Goal: Task Accomplishment & Management: Manage account settings

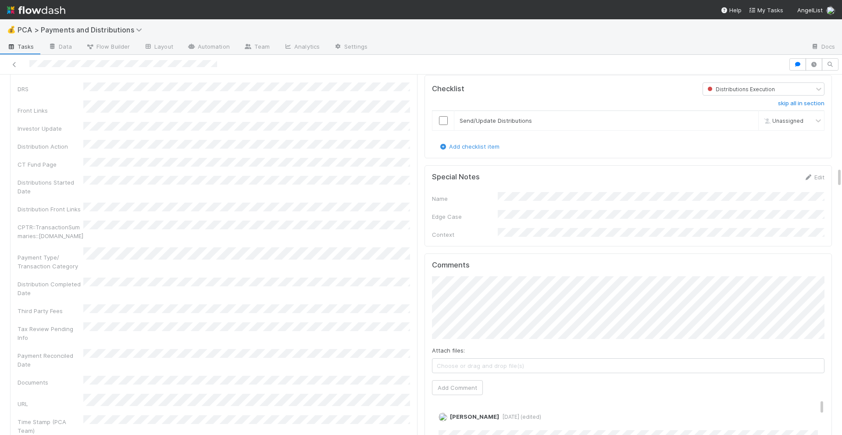
scroll to position [1629, 0]
click at [455, 376] on button "Add Comment" at bounding box center [457, 383] width 51 height 15
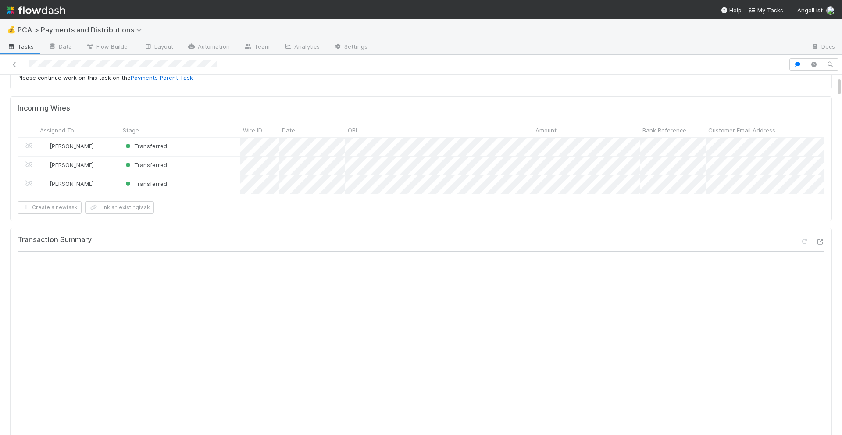
scroll to position [62, 0]
click at [823, 239] on icon at bounding box center [819, 242] width 9 height 6
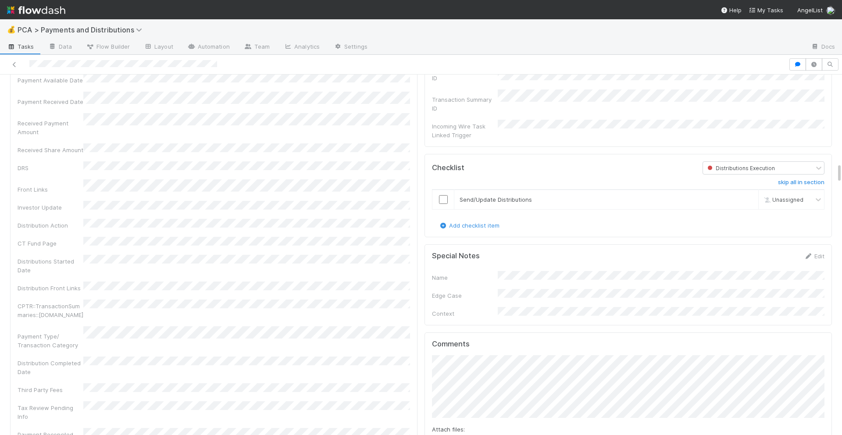
scroll to position [1539, 0]
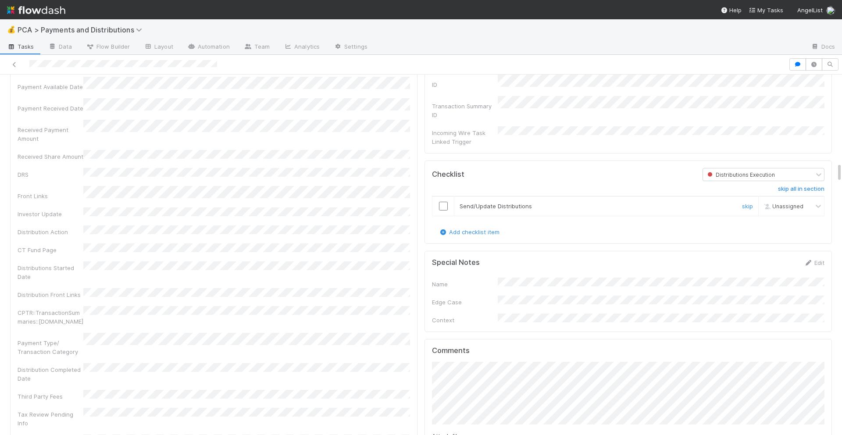
click at [442, 202] on input "checkbox" at bounding box center [443, 206] width 9 height 9
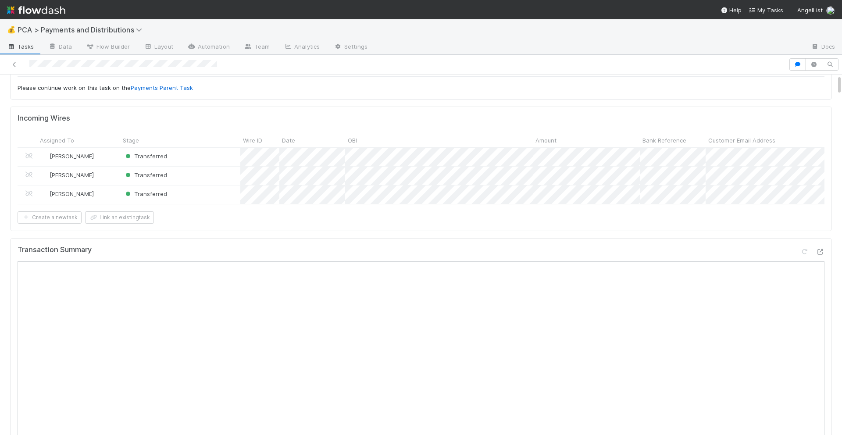
scroll to position [0, 0]
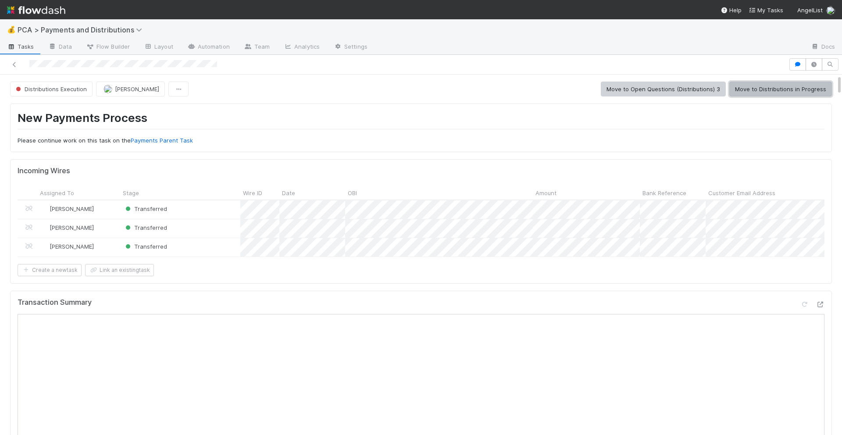
click at [744, 86] on button "Move to Distributions in Progress" at bounding box center [780, 89] width 103 height 15
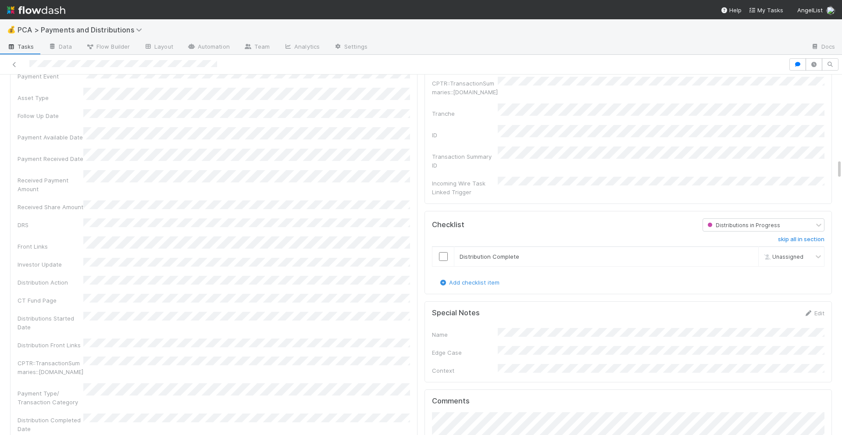
scroll to position [1493, 0]
click at [443, 248] on input "checkbox" at bounding box center [443, 252] width 9 height 9
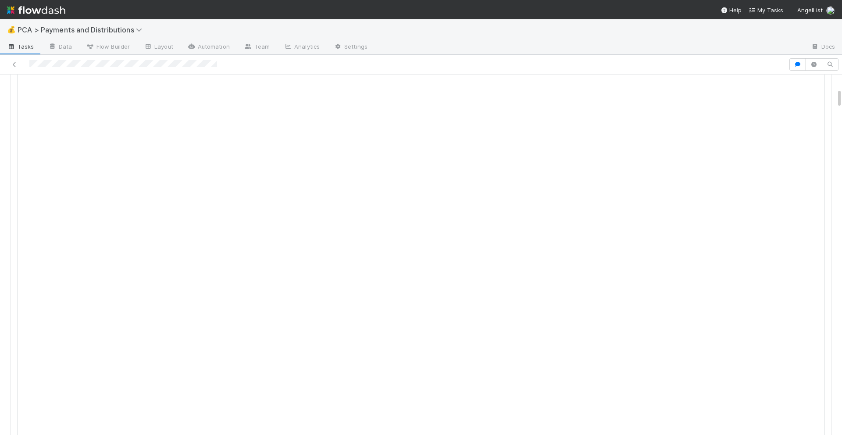
scroll to position [0, 0]
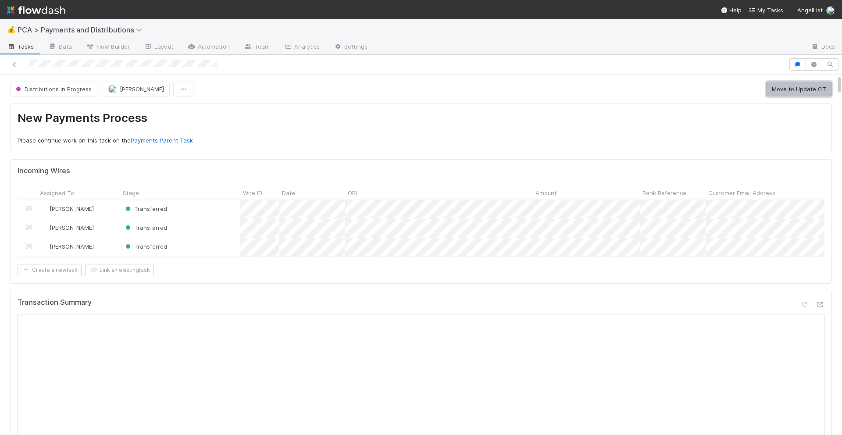
click at [814, 84] on button "Move to Update CT" at bounding box center [799, 89] width 66 height 15
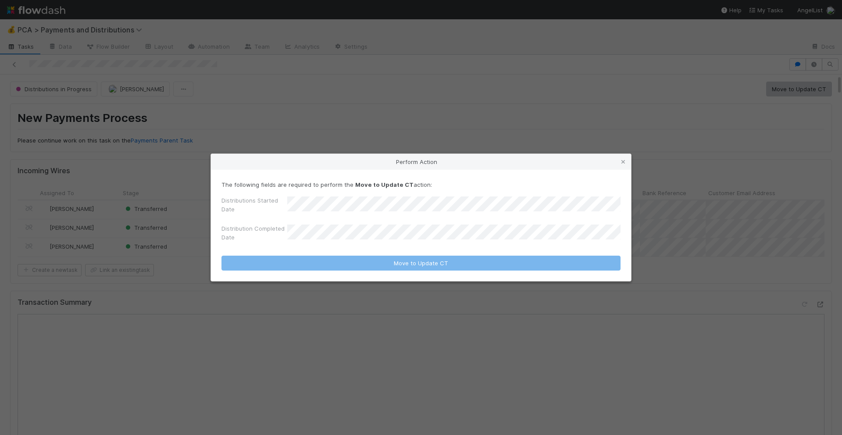
click at [422, 103] on div "Perform Action The following fields are required to perform the Move to Update …" at bounding box center [421, 217] width 842 height 435
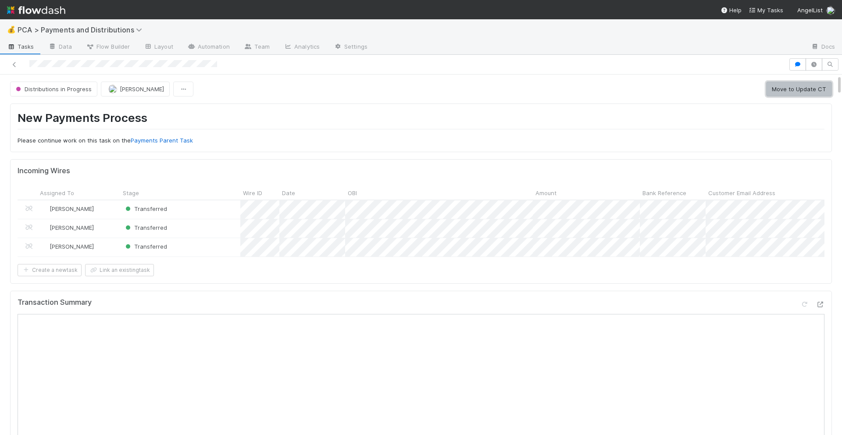
click at [796, 92] on button "Move to Update CT" at bounding box center [799, 89] width 66 height 15
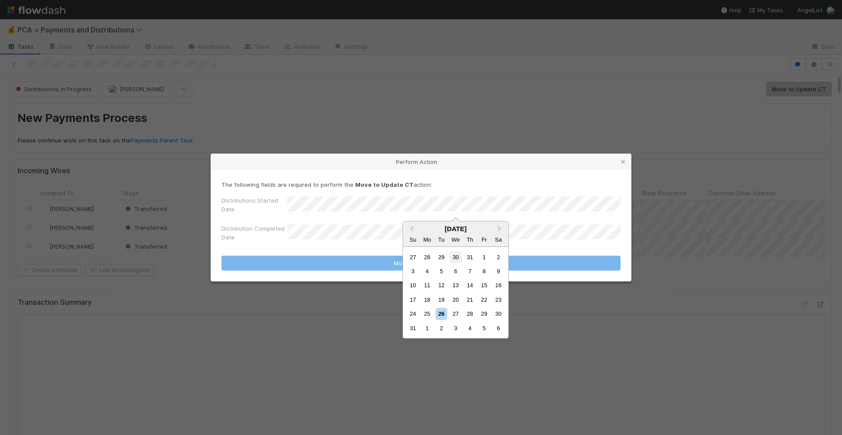
click at [450, 258] on div "30" at bounding box center [455, 257] width 12 height 12
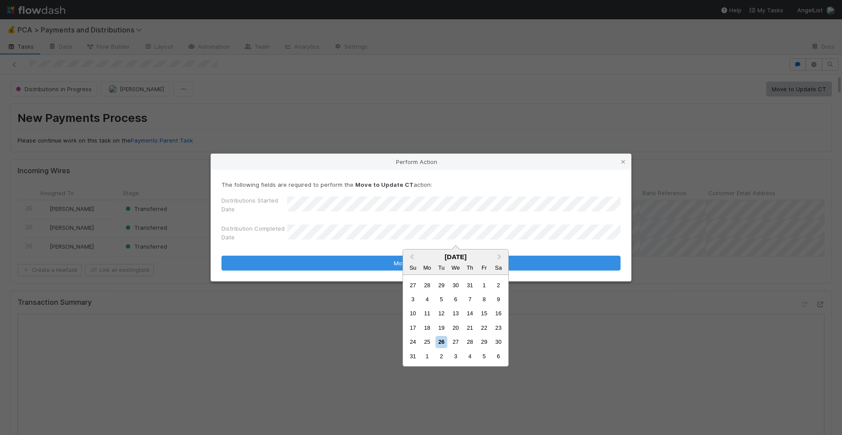
click at [441, 349] on div "31 1 2 3 4 5 6" at bounding box center [455, 356] width 100 height 14
click at [441, 342] on div "26" at bounding box center [441, 342] width 12 height 12
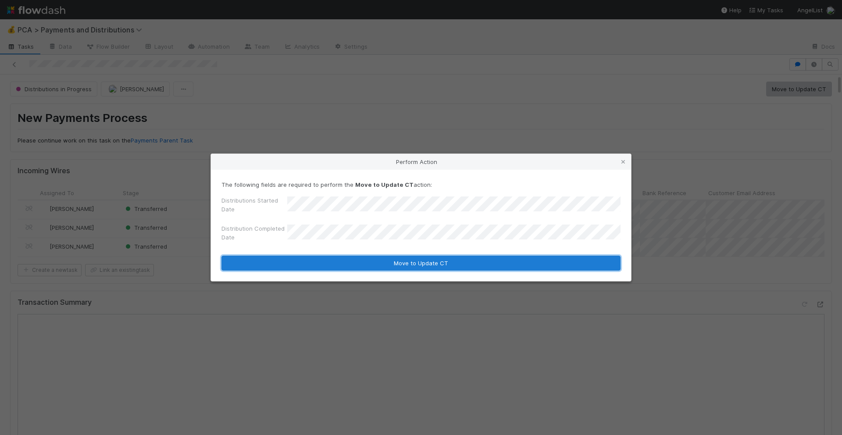
click at [443, 265] on button "Move to Update CT" at bounding box center [420, 263] width 399 height 15
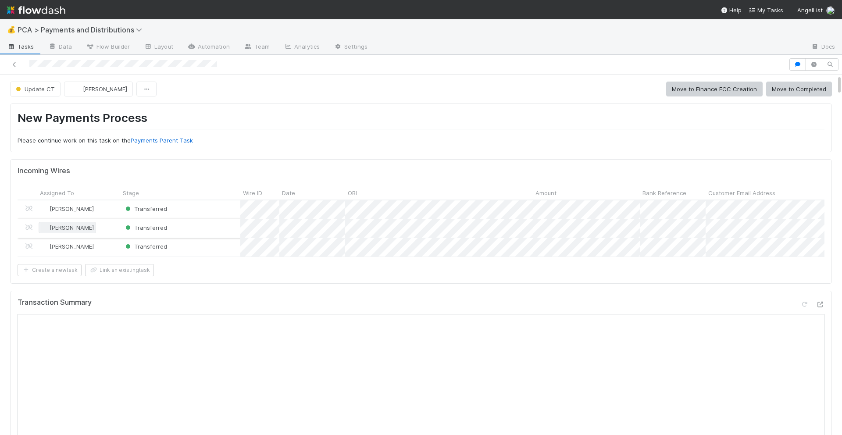
scroll to position [901, 0]
click at [789, 94] on button "Move to Completed" at bounding box center [799, 89] width 66 height 15
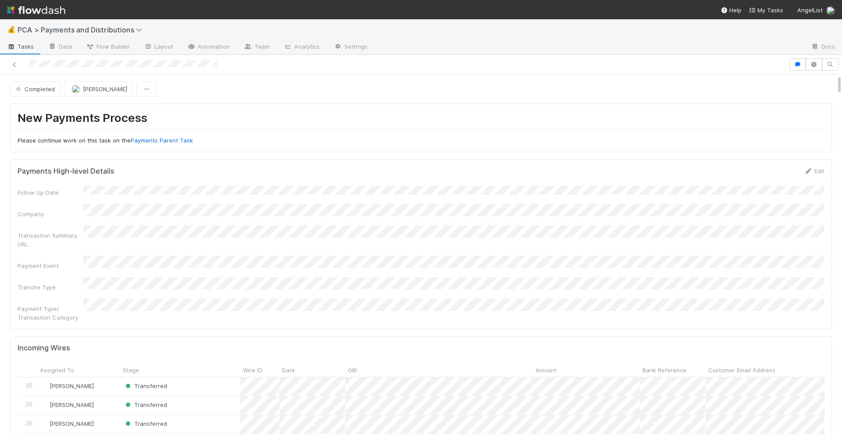
scroll to position [885, 0]
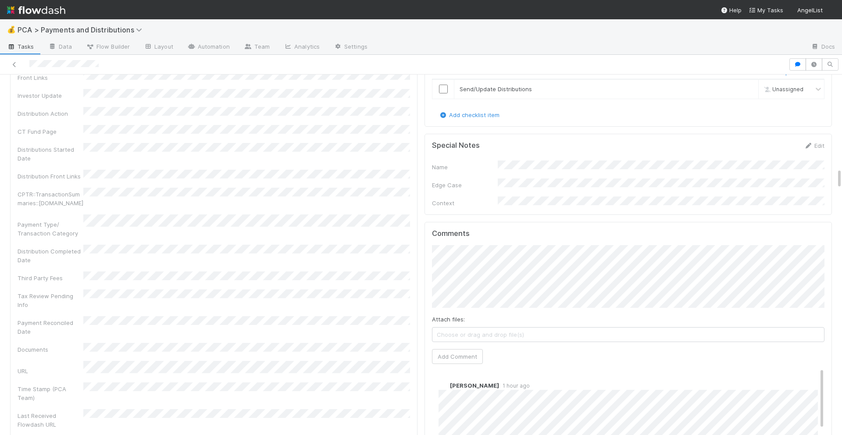
scroll to position [1608, 0]
click at [444, 346] on button "Add Comment" at bounding box center [457, 353] width 51 height 15
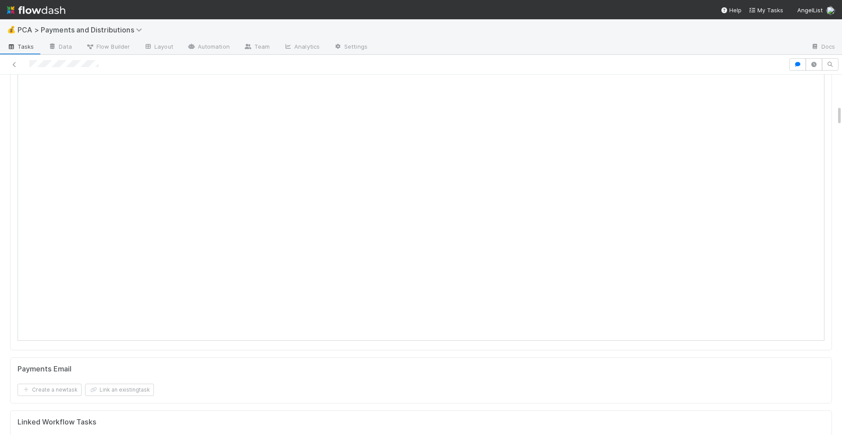
scroll to position [0, 0]
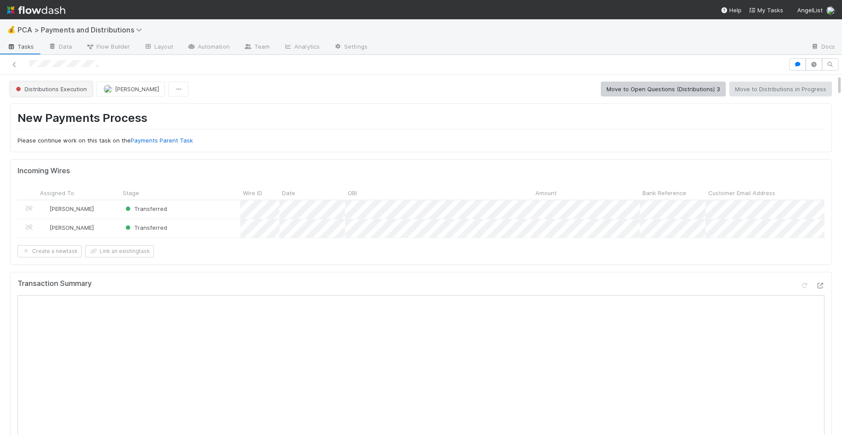
click at [79, 84] on button "Distributions Execution" at bounding box center [51, 89] width 82 height 15
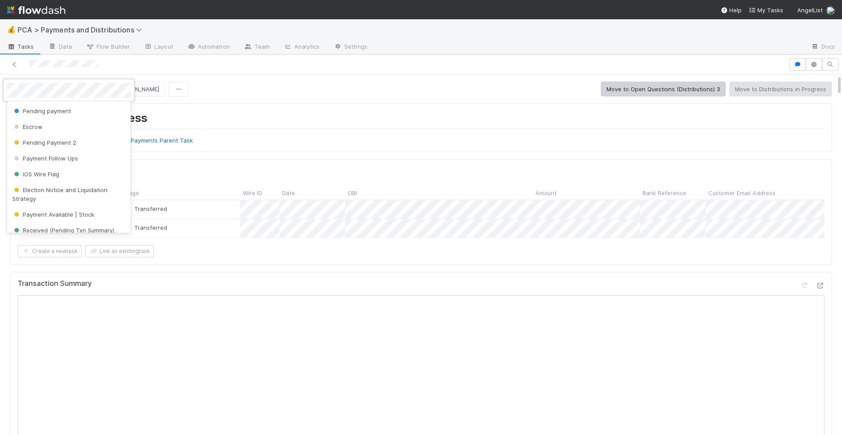
scroll to position [121, 0]
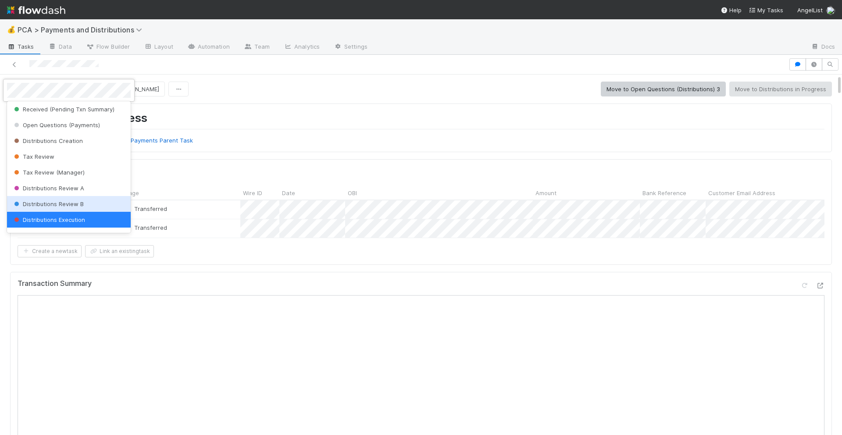
click at [76, 207] on div "Distributions Review B" at bounding box center [69, 204] width 124 height 16
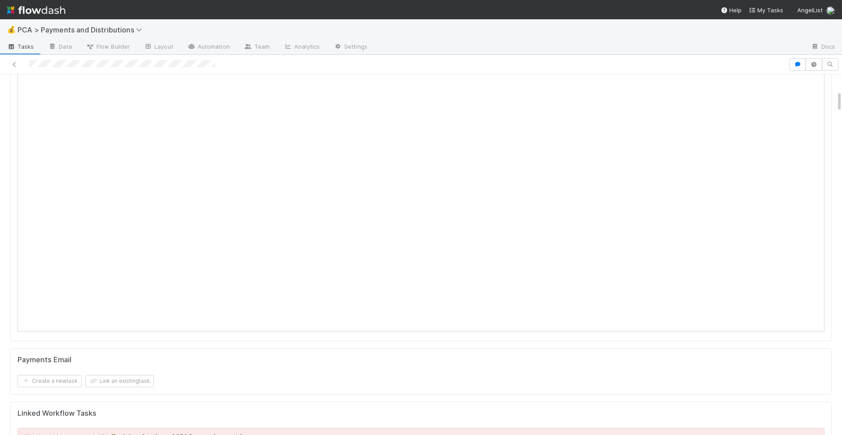
scroll to position [102, 0]
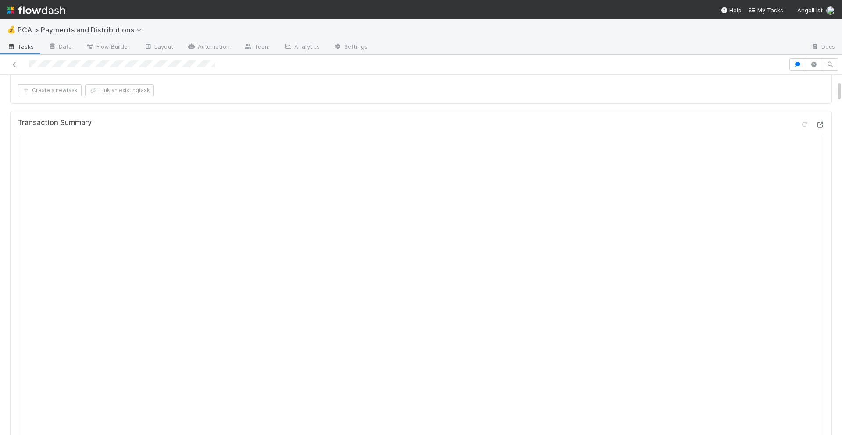
click at [823, 124] on icon at bounding box center [819, 125] width 9 height 6
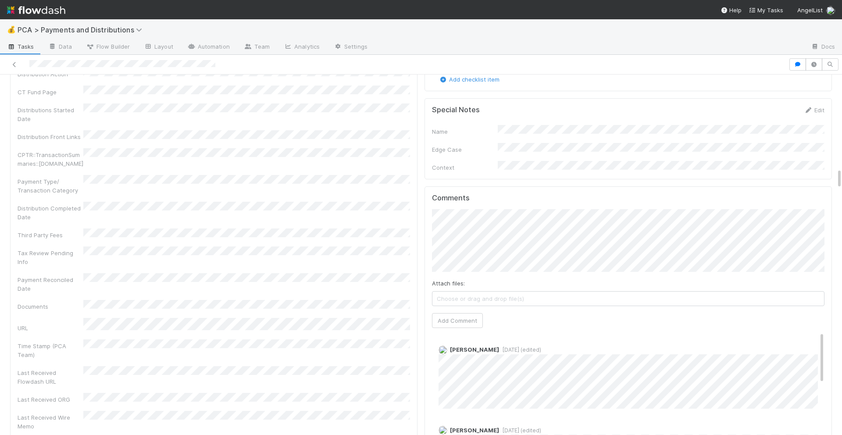
scroll to position [1594, 0]
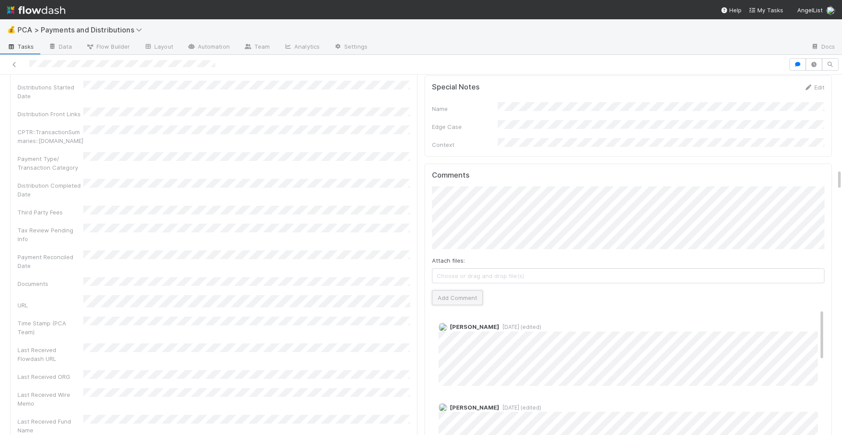
click at [454, 290] on button "Add Comment" at bounding box center [457, 297] width 51 height 15
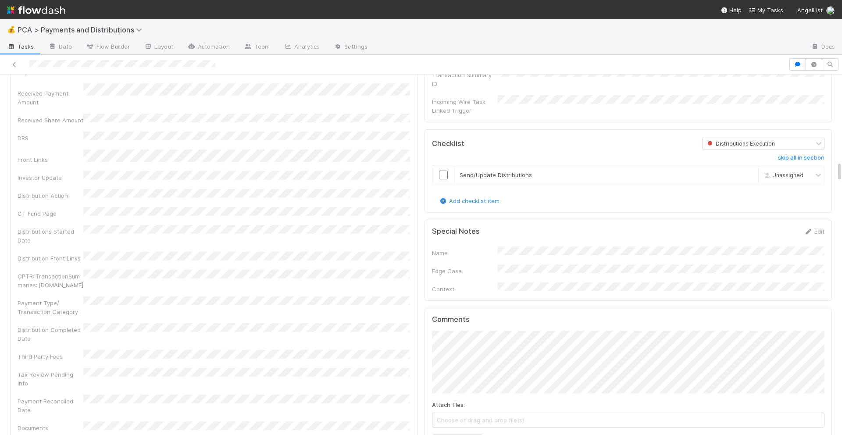
scroll to position [1437, 0]
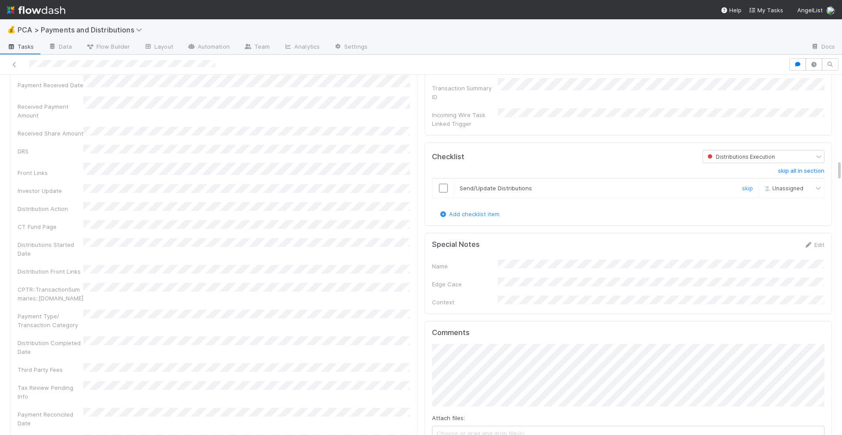
click at [441, 184] on input "checkbox" at bounding box center [443, 188] width 9 height 9
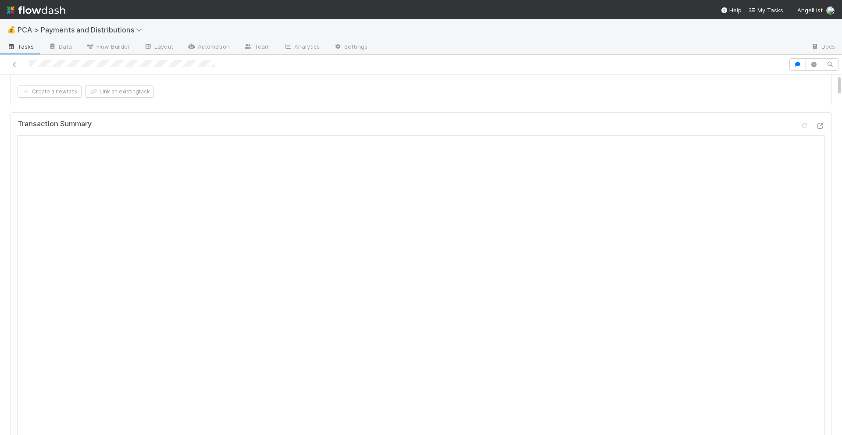
scroll to position [0, 0]
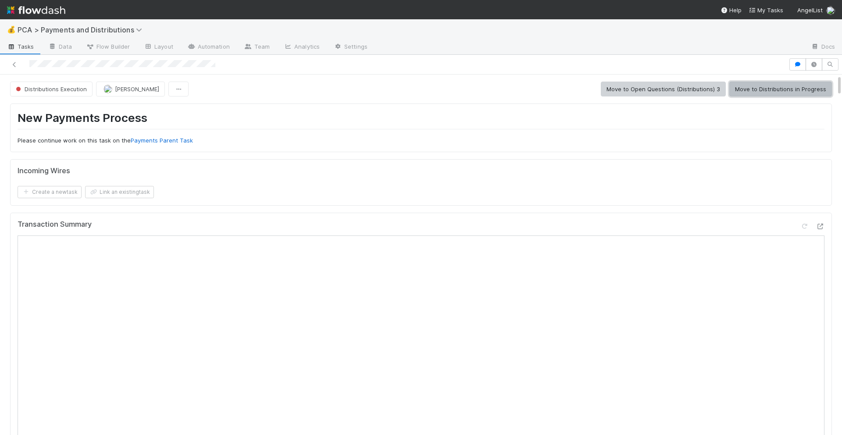
click at [777, 85] on button "Move to Distributions in Progress" at bounding box center [780, 89] width 103 height 15
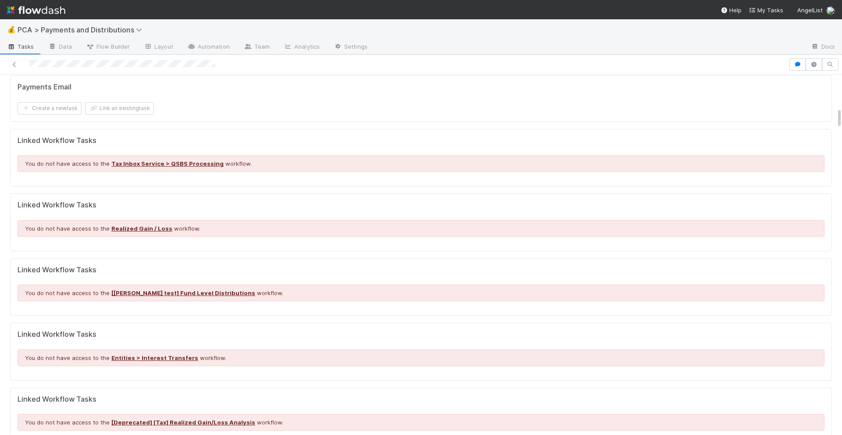
scroll to position [528, 0]
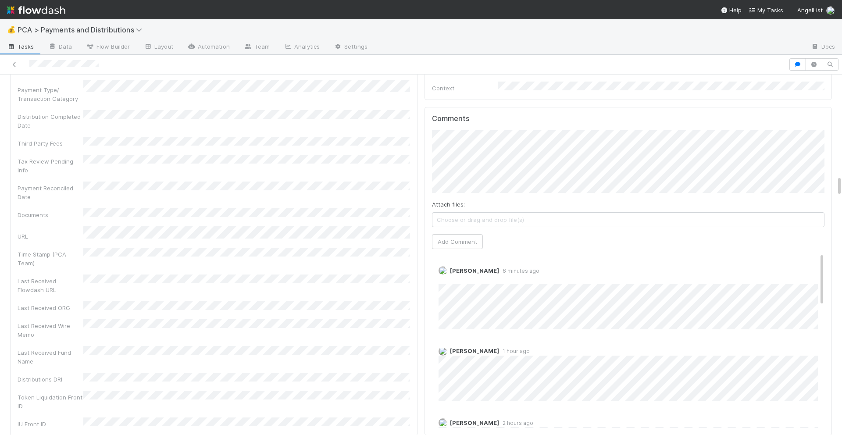
scroll to position [1739, 0]
click at [452, 276] on link "Edit" at bounding box center [450, 279] width 10 height 7
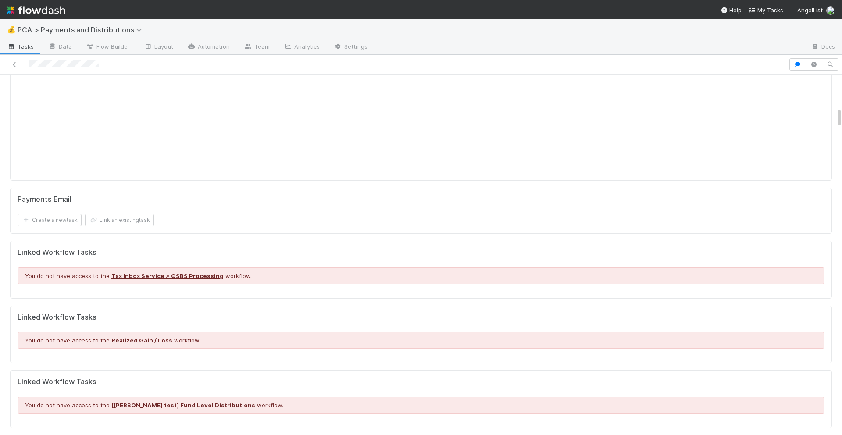
scroll to position [0, 0]
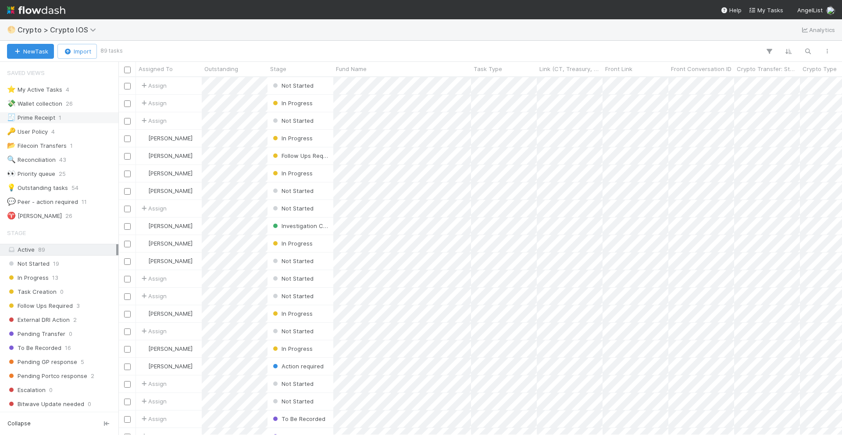
scroll to position [3, 0]
click at [38, 169] on div "👀 Priority queue" at bounding box center [31, 171] width 48 height 11
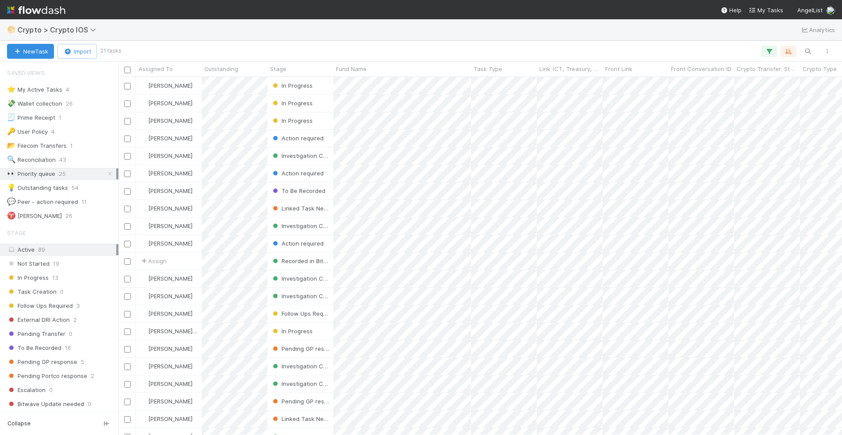
scroll to position [358, 723]
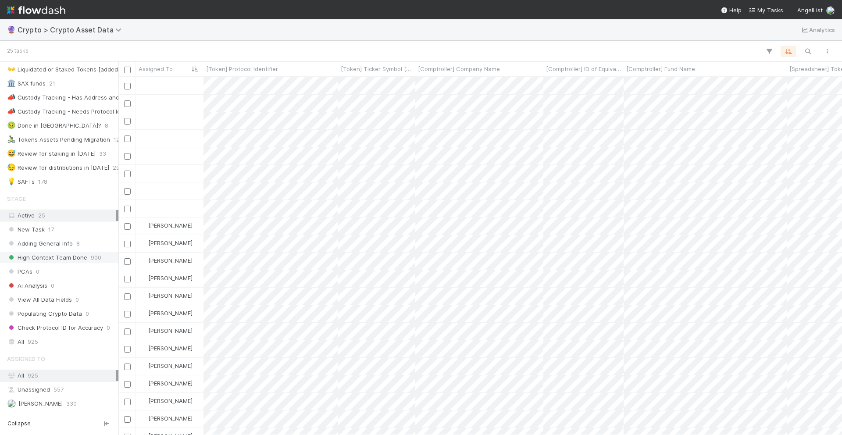
scroll to position [118, 0]
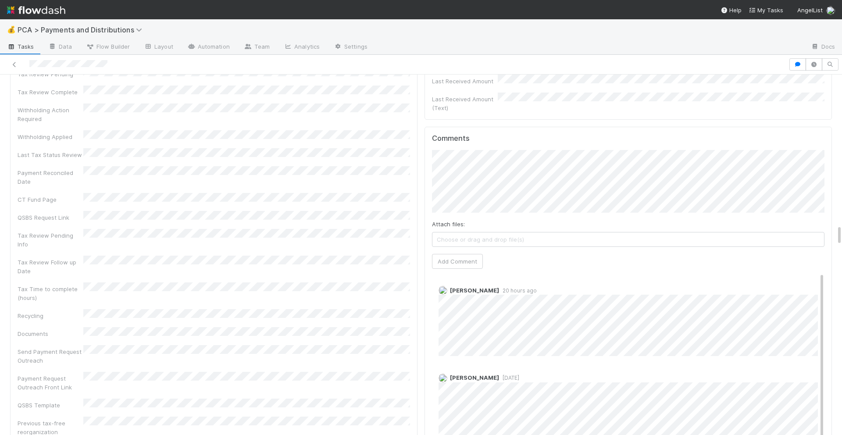
scroll to position [2565, 0]
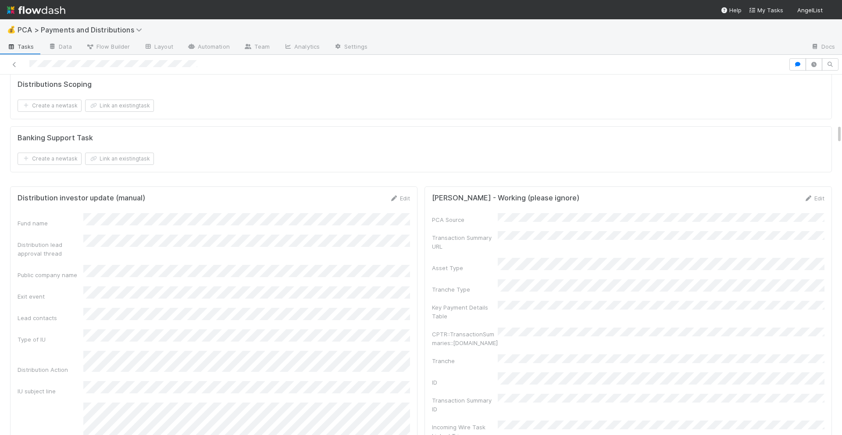
scroll to position [897, 0]
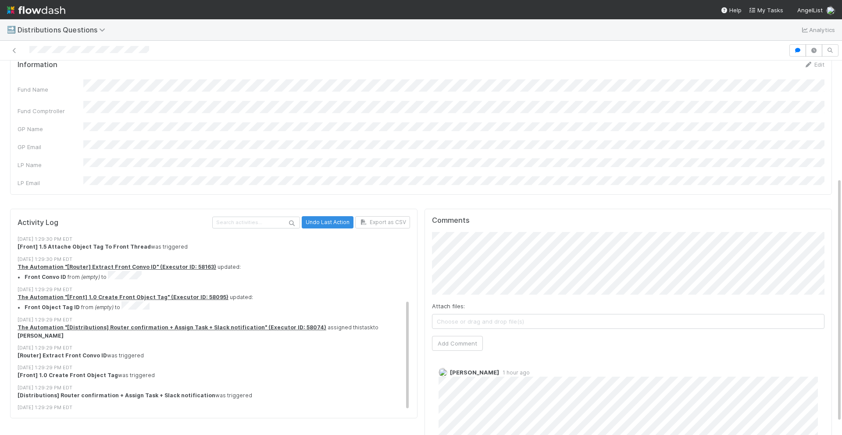
scroll to position [199, 0]
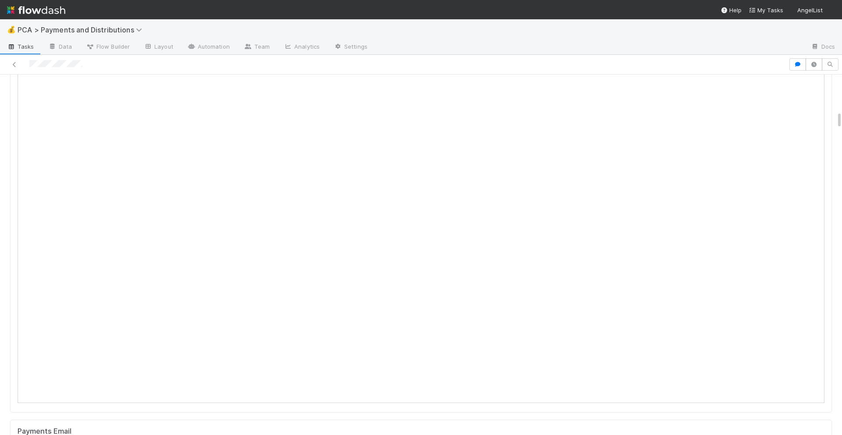
scroll to position [704, 0]
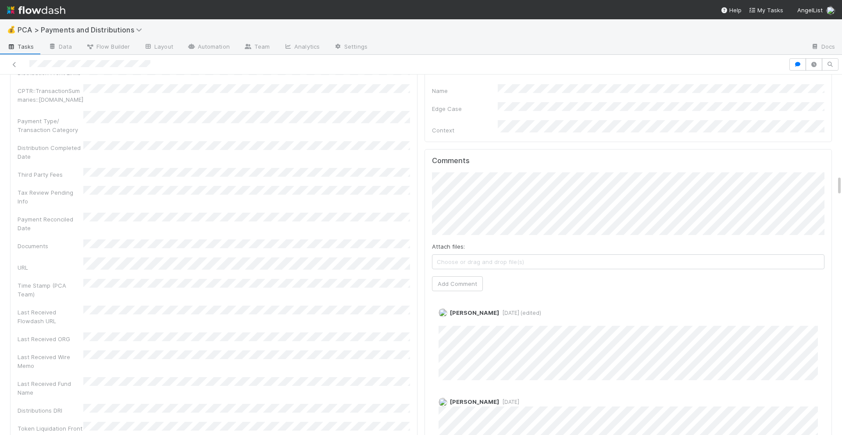
scroll to position [1722, 0]
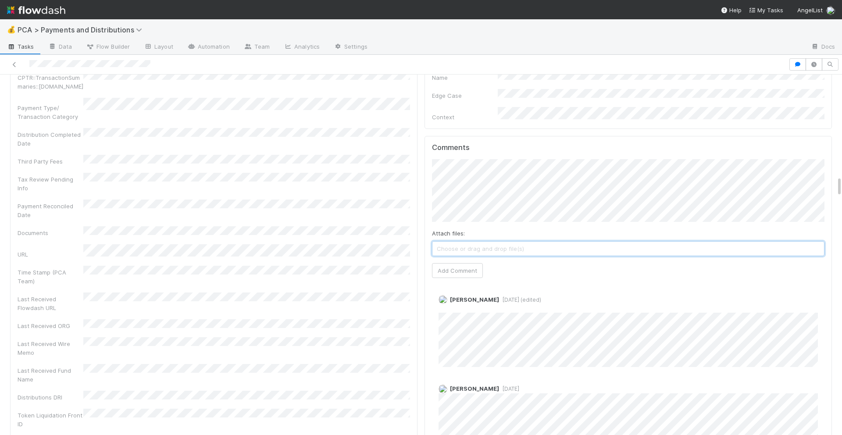
click at [452, 242] on span "Choose or drag and drop file(s)" at bounding box center [627, 249] width 391 height 14
click at [463, 242] on span "Choose or drag and drop file(s)" at bounding box center [627, 249] width 391 height 14
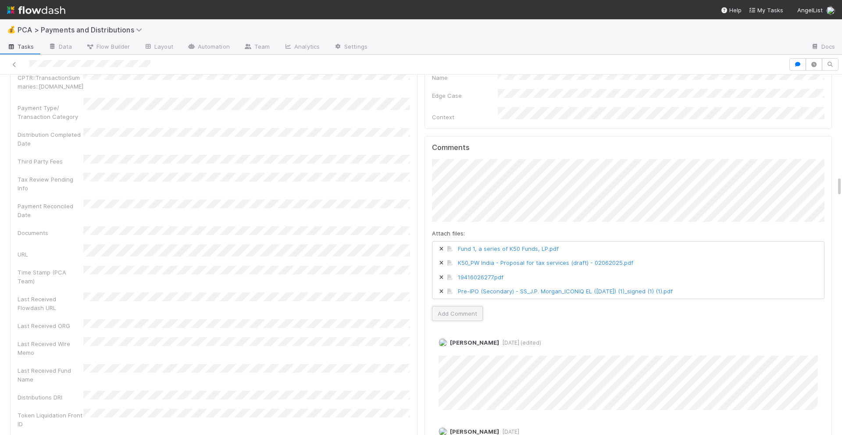
click at [463, 306] on button "Add Comment" at bounding box center [457, 313] width 51 height 15
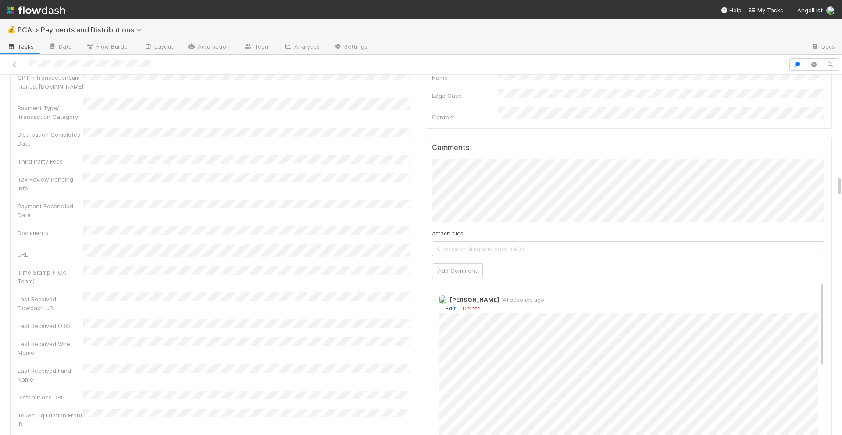
click at [448, 305] on link "Edit" at bounding box center [450, 308] width 10 height 7
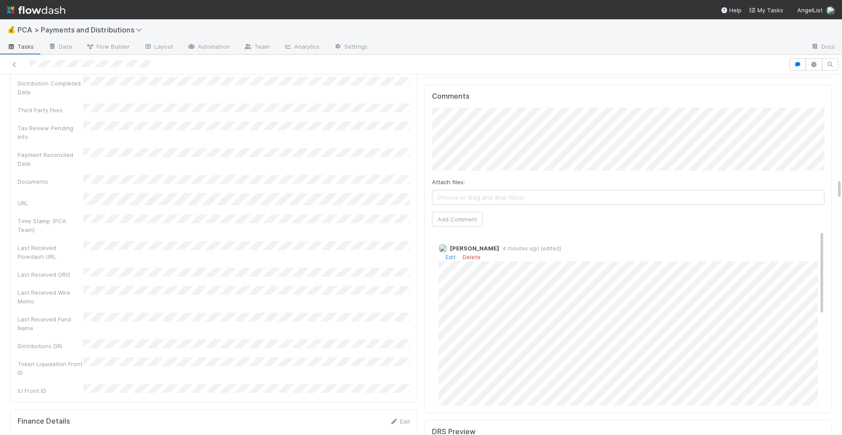
scroll to position [1753, 0]
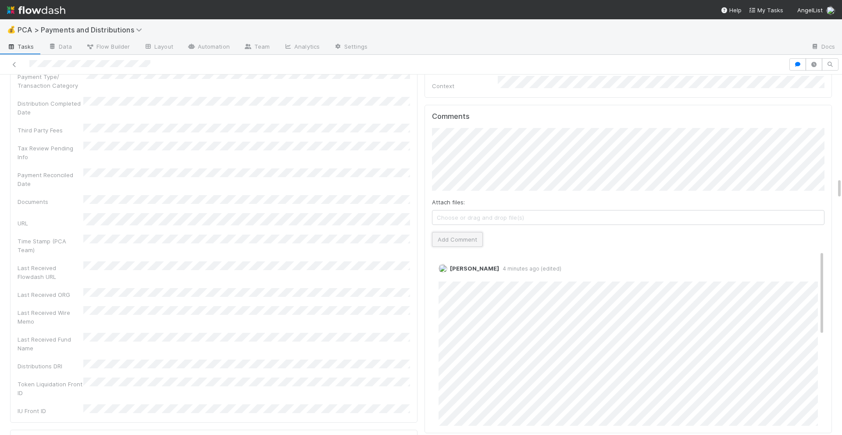
click at [474, 232] on button "Add Comment" at bounding box center [457, 239] width 51 height 15
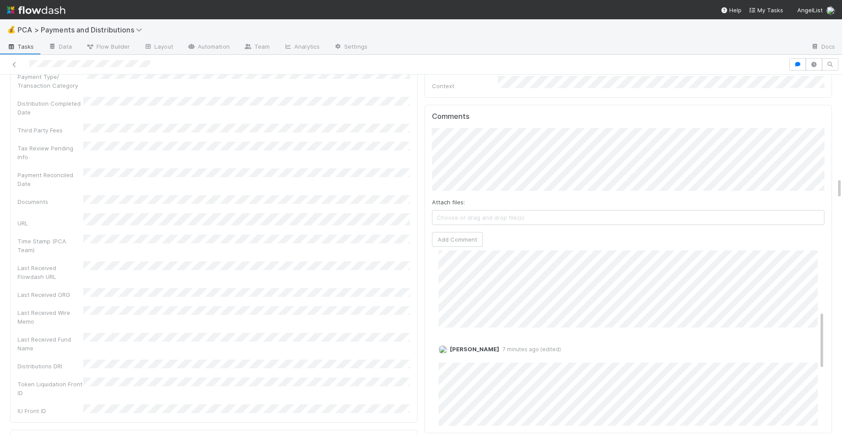
scroll to position [0, 0]
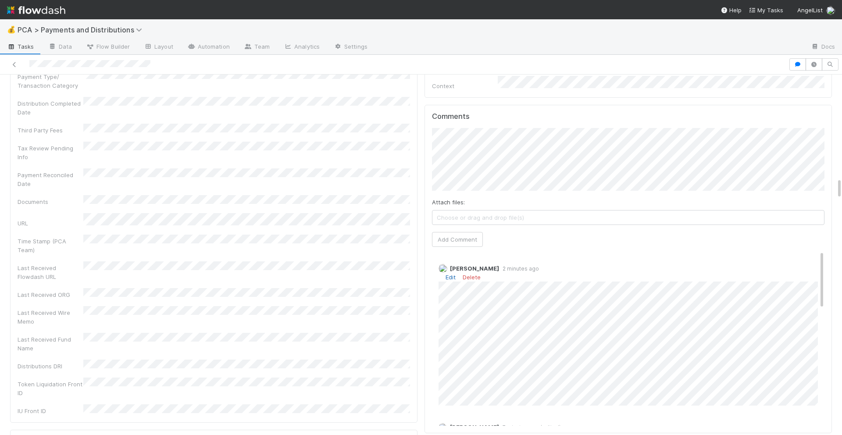
click at [450, 274] on link "Edit" at bounding box center [450, 277] width 10 height 7
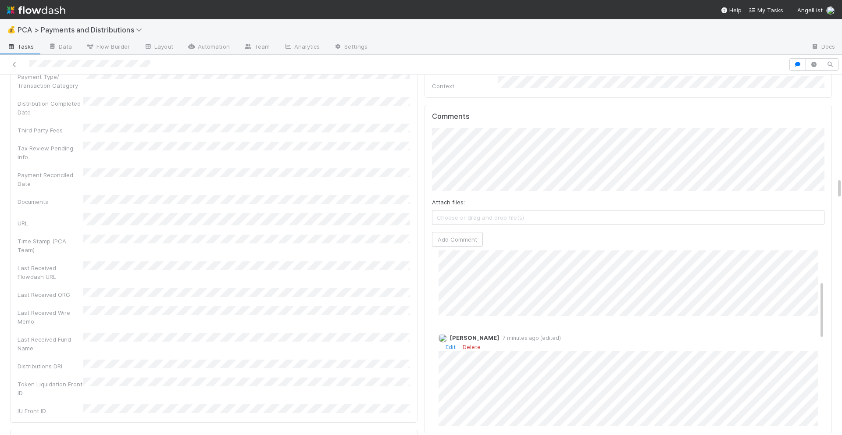
scroll to position [89, 0]
click at [451, 344] on link "Edit" at bounding box center [450, 347] width 10 height 7
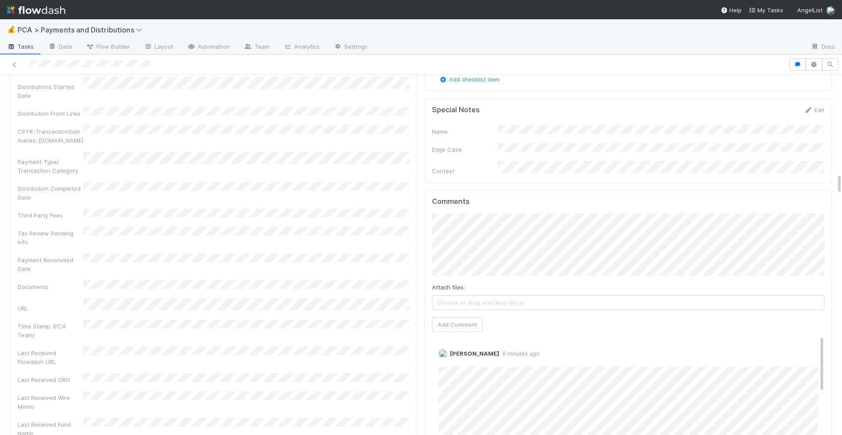
scroll to position [1665, 0]
click at [450, 362] on link "Edit" at bounding box center [450, 365] width 10 height 7
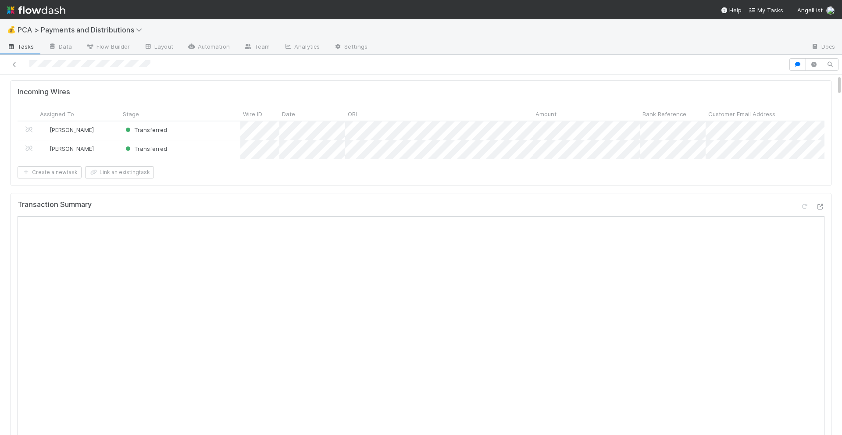
scroll to position [0, 0]
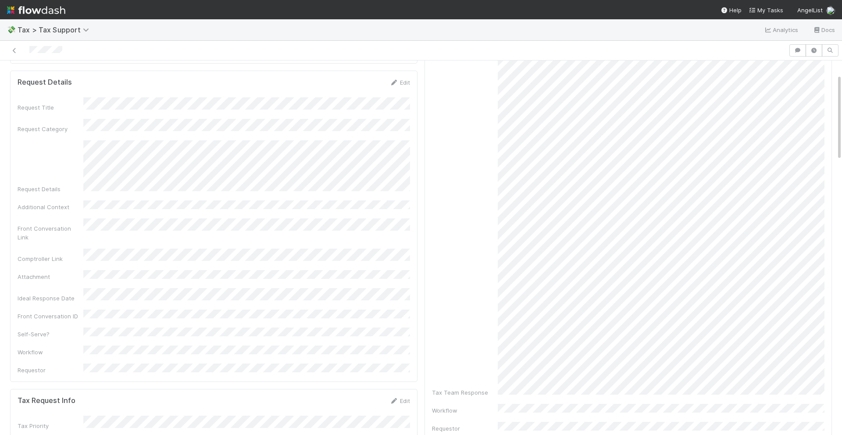
scroll to position [58, 0]
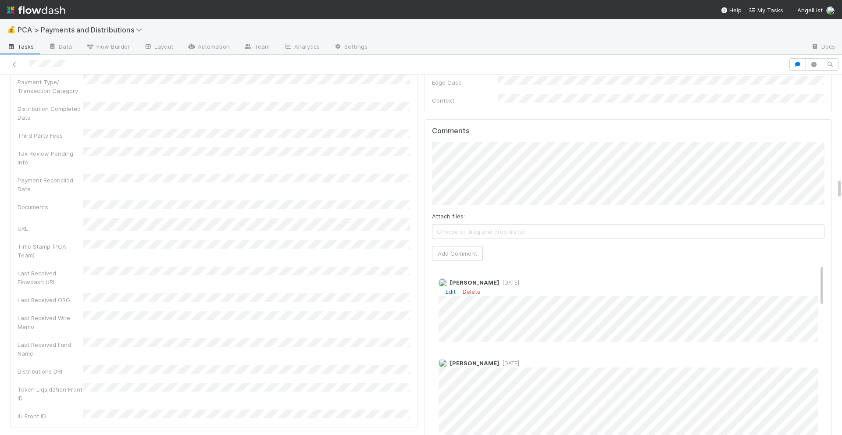
click at [452, 288] on link "Edit" at bounding box center [450, 291] width 10 height 7
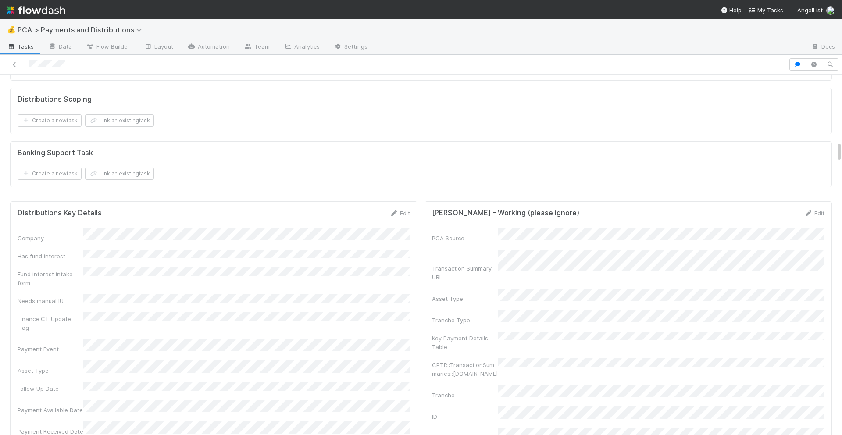
scroll to position [1521, 0]
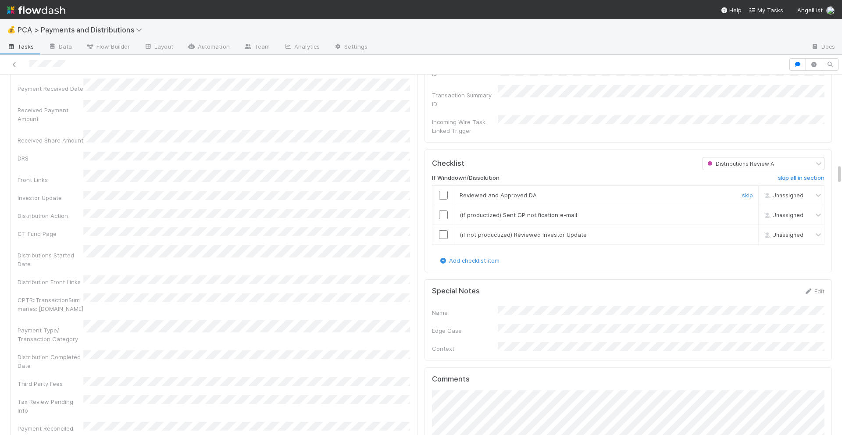
click at [443, 191] on input "checkbox" at bounding box center [443, 195] width 9 height 9
click at [443, 210] on input "checkbox" at bounding box center [443, 214] width 9 height 9
click at [443, 230] on input "checkbox" at bounding box center [443, 234] width 9 height 9
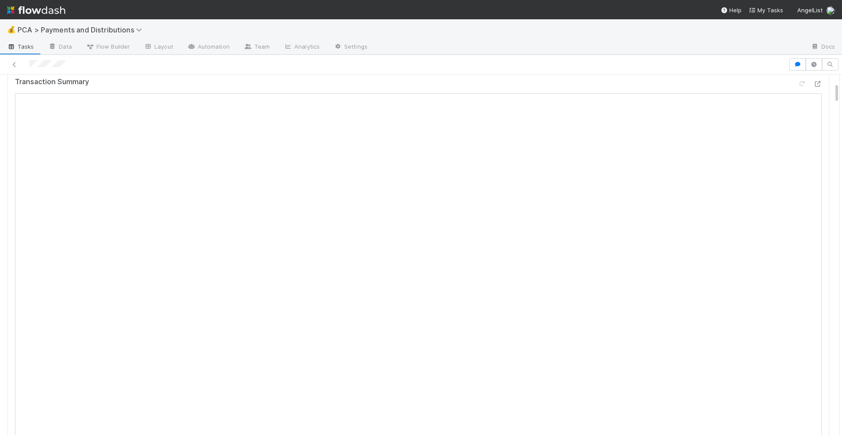
scroll to position [0, 0]
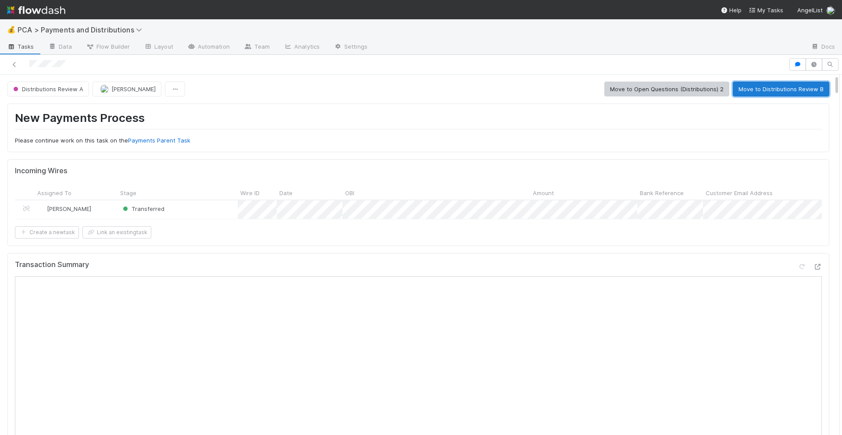
click at [751, 85] on button "Move to Distributions Review B" at bounding box center [781, 89] width 96 height 15
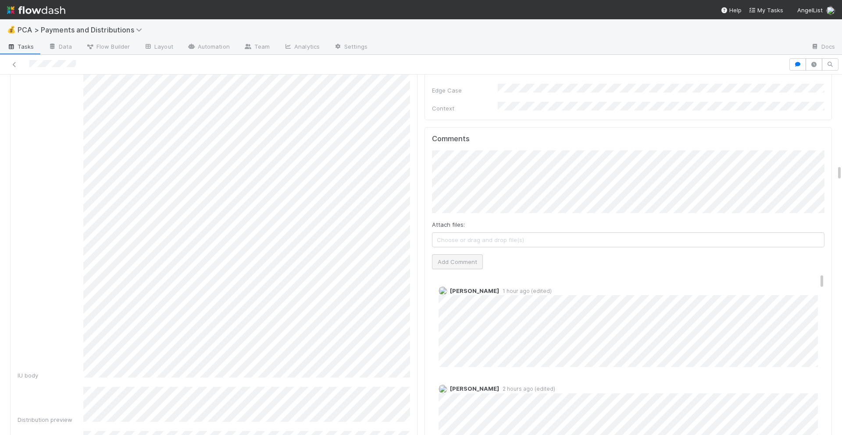
scroll to position [1936, 0]
click at [443, 256] on button "Add Comment" at bounding box center [457, 263] width 51 height 15
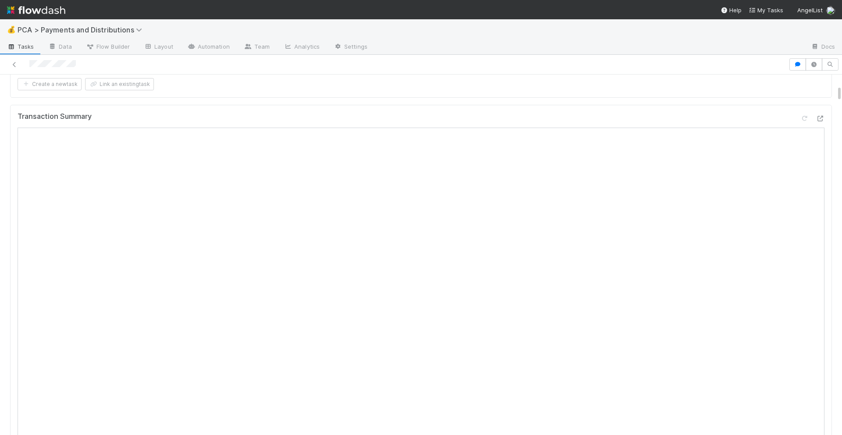
scroll to position [0, 0]
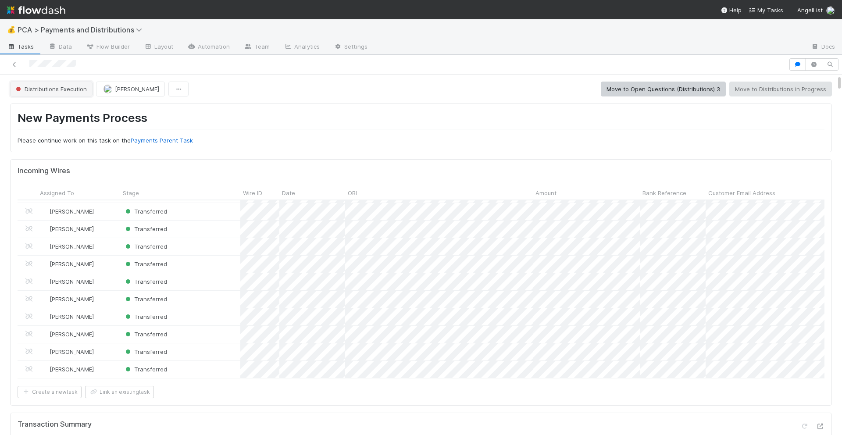
click at [69, 93] on button "Distributions Execution" at bounding box center [51, 89] width 82 height 15
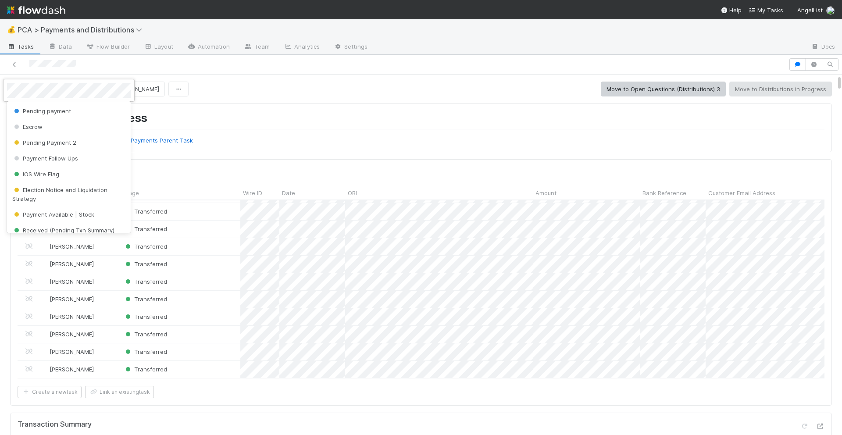
scroll to position [121, 0]
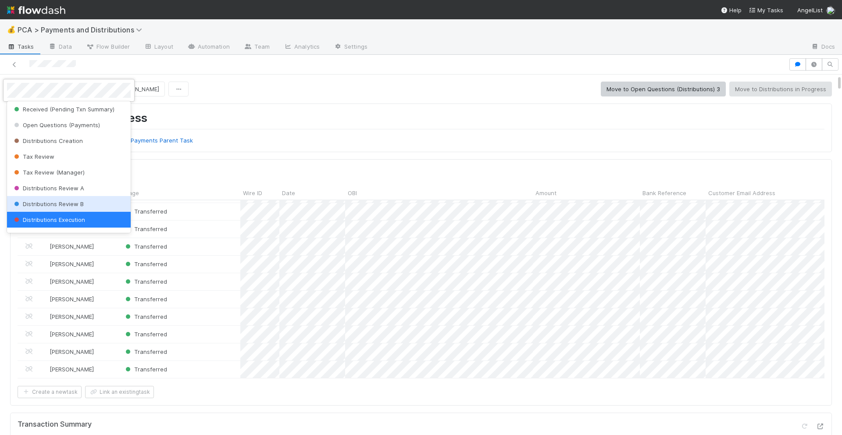
click at [69, 202] on span "Distributions Review B" at bounding box center [47, 203] width 71 height 7
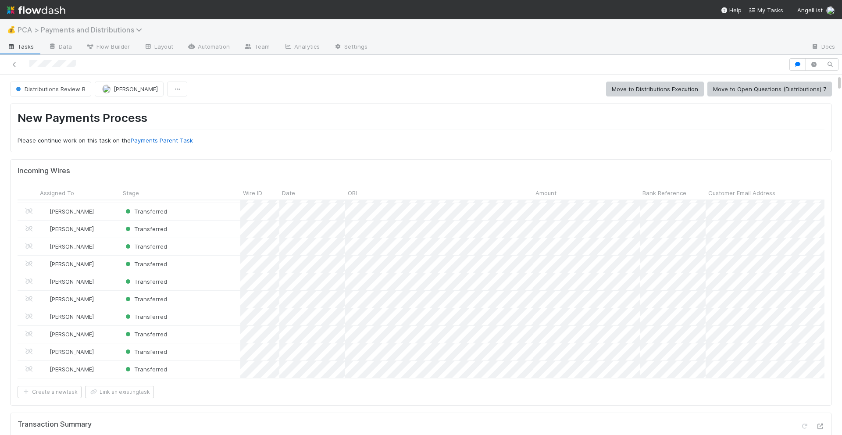
scroll to position [178, 807]
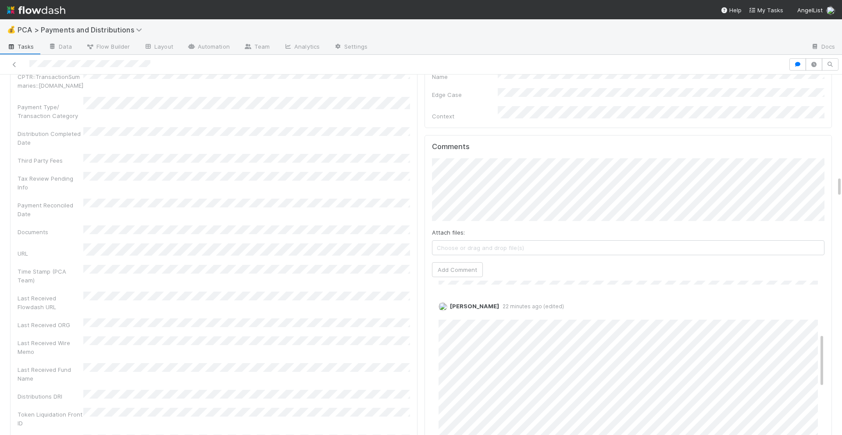
scroll to position [158, 0]
click at [452, 331] on link "Edit" at bounding box center [450, 334] width 10 height 7
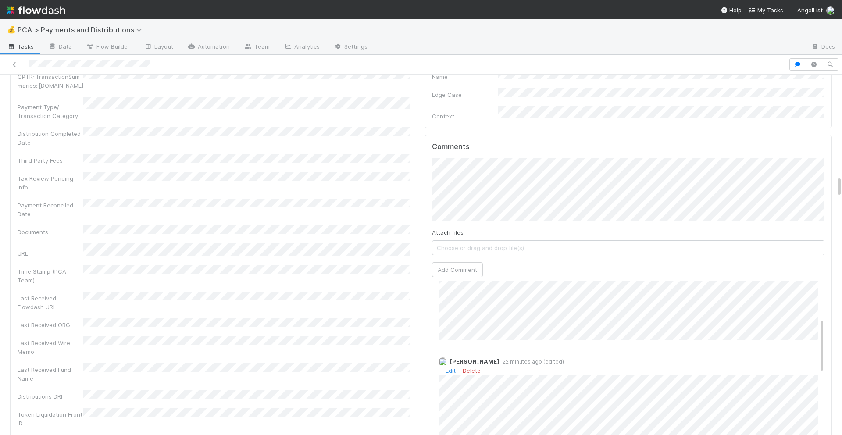
scroll to position [159, 0]
click at [454, 331] on link "Edit" at bounding box center [450, 334] width 10 height 7
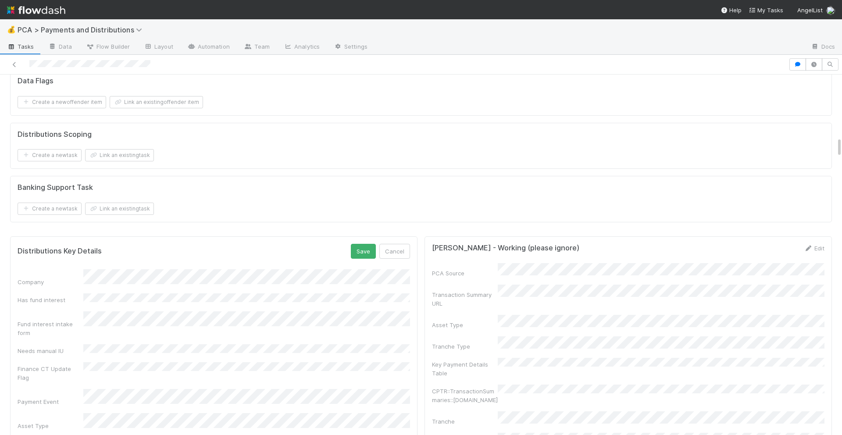
scroll to position [1088, 0]
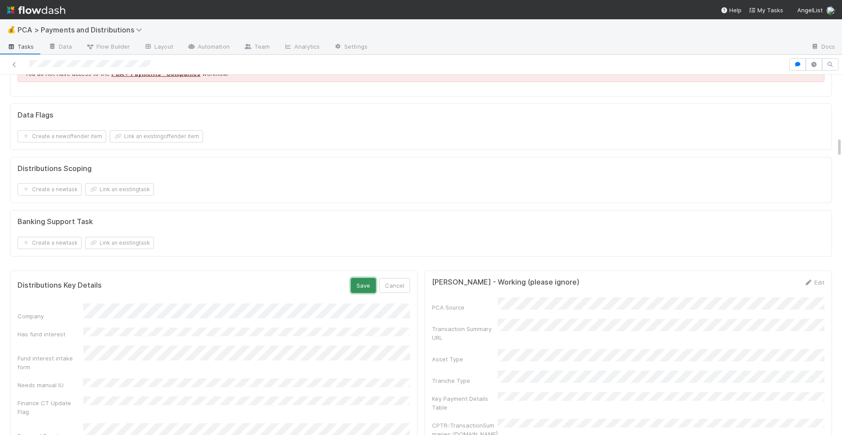
click at [361, 292] on button "Save" at bounding box center [363, 285] width 25 height 15
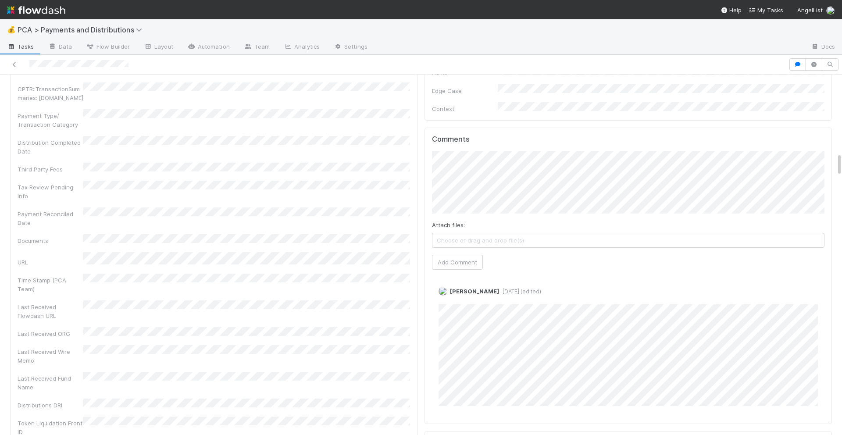
scroll to position [1195, 0]
click at [468, 258] on button "Add Comment" at bounding box center [457, 265] width 51 height 15
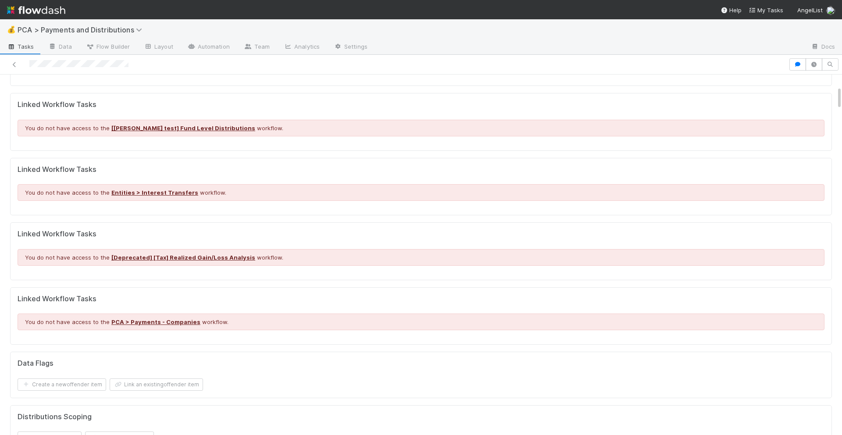
scroll to position [0, 0]
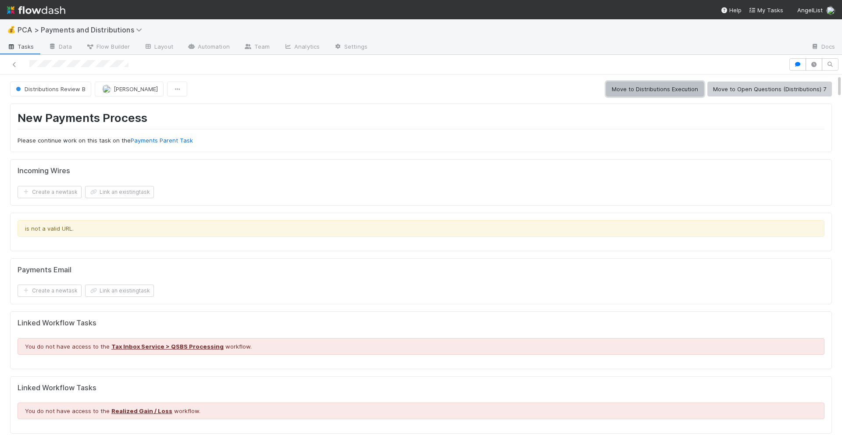
click at [625, 92] on button "Move to Distributions Execution" at bounding box center [655, 89] width 98 height 15
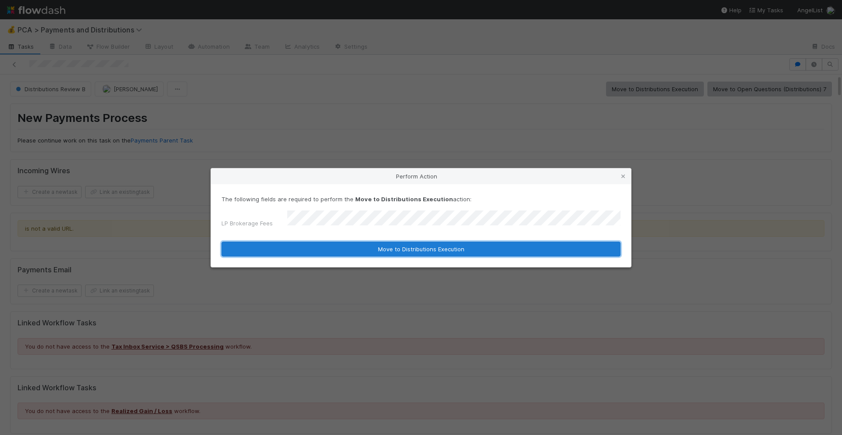
click at [373, 249] on button "Move to Distributions Execution" at bounding box center [420, 249] width 399 height 15
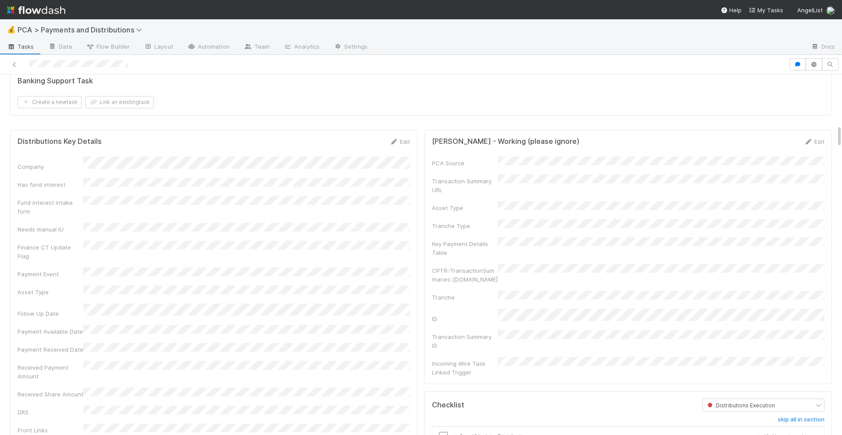
scroll to position [883, 0]
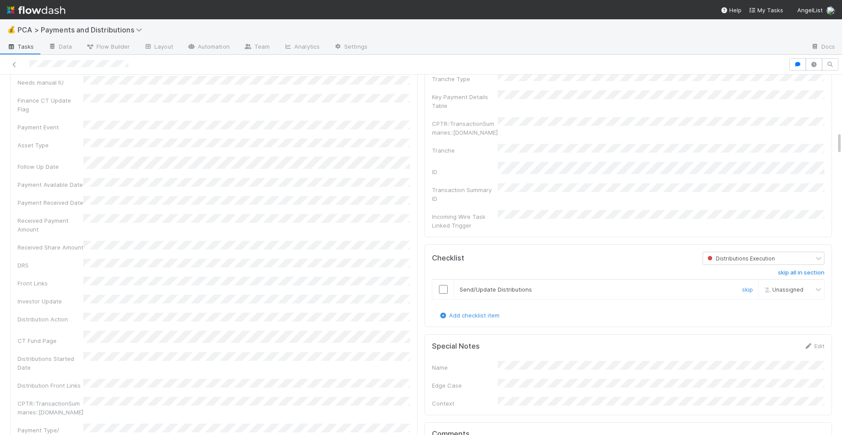
click at [440, 285] on input "checkbox" at bounding box center [443, 289] width 9 height 9
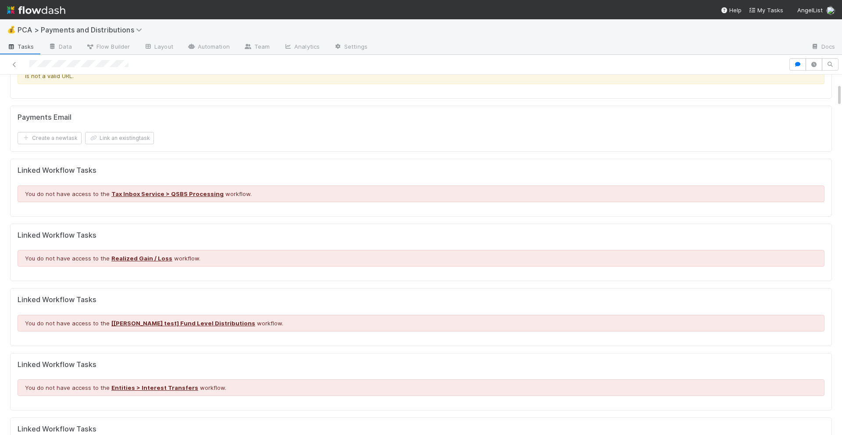
scroll to position [0, 0]
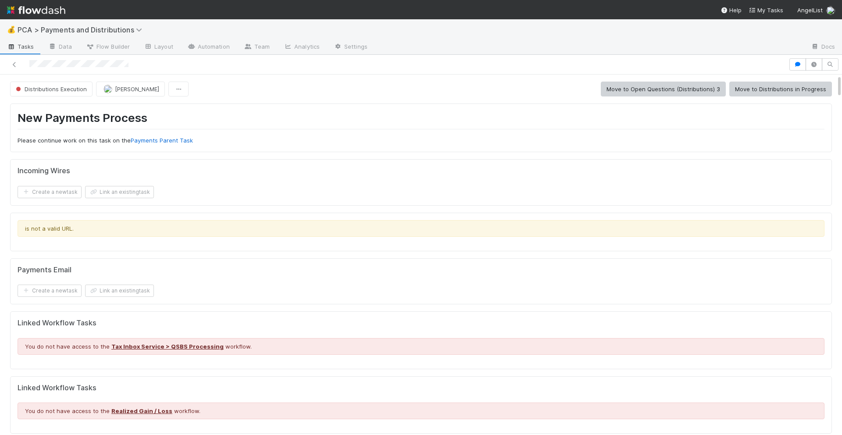
click at [778, 90] on button "Move to Distributions in Progress" at bounding box center [780, 89] width 103 height 15
click at [645, 90] on button "Move to Distributions Execution" at bounding box center [655, 89] width 98 height 15
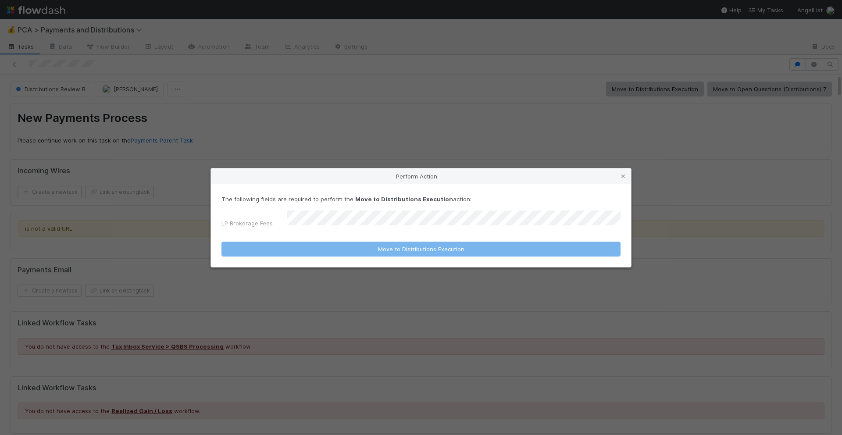
click at [447, 228] on form "The following fields are required to perform the Move to Distributions Executio…" at bounding box center [420, 226] width 399 height 62
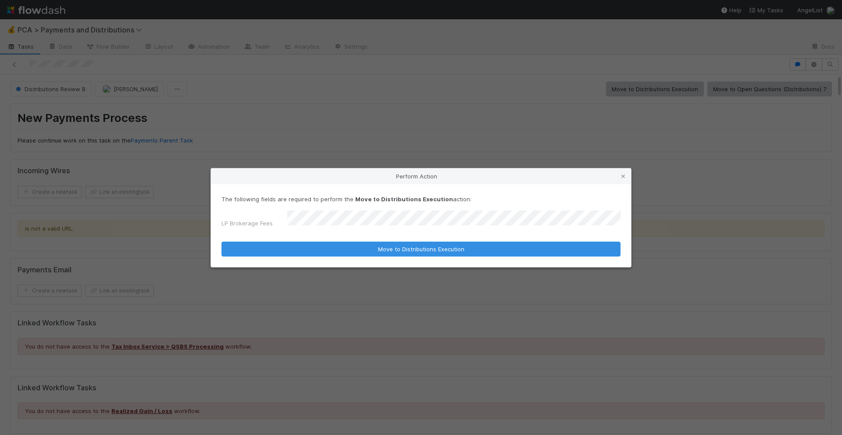
click at [461, 255] on div "The following fields are required to perform the Move to Distributions Executio…" at bounding box center [421, 225] width 420 height 83
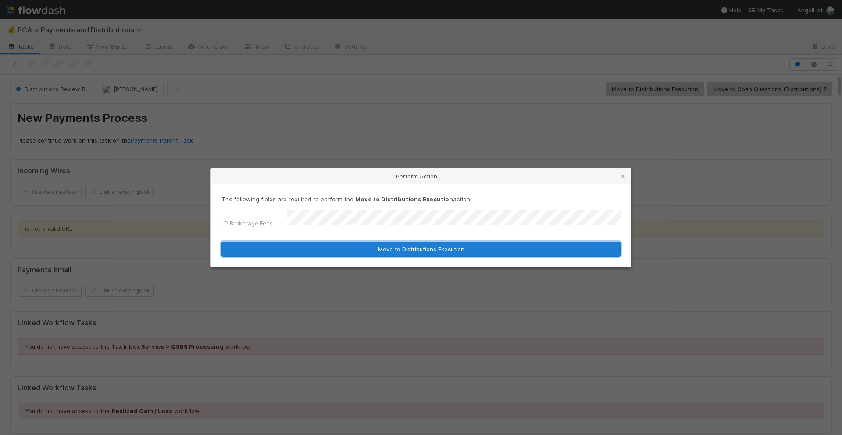
click at [460, 250] on button "Move to Distributions Execution" at bounding box center [420, 249] width 399 height 15
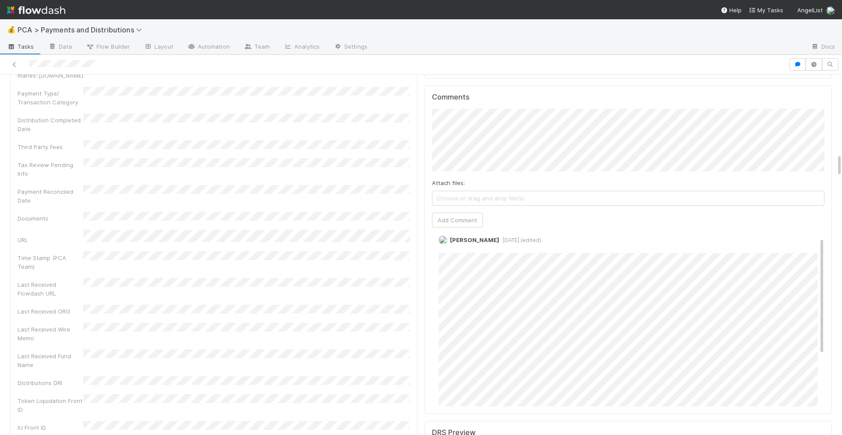
scroll to position [1052, 0]
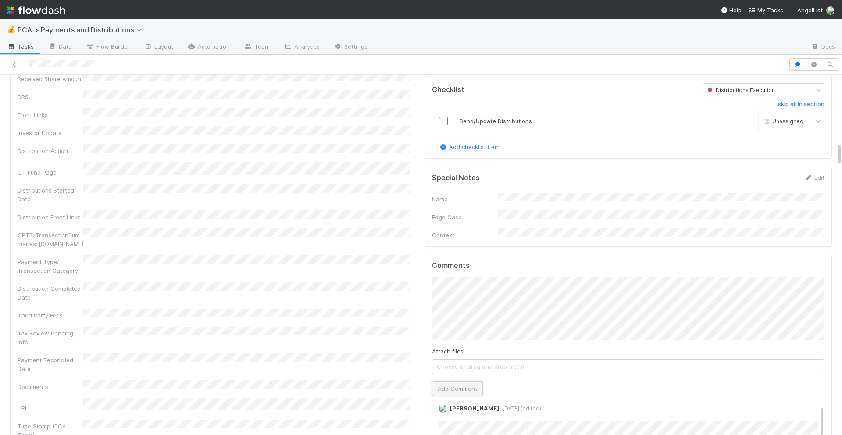
click at [461, 381] on button "Add Comment" at bounding box center [457, 388] width 51 height 15
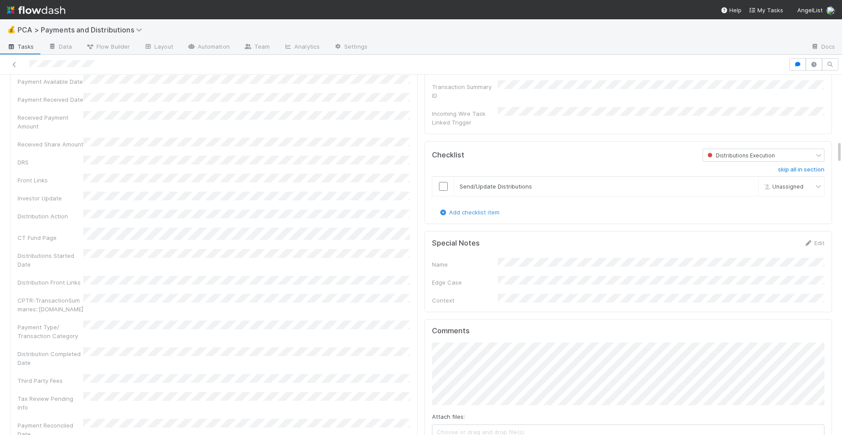
scroll to position [953, 0]
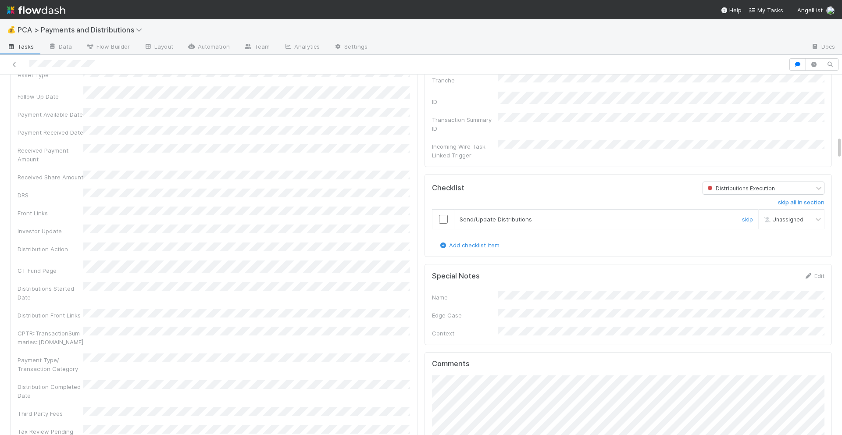
click at [445, 215] on input "checkbox" at bounding box center [443, 219] width 9 height 9
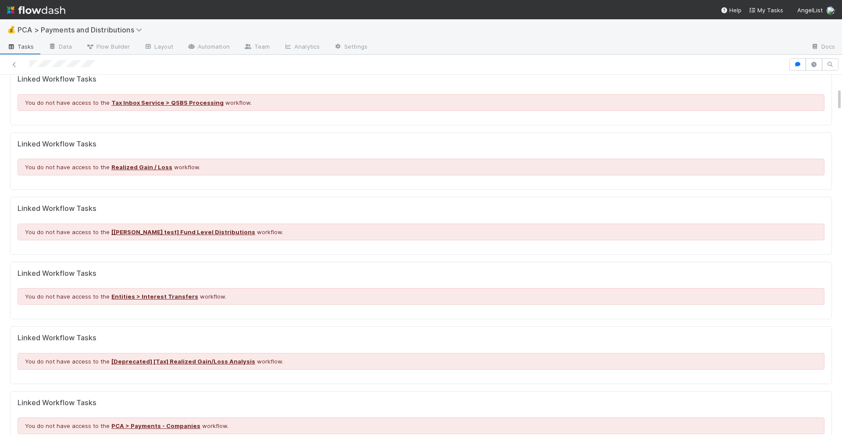
scroll to position [0, 0]
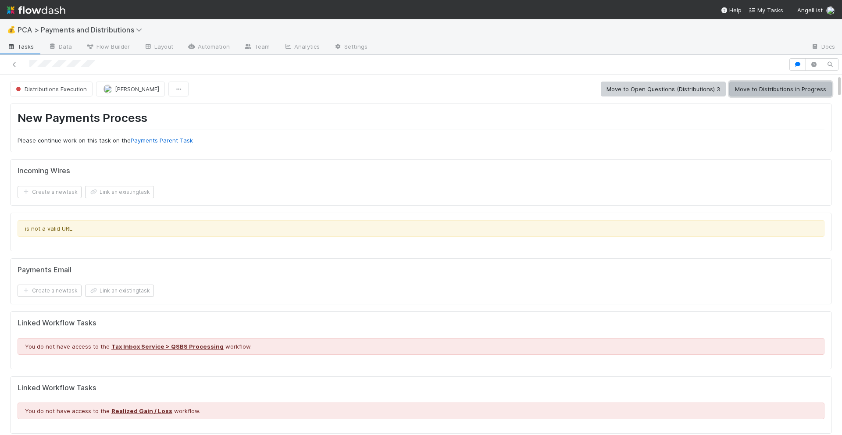
click at [749, 94] on button "Move to Distributions in Progress" at bounding box center [780, 89] width 103 height 15
click at [645, 93] on button "Move to Distributions Execution" at bounding box center [655, 89] width 98 height 15
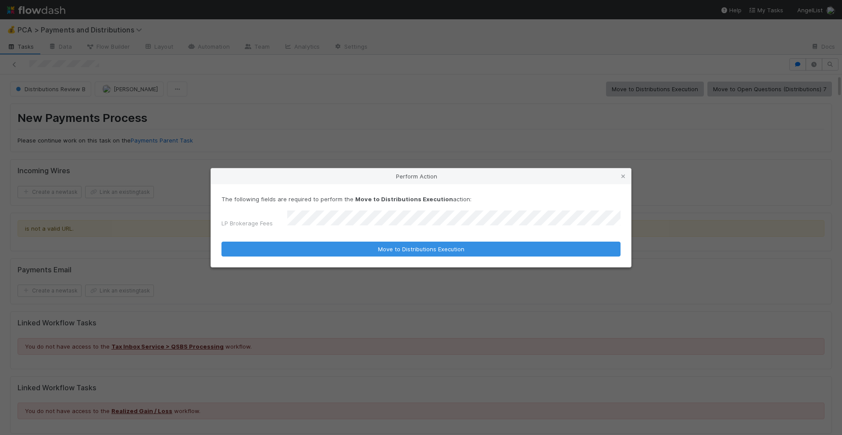
click at [221, 242] on button "Move to Distributions Execution" at bounding box center [420, 249] width 399 height 15
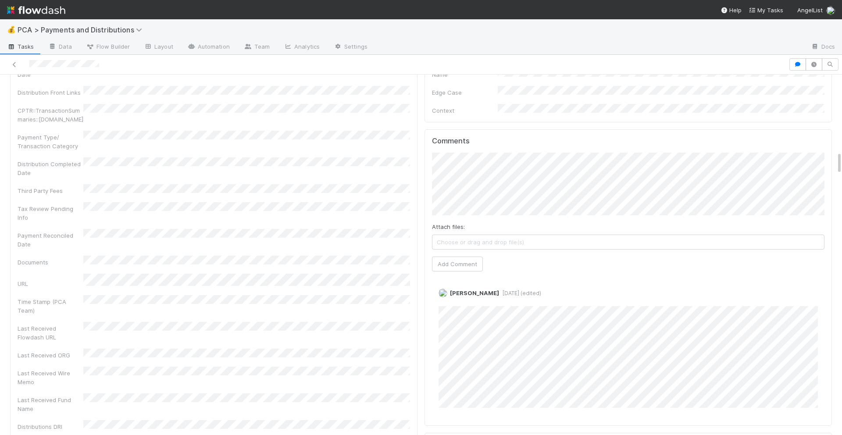
scroll to position [1159, 0]
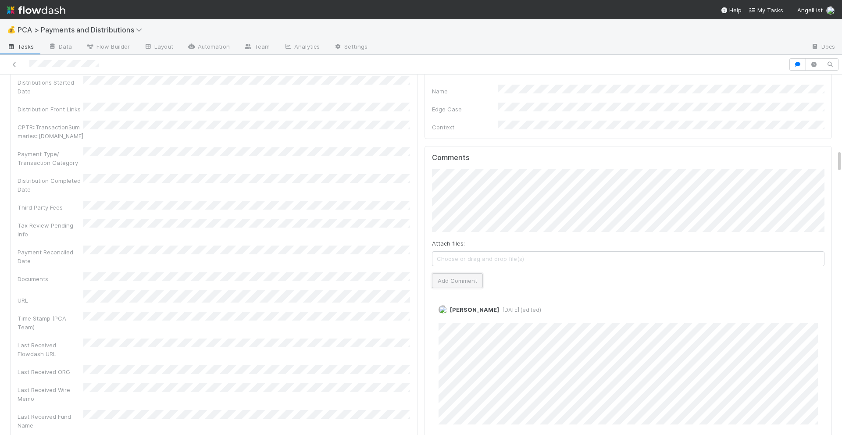
click at [473, 273] on button "Add Comment" at bounding box center [457, 280] width 51 height 15
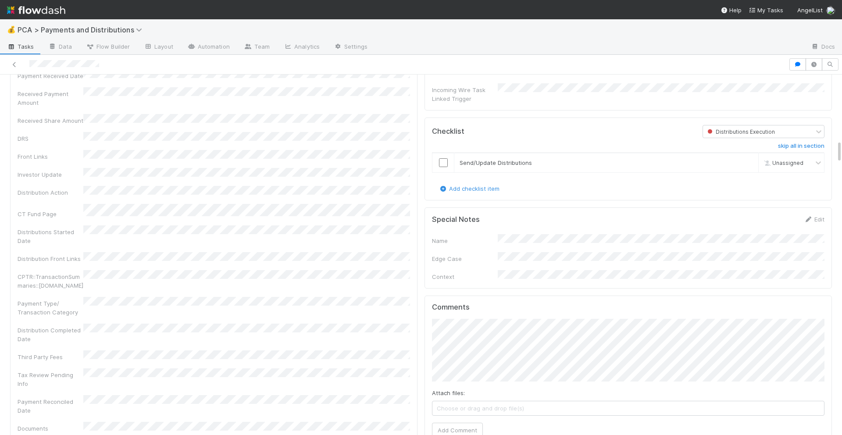
scroll to position [979, 0]
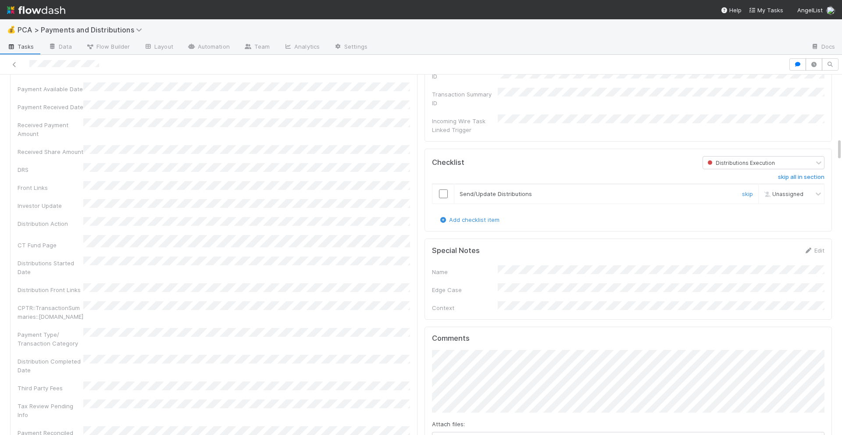
click at [445, 189] on input "checkbox" at bounding box center [443, 193] width 9 height 9
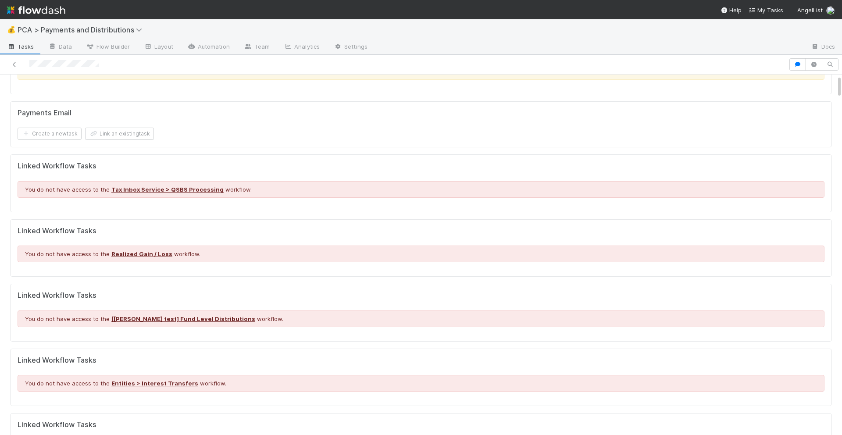
scroll to position [0, 0]
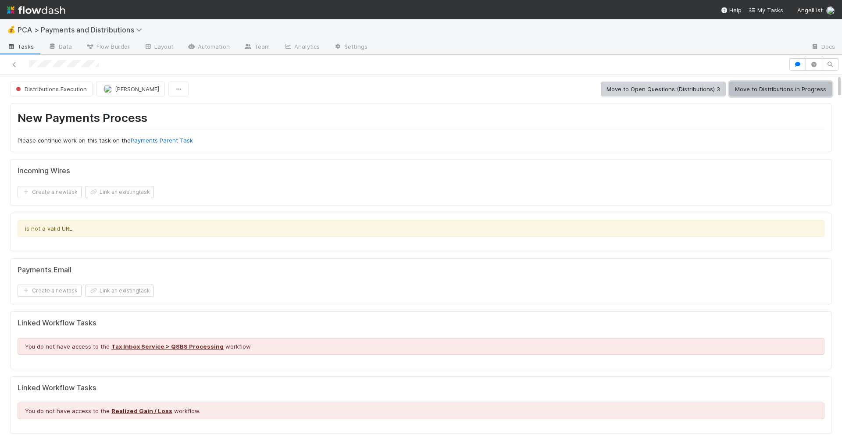
click at [798, 92] on button "Move to Distributions in Progress" at bounding box center [780, 89] width 103 height 15
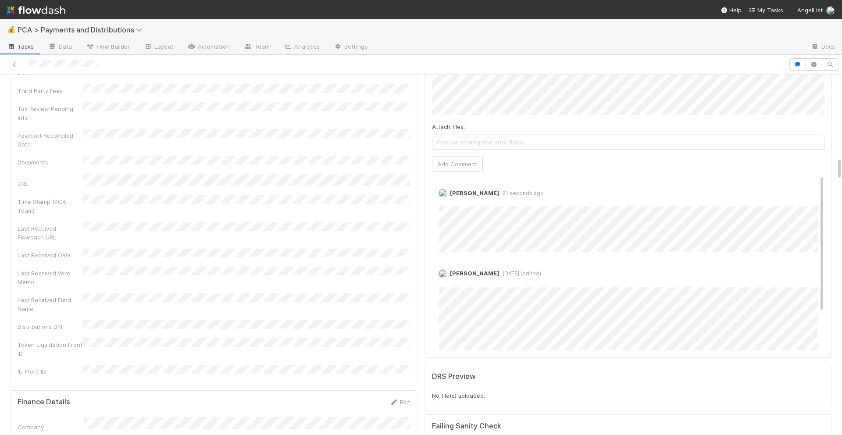
scroll to position [1263, 0]
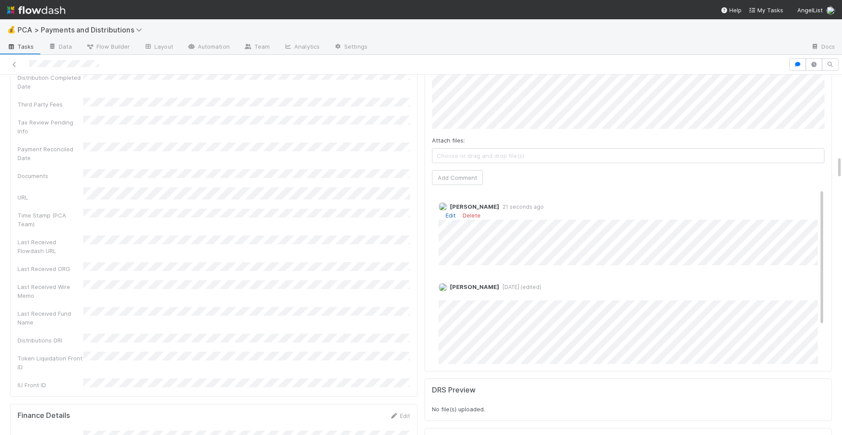
click at [451, 212] on link "Edit" at bounding box center [450, 215] width 10 height 7
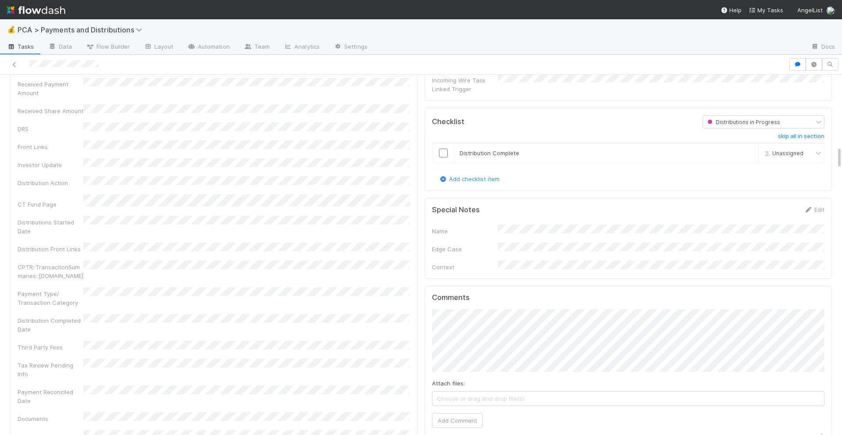
scroll to position [983, 0]
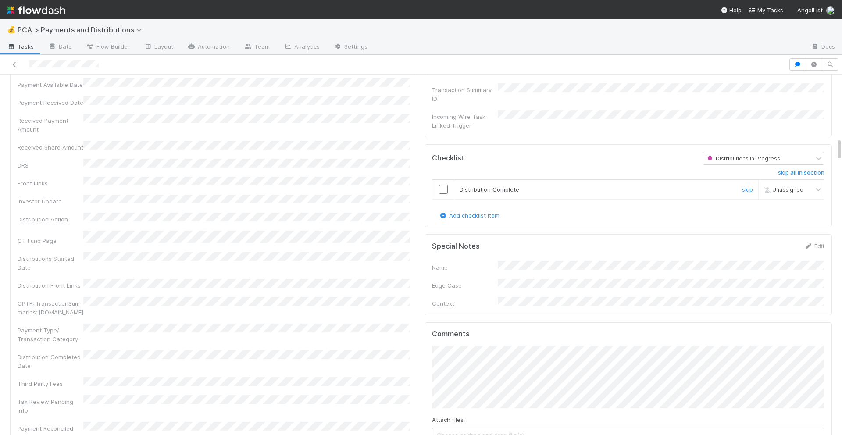
click at [446, 185] on input "checkbox" at bounding box center [443, 189] width 9 height 9
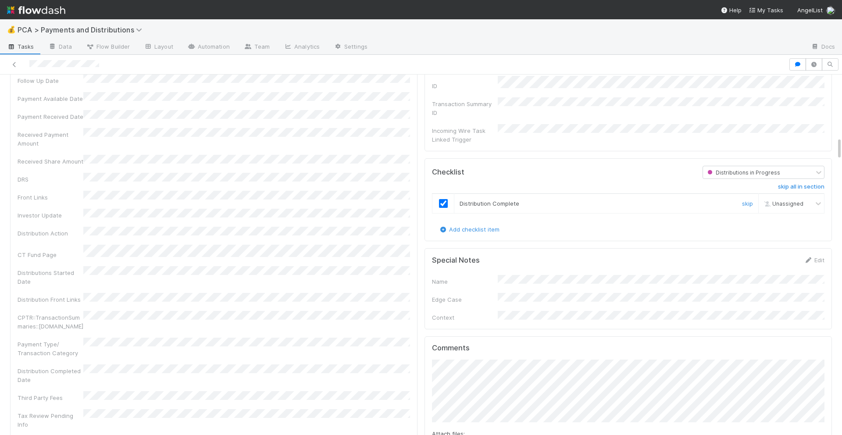
checkbox input "true"
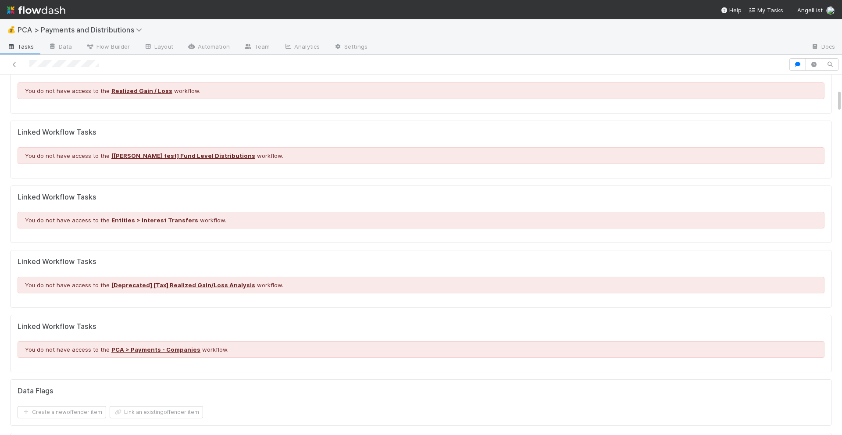
scroll to position [0, 0]
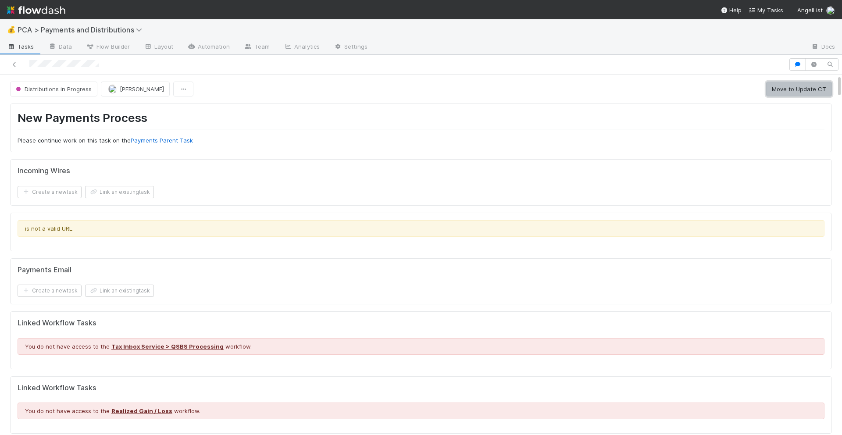
click at [784, 91] on button "Move to Update CT" at bounding box center [799, 89] width 66 height 15
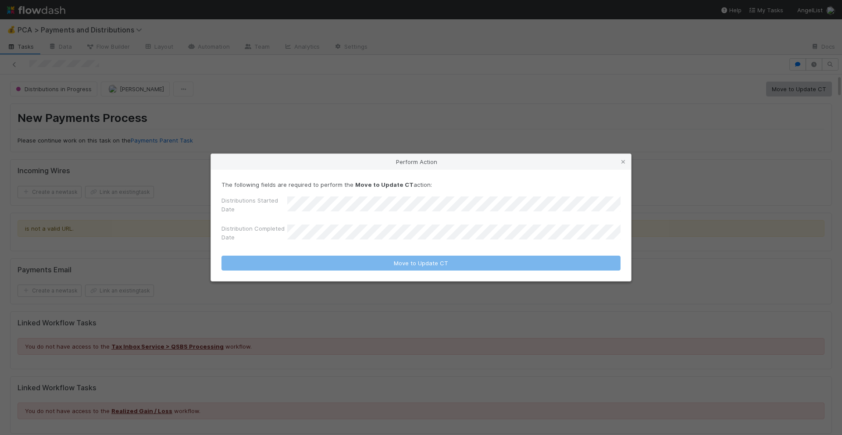
click at [482, 134] on div "Perform Action The following fields are required to perform the Move to Update …" at bounding box center [421, 217] width 842 height 435
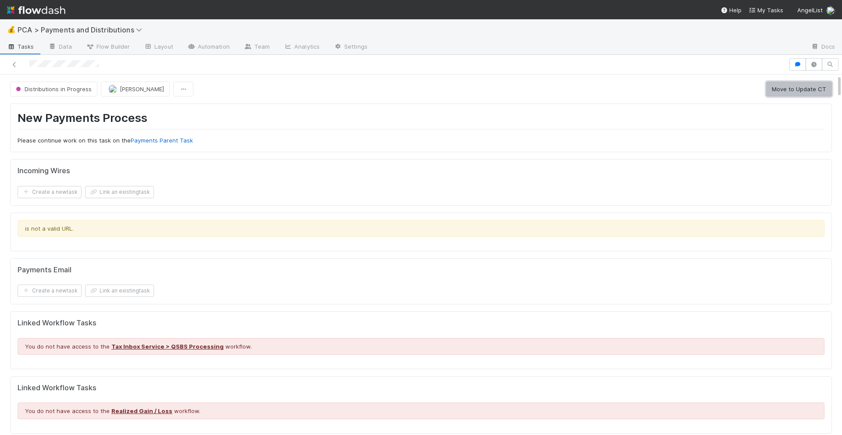
click at [794, 86] on button "Move to Update CT" at bounding box center [799, 89] width 66 height 15
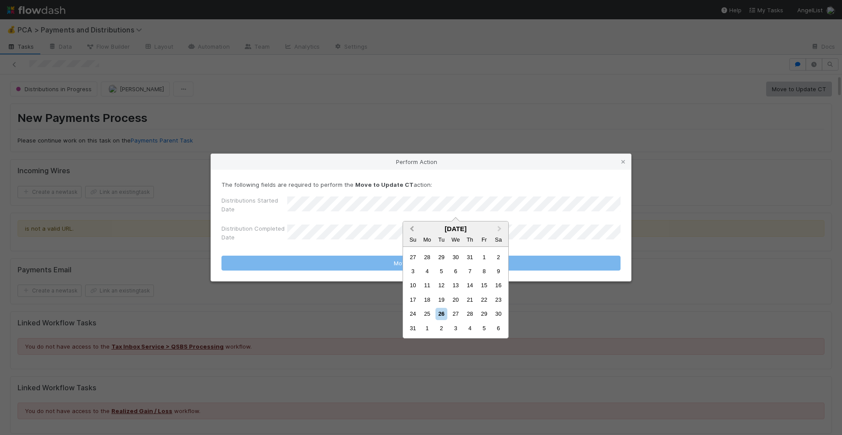
click at [412, 228] on span "Previous Month" at bounding box center [412, 229] width 0 height 10
click at [426, 302] on div "21" at bounding box center [427, 300] width 12 height 12
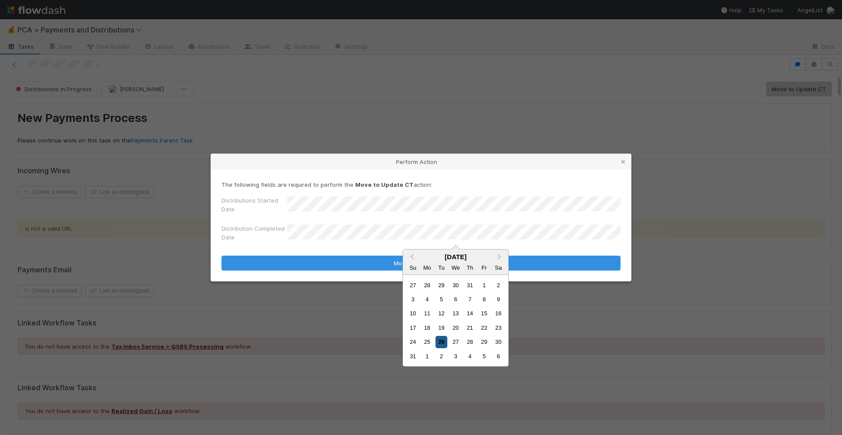
click at [438, 343] on div "26" at bounding box center [441, 342] width 12 height 12
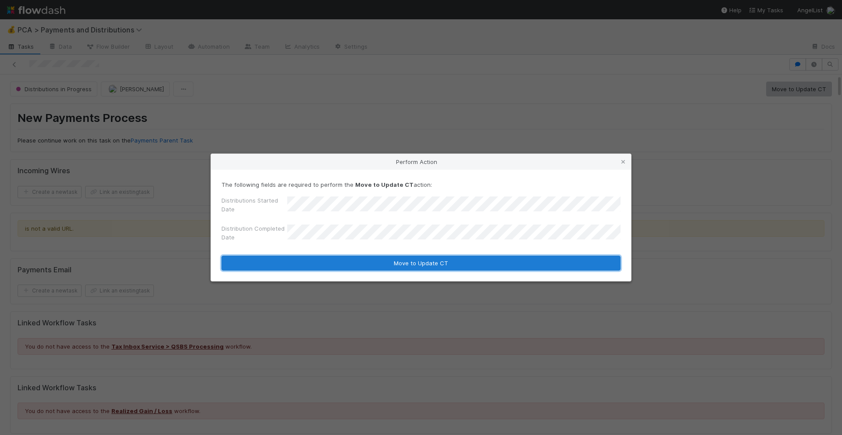
click at [443, 259] on button "Move to Update CT" at bounding box center [420, 263] width 399 height 15
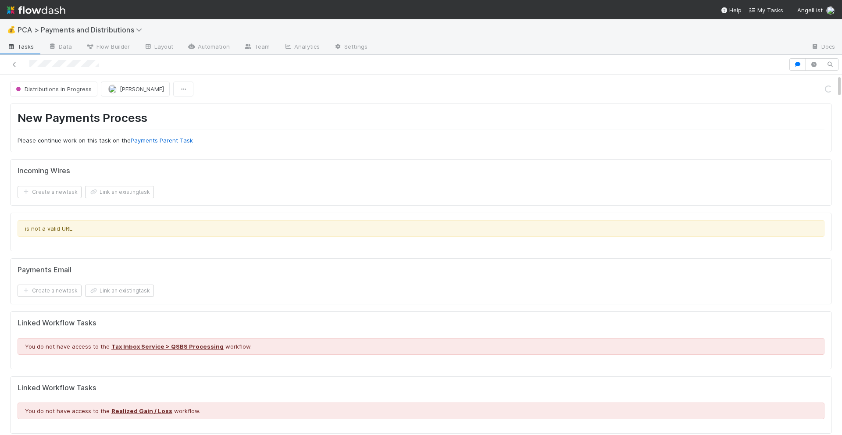
scroll to position [634, 0]
click at [782, 93] on button "Move to Completed" at bounding box center [799, 89] width 66 height 15
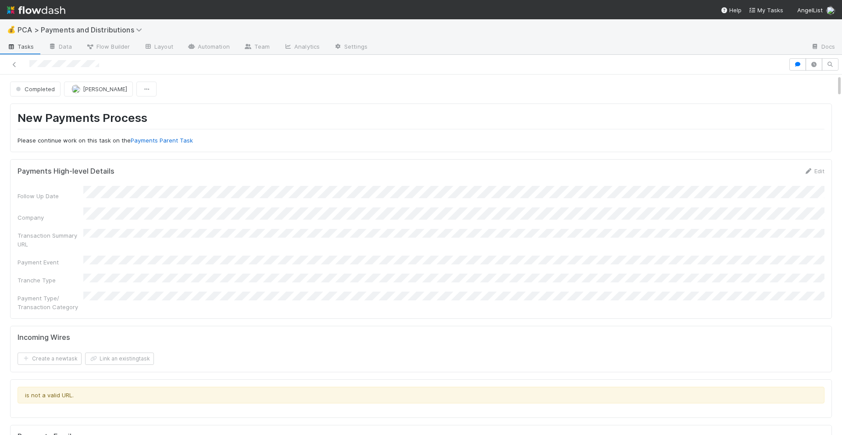
scroll to position [626, 0]
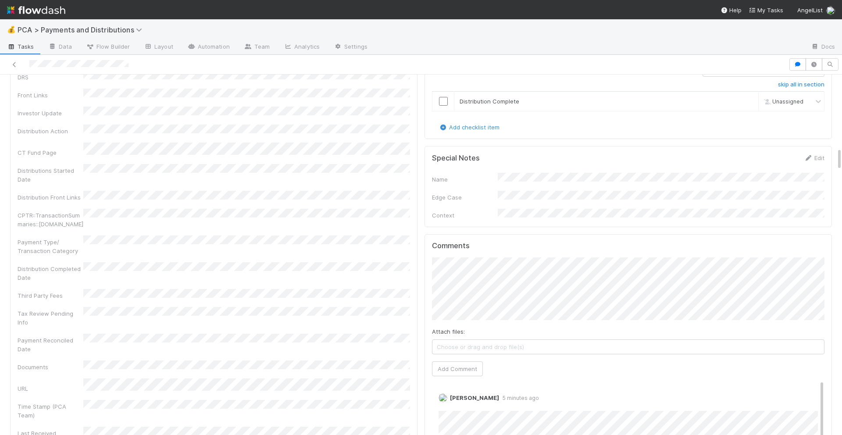
scroll to position [1133, 0]
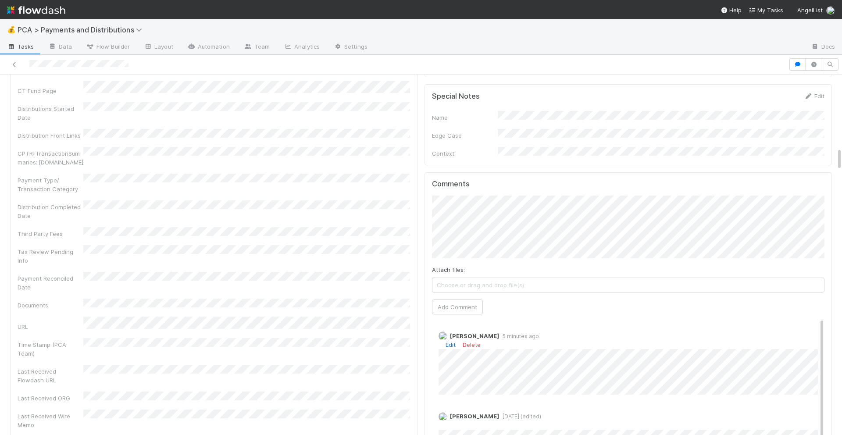
click at [450, 341] on link "Edit" at bounding box center [450, 344] width 10 height 7
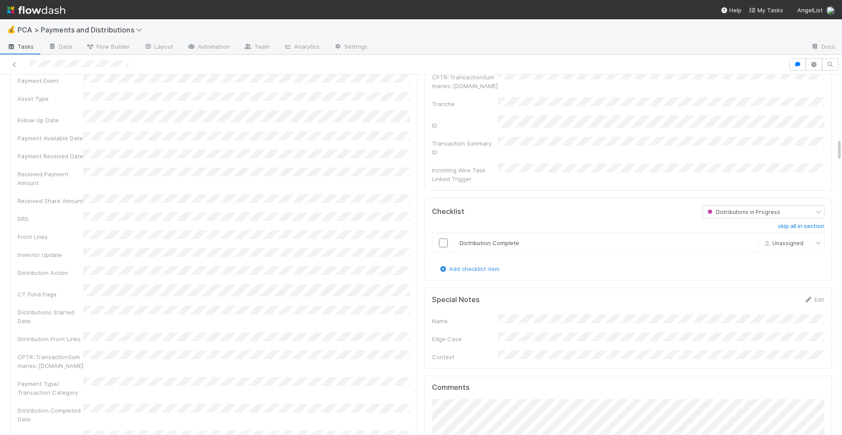
scroll to position [891, 0]
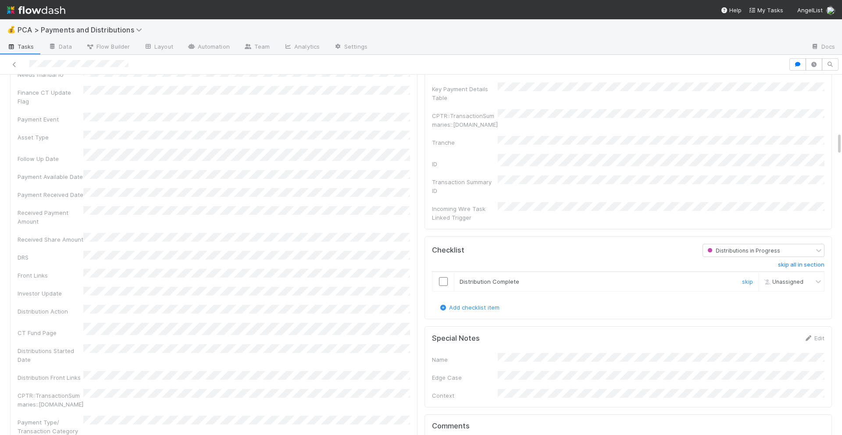
click at [442, 277] on input "checkbox" at bounding box center [443, 281] width 9 height 9
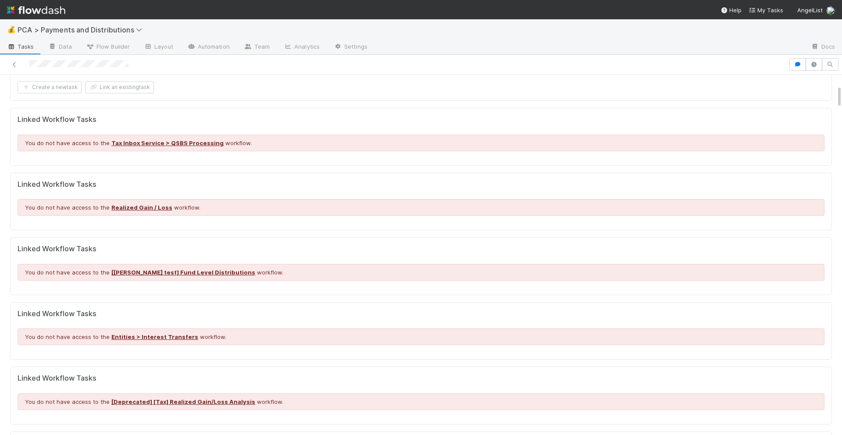
scroll to position [0, 0]
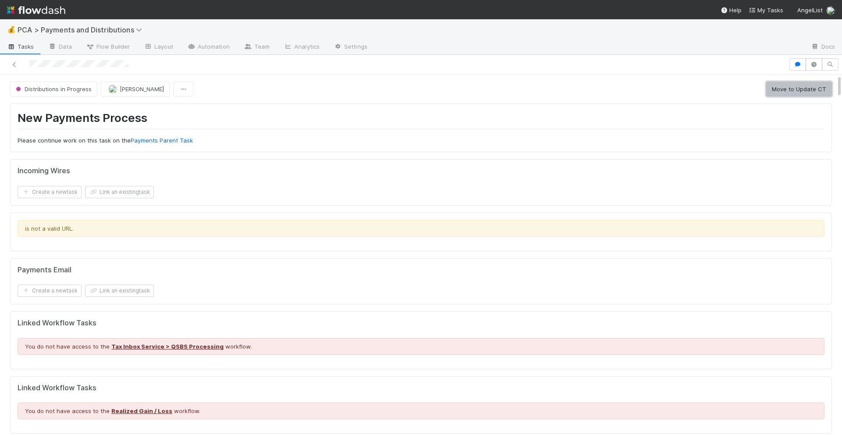
click at [779, 88] on button "Move to Update CT" at bounding box center [799, 89] width 66 height 15
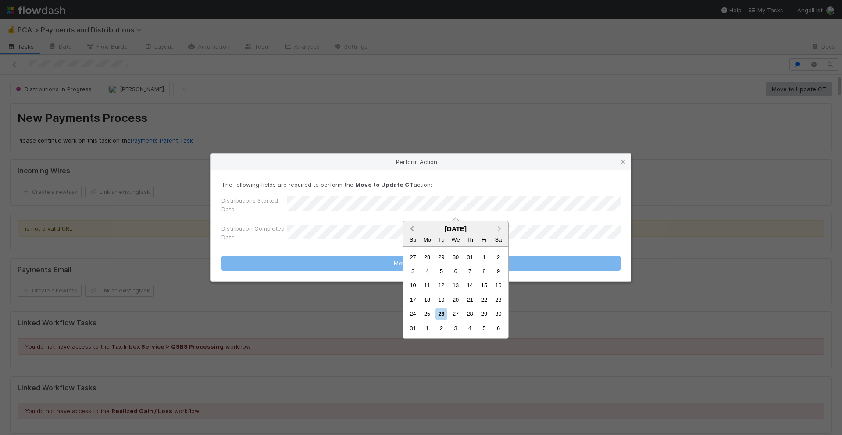
click at [412, 227] on span "Previous Month" at bounding box center [412, 229] width 0 height 10
click at [431, 303] on div "21" at bounding box center [427, 300] width 12 height 12
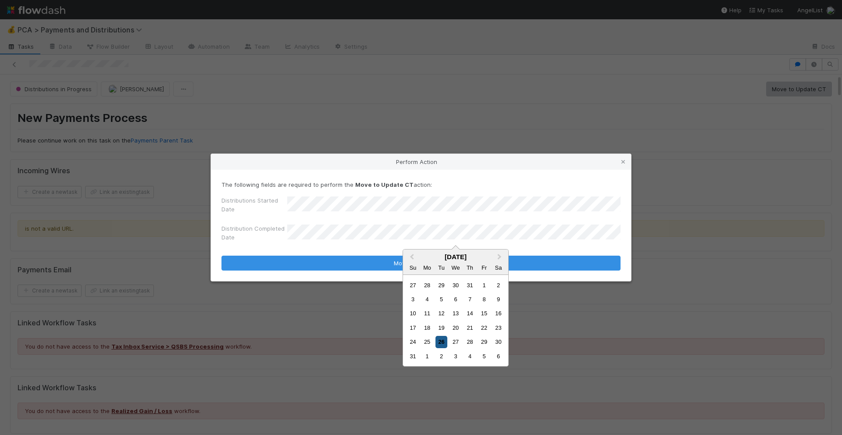
click at [441, 342] on div "26" at bounding box center [441, 342] width 12 height 12
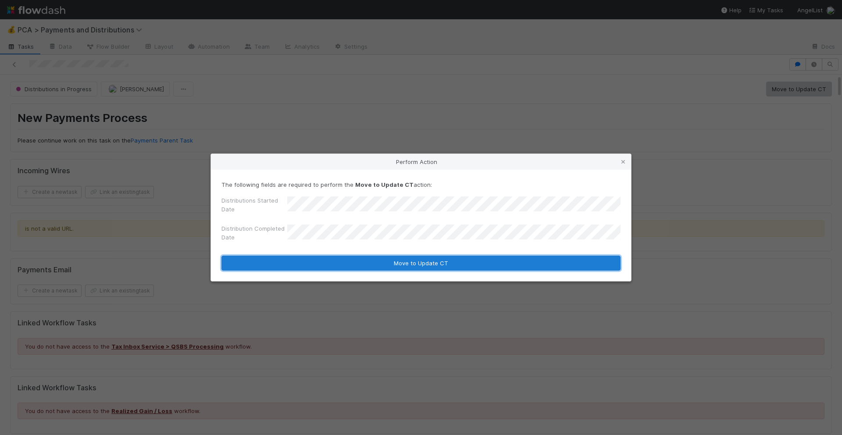
click at [431, 263] on button "Move to Update CT" at bounding box center [420, 263] width 399 height 15
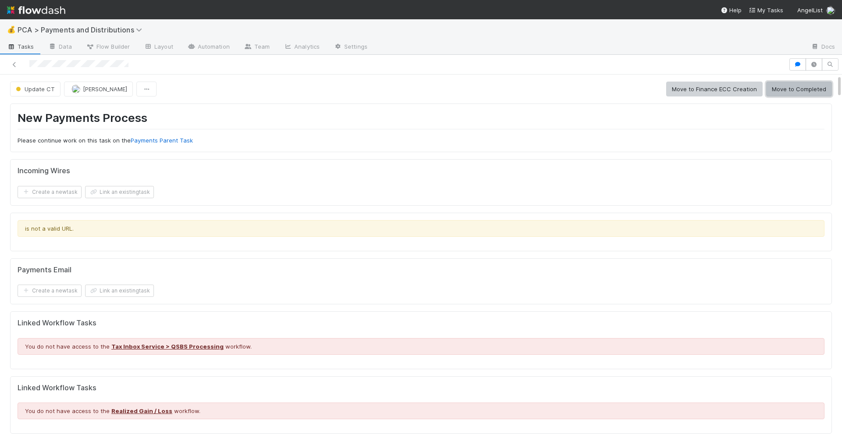
click at [793, 92] on button "Move to Completed" at bounding box center [799, 89] width 66 height 15
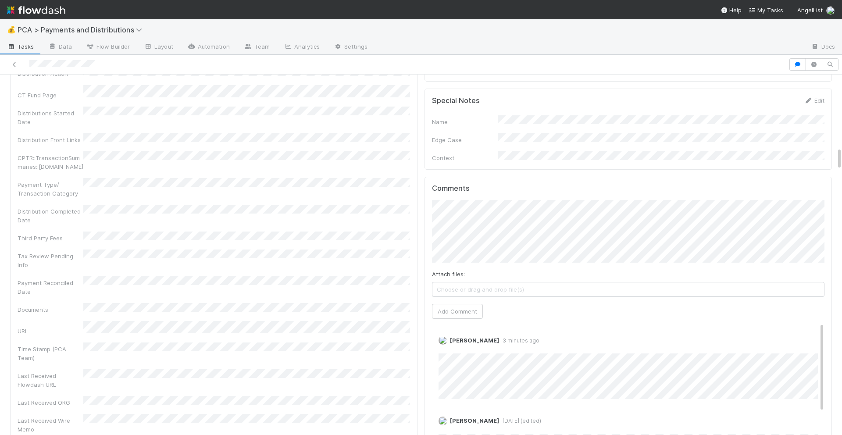
scroll to position [1145, 0]
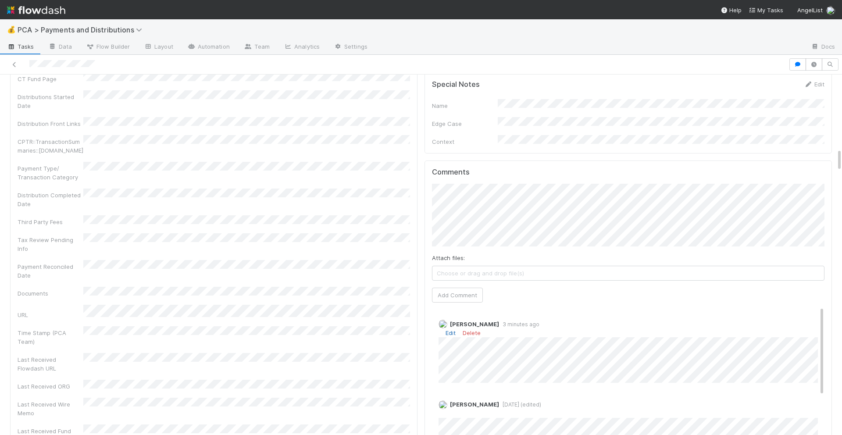
click at [453, 329] on link "Edit" at bounding box center [450, 332] width 10 height 7
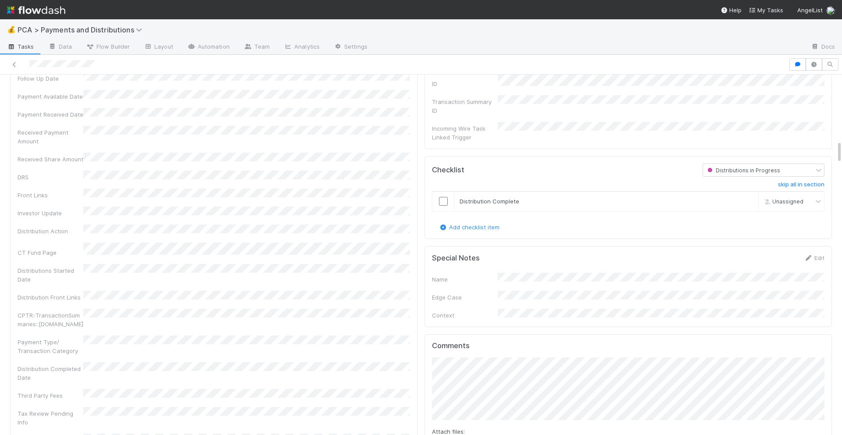
scroll to position [878, 0]
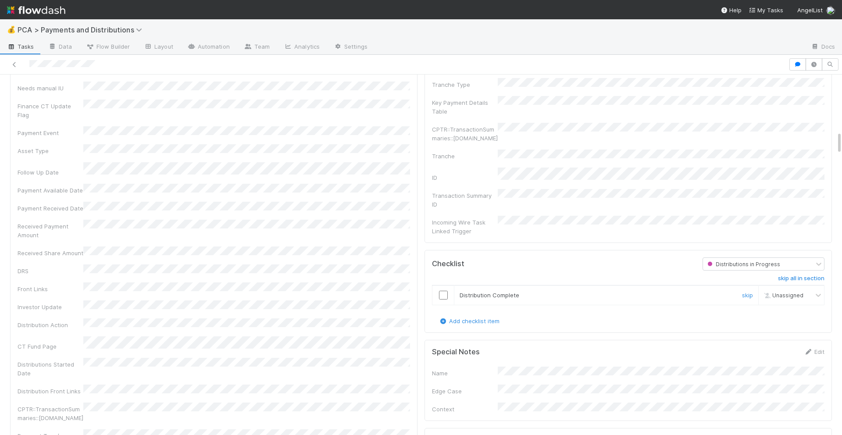
click at [441, 291] on input "checkbox" at bounding box center [443, 295] width 9 height 9
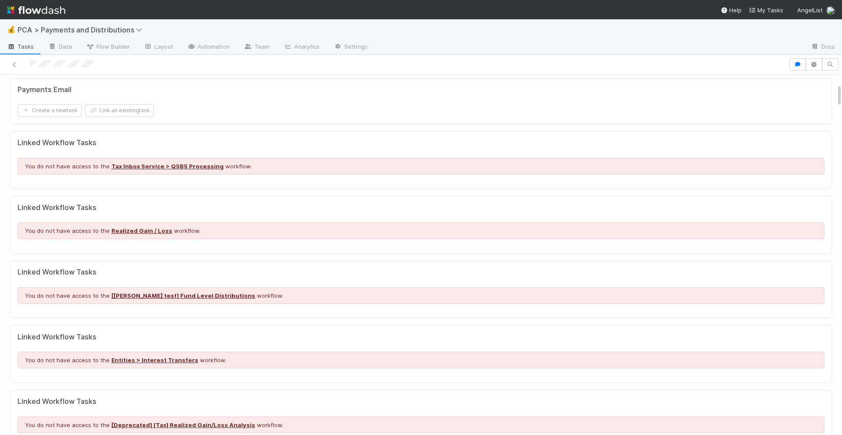
scroll to position [0, 0]
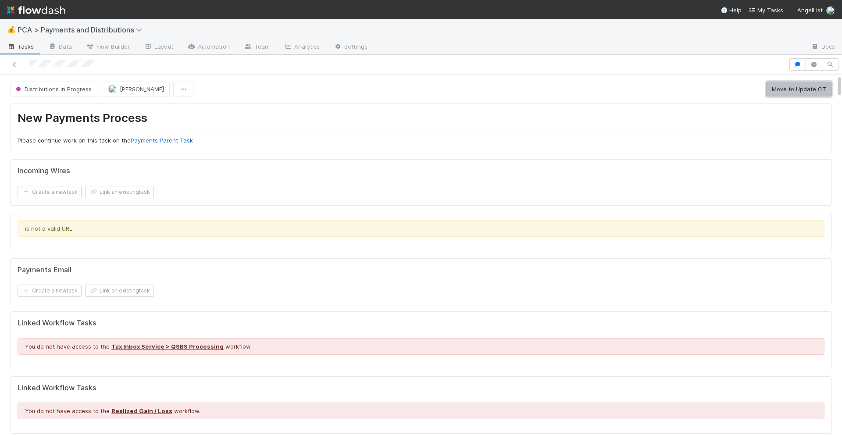
click at [777, 87] on button "Move to Update CT" at bounding box center [799, 89] width 66 height 15
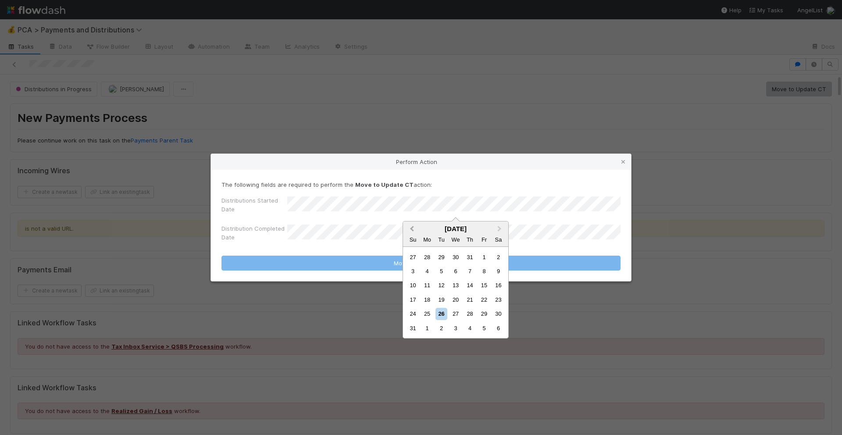
click at [411, 224] on button "Previous Month" at bounding box center [411, 229] width 14 height 14
click at [429, 299] on div "21" at bounding box center [427, 300] width 12 height 12
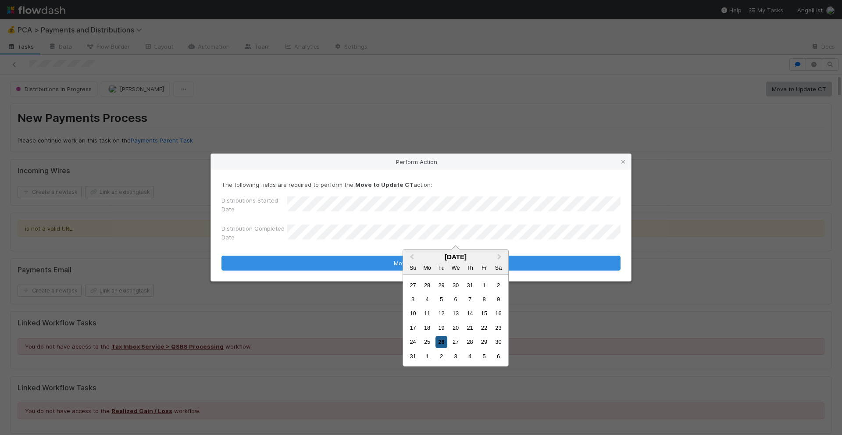
click at [440, 345] on div "26" at bounding box center [441, 342] width 12 height 12
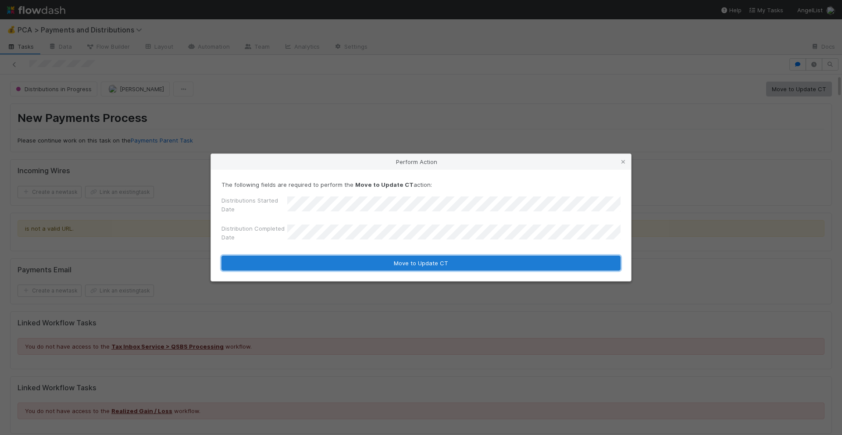
click at [440, 265] on button "Move to Update CT" at bounding box center [420, 263] width 399 height 15
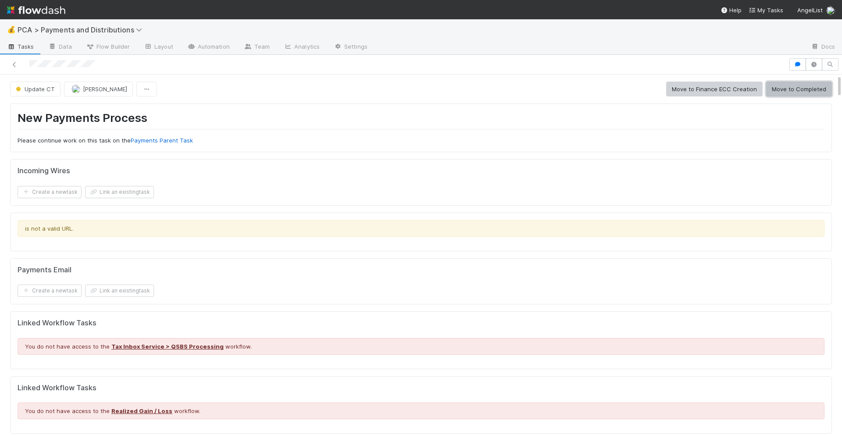
click at [789, 88] on button "Move to Completed" at bounding box center [799, 89] width 66 height 15
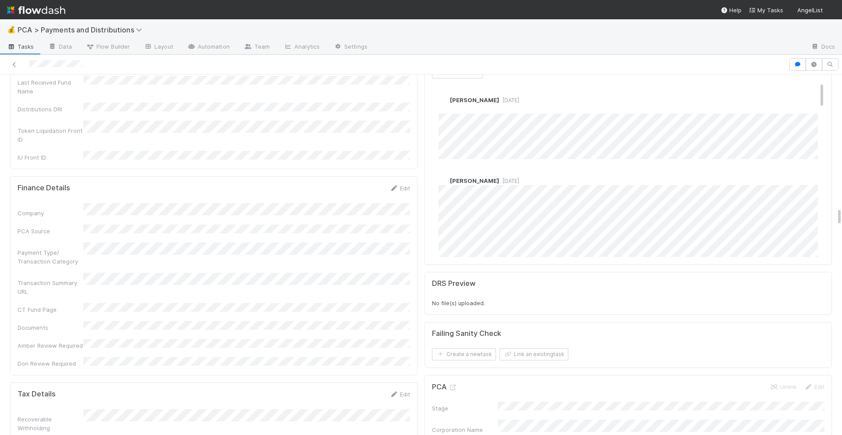
scroll to position [2689, 0]
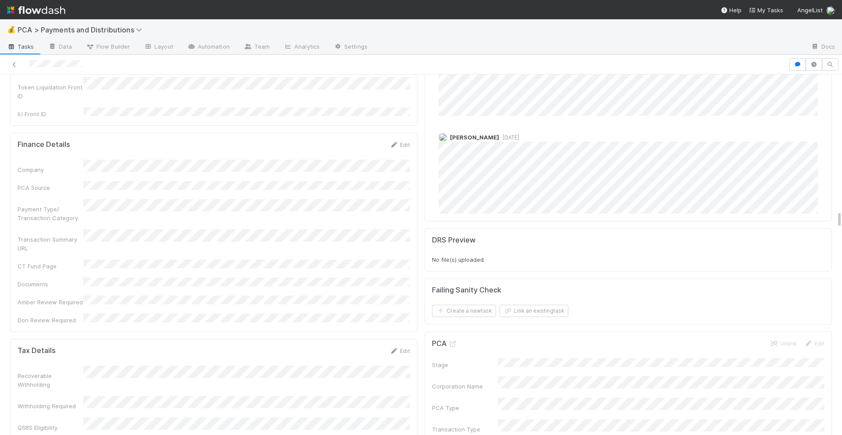
click at [452, 339] on h5 "PCA" at bounding box center [444, 343] width 25 height 9
click at [452, 341] on icon at bounding box center [452, 344] width 9 height 6
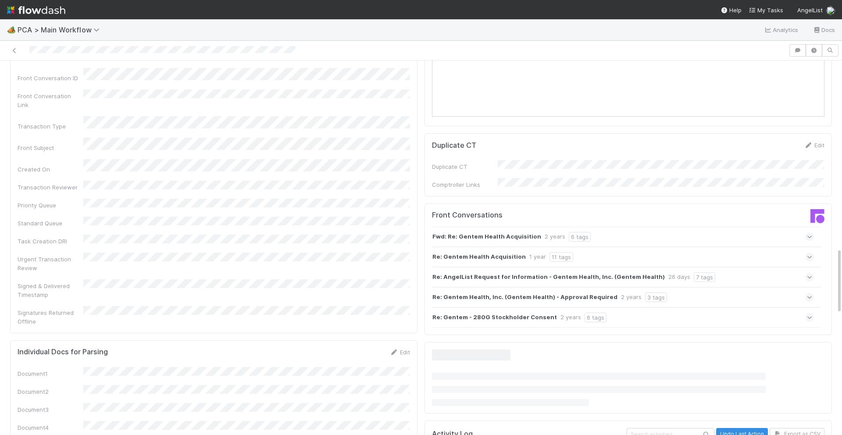
scroll to position [1170, 0]
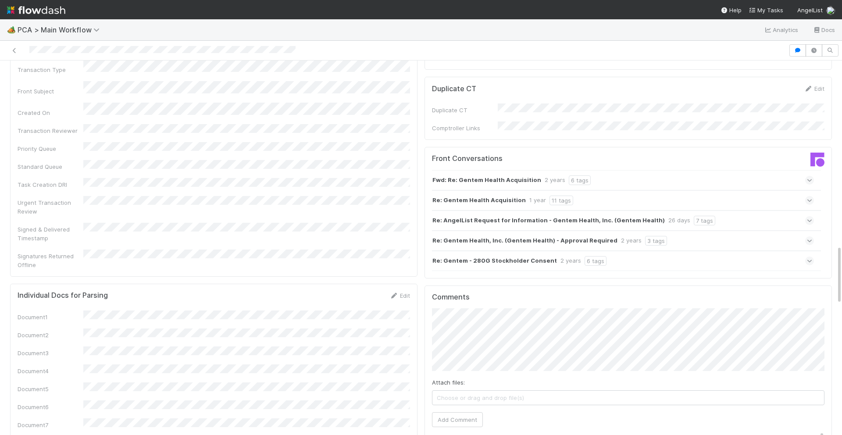
click at [636, 190] on div "Re: Gentem Health Acquisition 1 year 11 tags" at bounding box center [623, 200] width 382 height 20
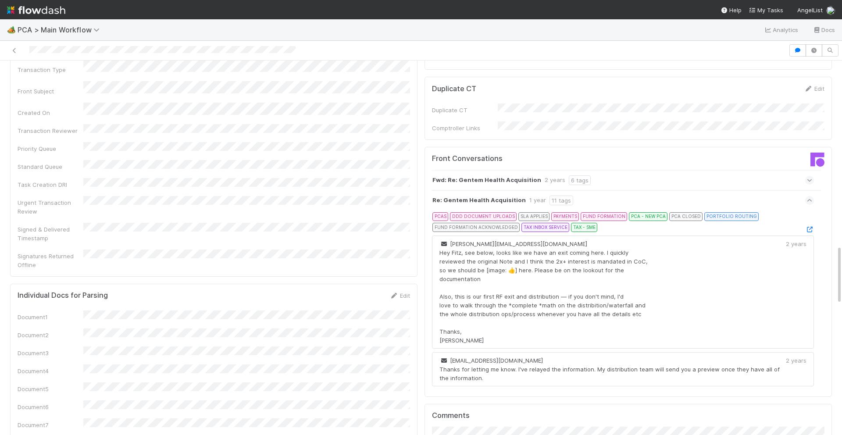
click at [808, 196] on icon at bounding box center [810, 200] width 6 height 9
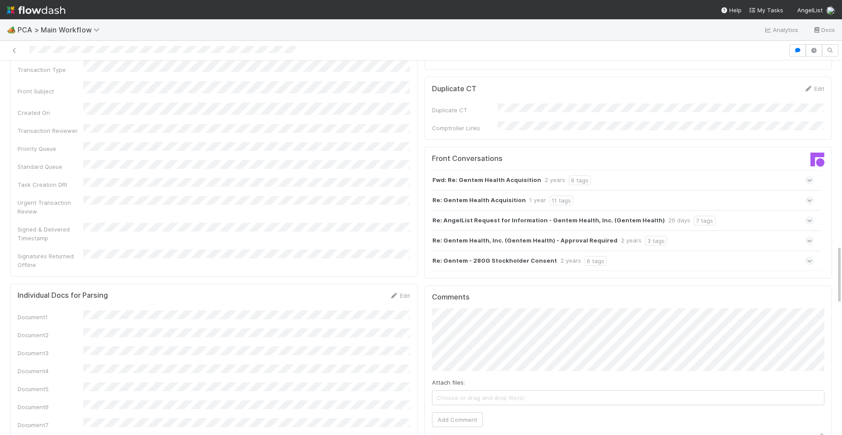
click at [808, 216] on icon at bounding box center [810, 220] width 6 height 9
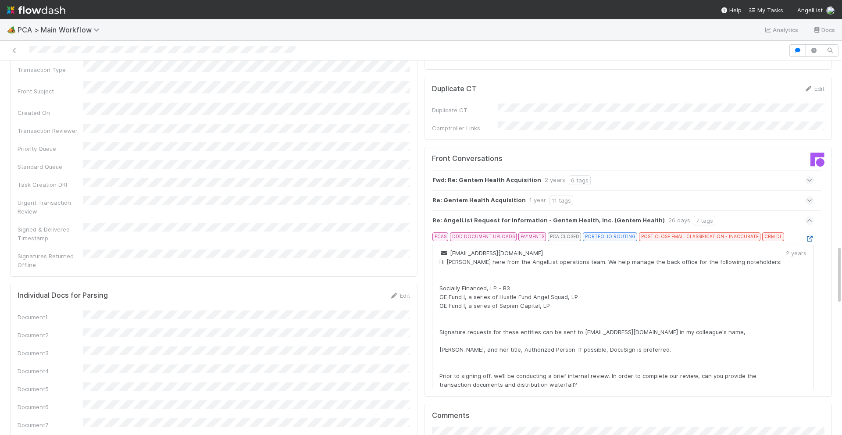
click at [809, 236] on icon at bounding box center [809, 239] width 9 height 6
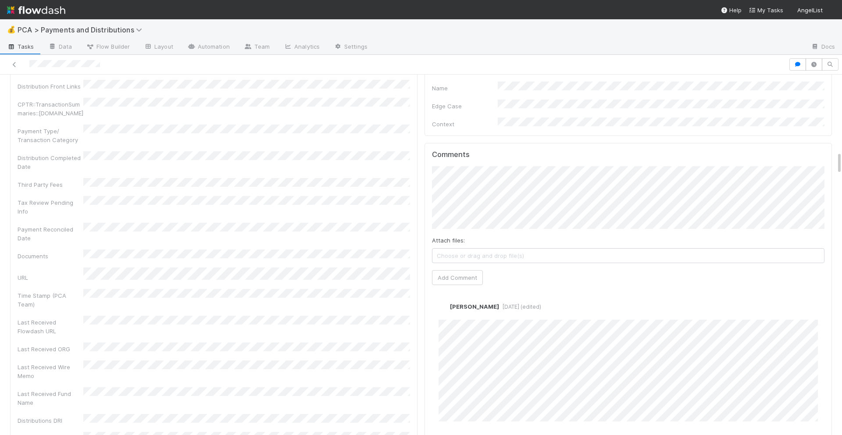
scroll to position [1182, 0]
click at [441, 270] on button "Add Comment" at bounding box center [457, 277] width 51 height 15
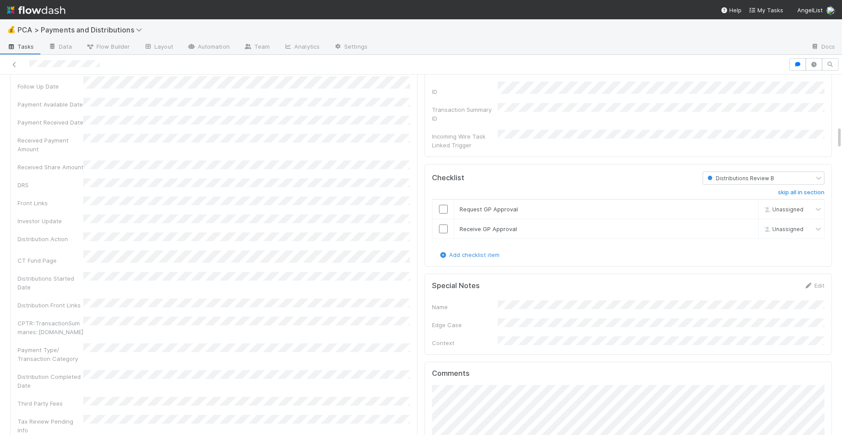
scroll to position [0, 0]
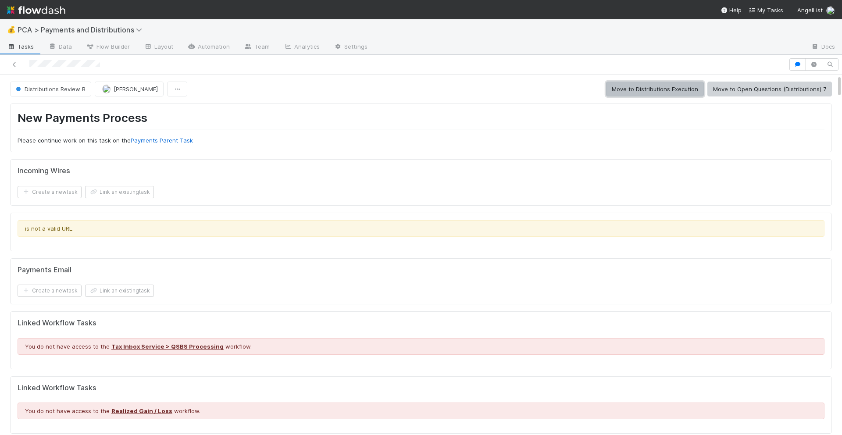
click at [637, 87] on button "Move to Distributions Execution" at bounding box center [655, 89] width 98 height 15
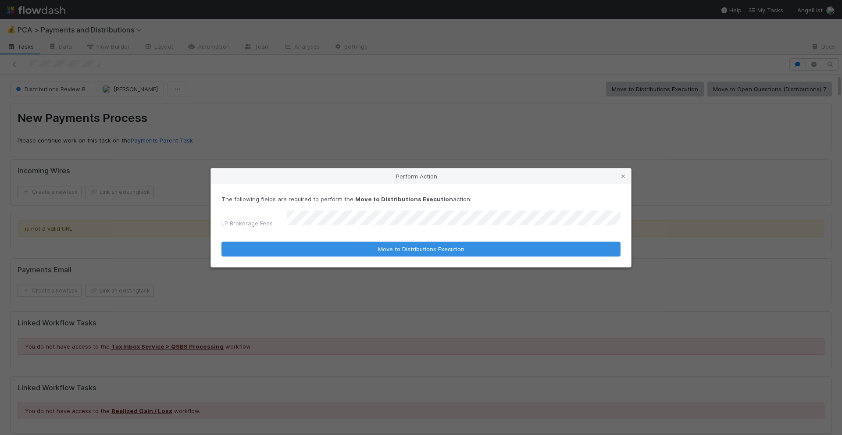
click at [395, 253] on div "The following fields are required to perform the Move to Distributions Executio…" at bounding box center [421, 225] width 420 height 83
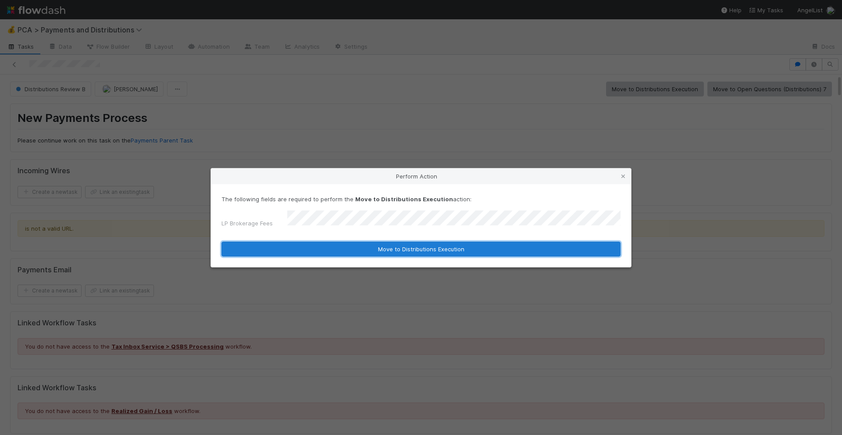
click at [395, 250] on button "Move to Distributions Execution" at bounding box center [420, 249] width 399 height 15
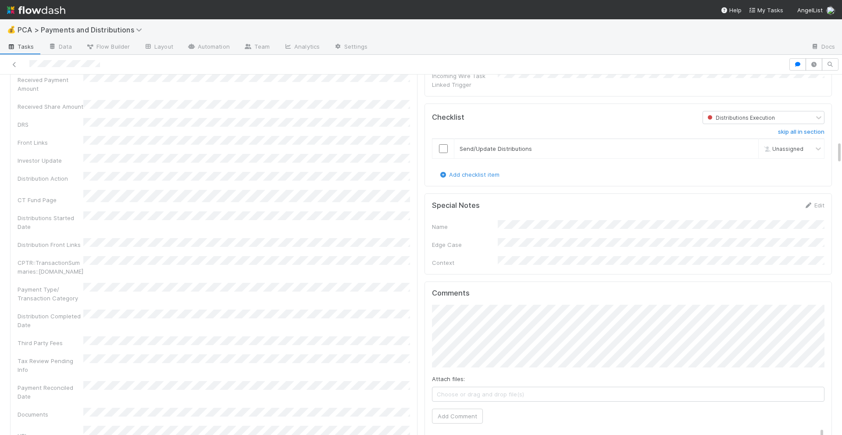
scroll to position [1005, 0]
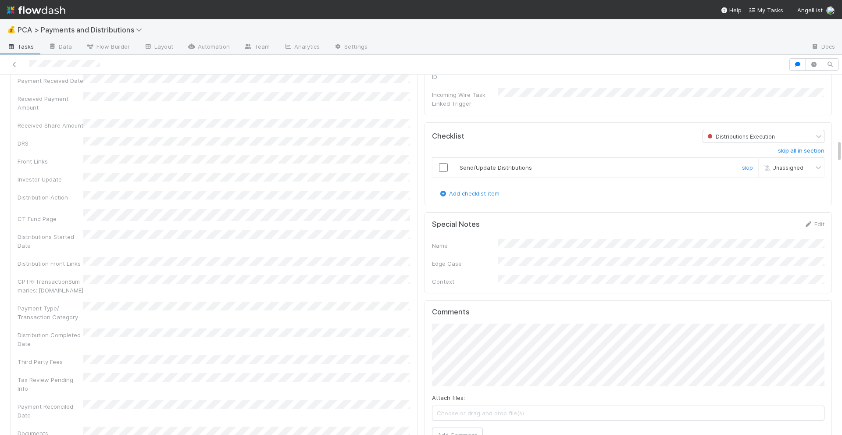
click at [442, 163] on input "checkbox" at bounding box center [443, 167] width 9 height 9
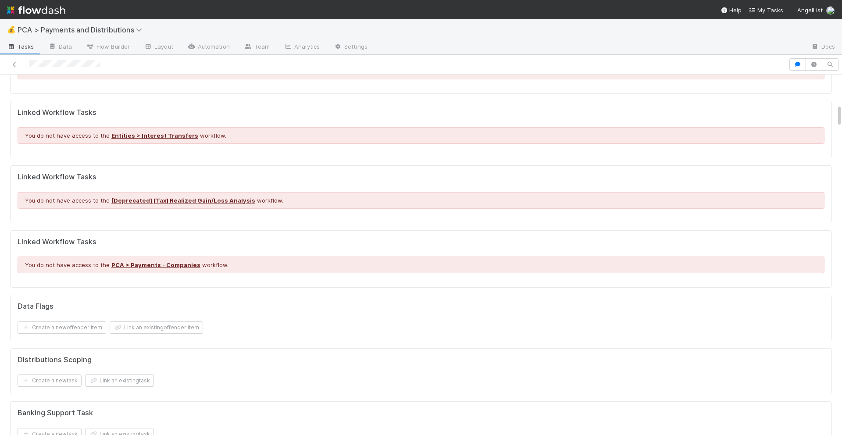
scroll to position [0, 0]
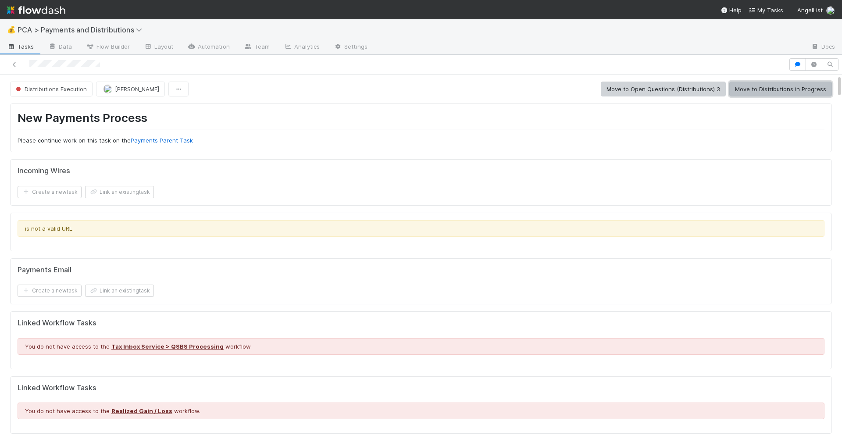
click at [748, 92] on button "Move to Distributions in Progress" at bounding box center [780, 89] width 103 height 15
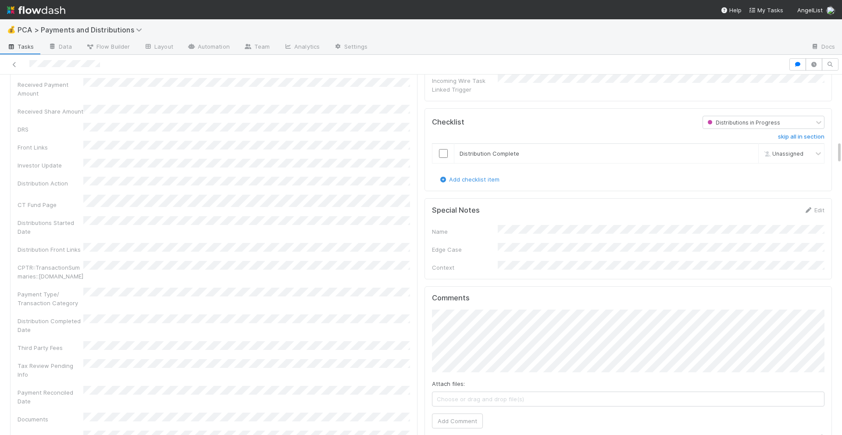
scroll to position [1029, 0]
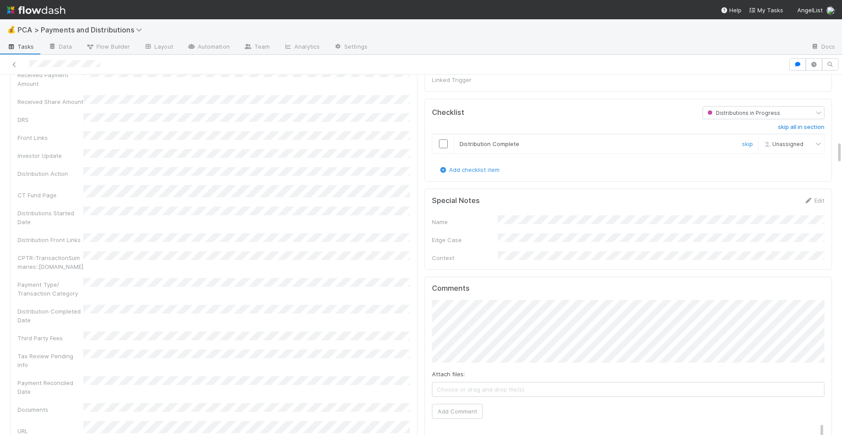
click at [443, 139] on input "checkbox" at bounding box center [443, 143] width 9 height 9
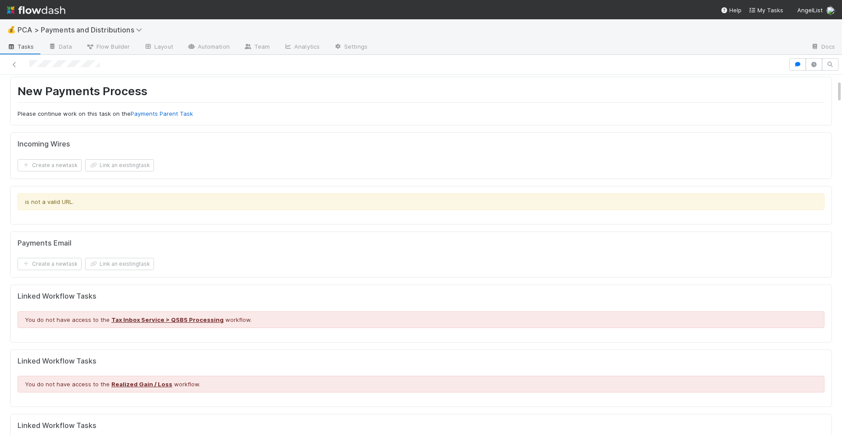
scroll to position [0, 0]
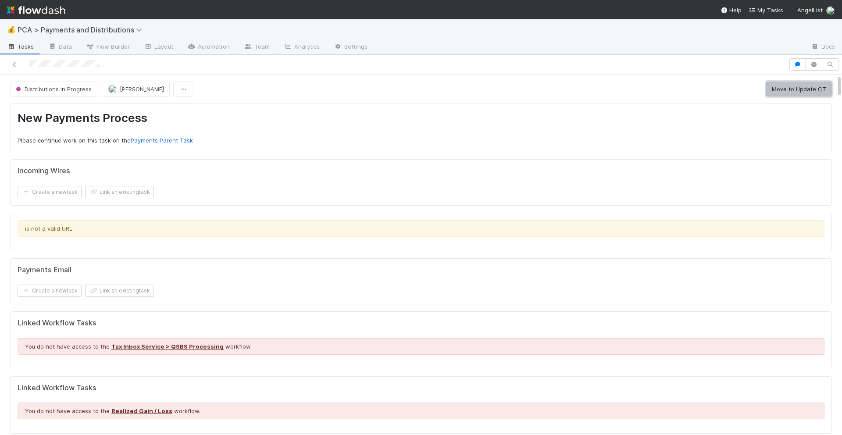
click at [793, 86] on button "Move to Update CT" at bounding box center [799, 89] width 66 height 15
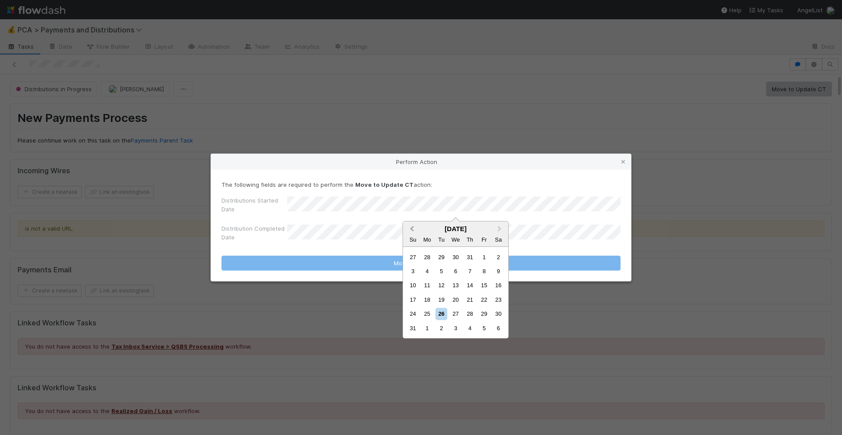
click at [410, 224] on button "Previous Month" at bounding box center [411, 229] width 14 height 14
click at [423, 300] on div "21" at bounding box center [427, 300] width 12 height 12
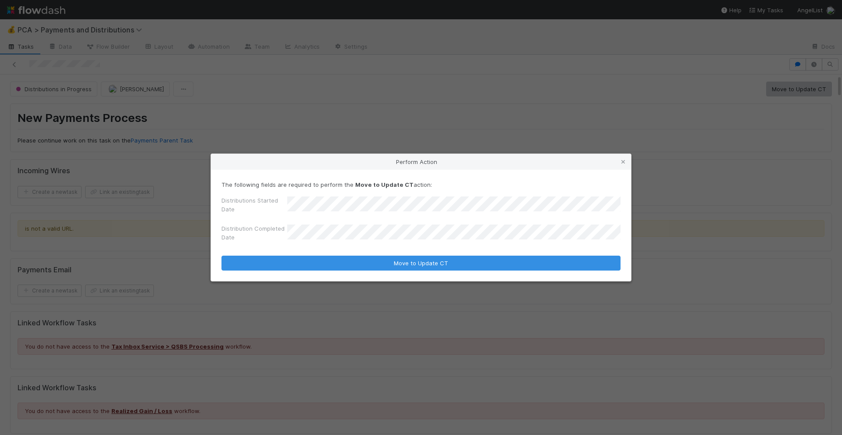
click at [433, 249] on form "The following fields are required to perform the Move to Update CT action: Dist…" at bounding box center [420, 225] width 399 height 90
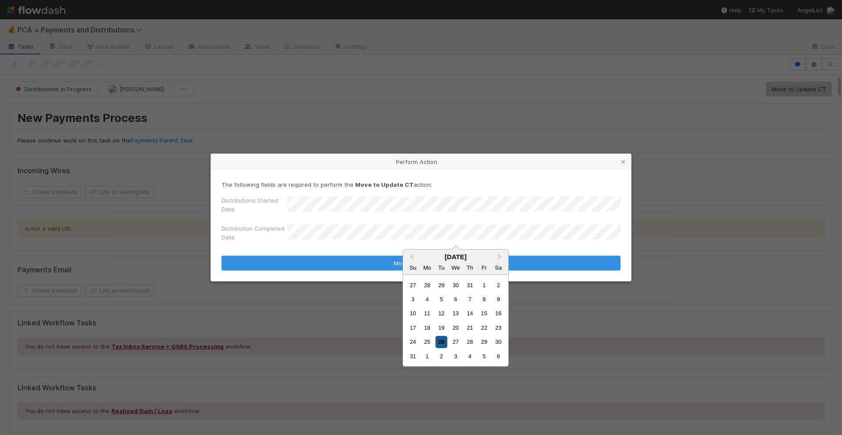
click at [441, 342] on div "26" at bounding box center [441, 342] width 12 height 12
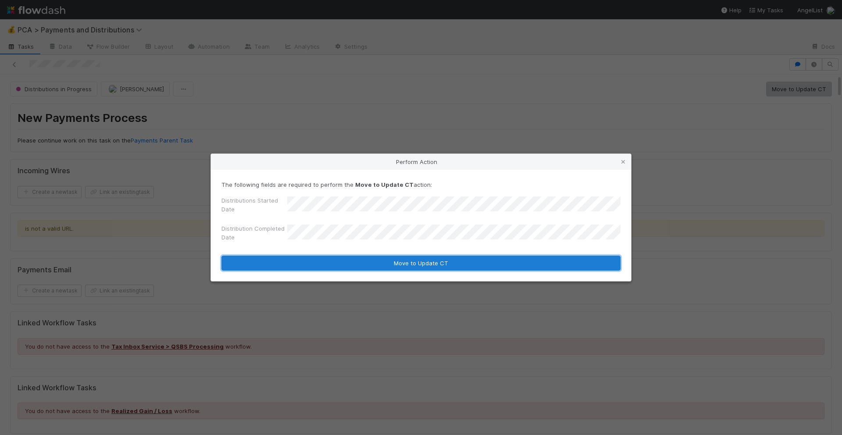
click at [456, 260] on button "Move to Update CT" at bounding box center [420, 263] width 399 height 15
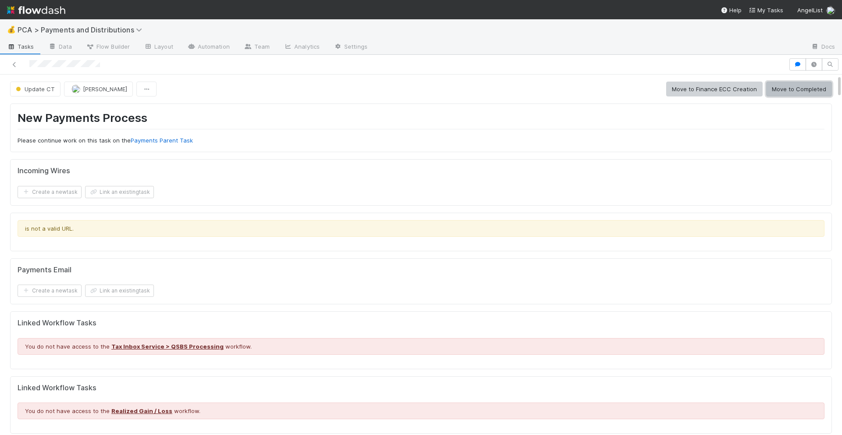
click at [781, 92] on button "Move to Completed" at bounding box center [799, 89] width 66 height 15
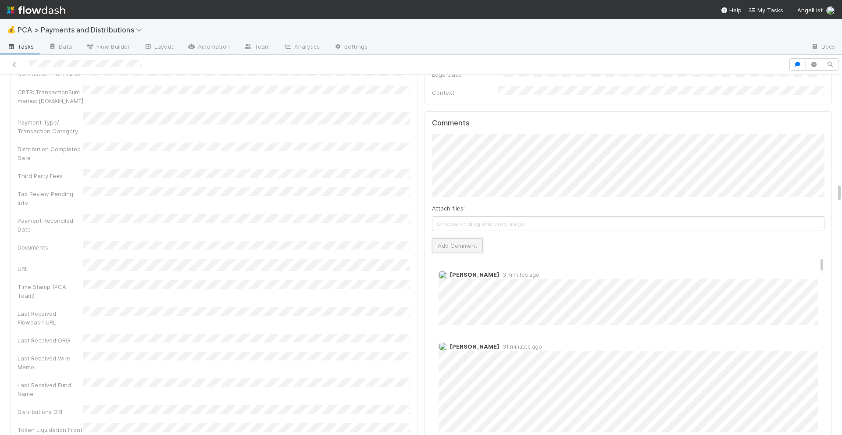
click at [465, 238] on button "Add Comment" at bounding box center [457, 245] width 51 height 15
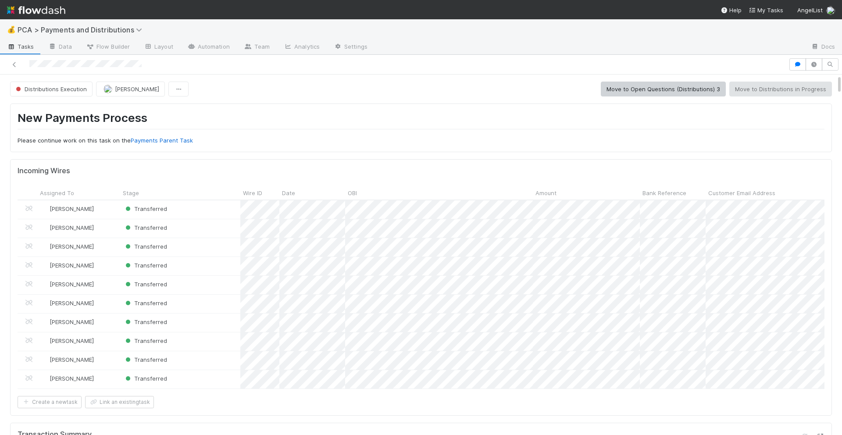
click at [55, 86] on span "Distributions Execution" at bounding box center [50, 88] width 73 height 7
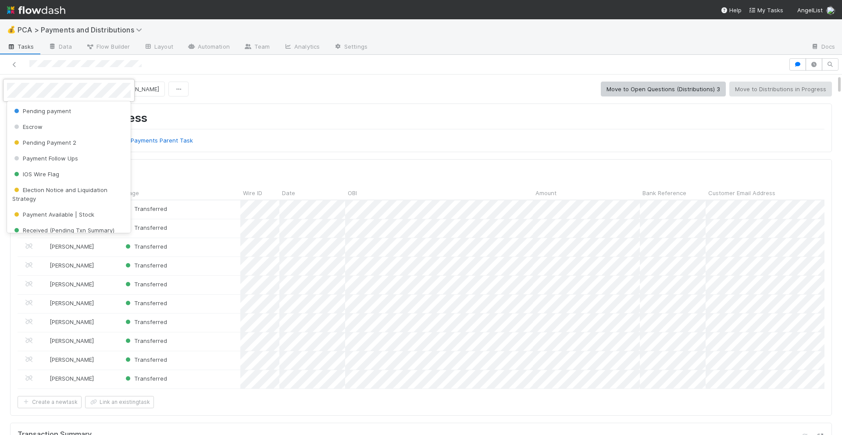
scroll to position [121, 0]
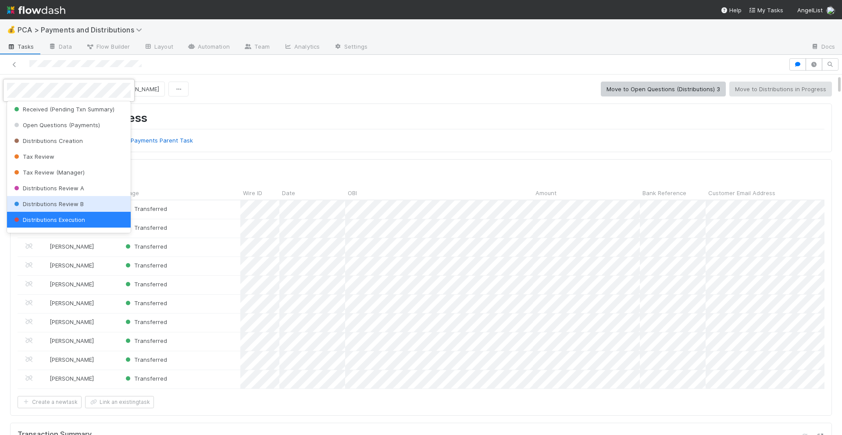
click at [63, 199] on div "Distributions Review B" at bounding box center [69, 204] width 124 height 16
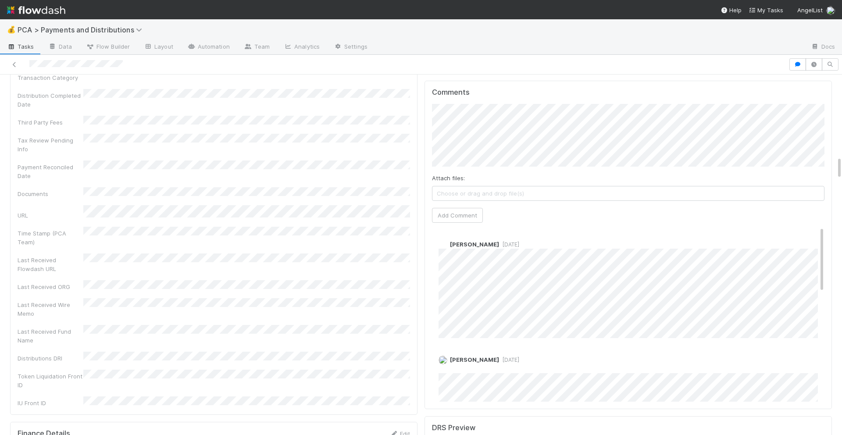
scroll to position [1229, 0]
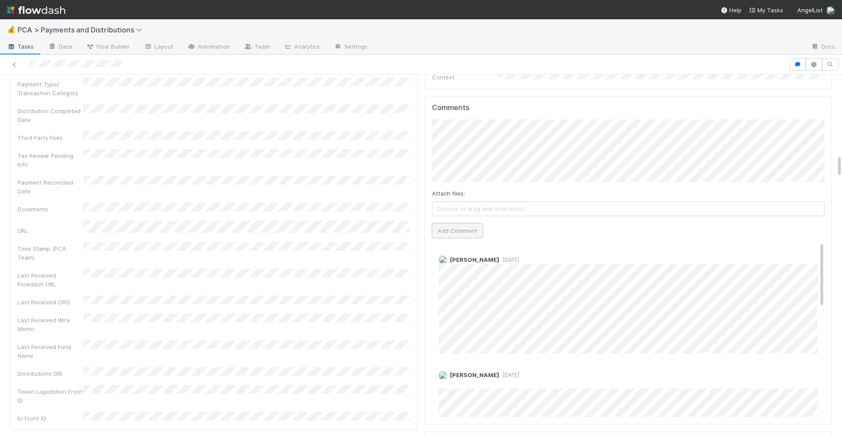
click at [451, 223] on button "Add Comment" at bounding box center [457, 230] width 51 height 15
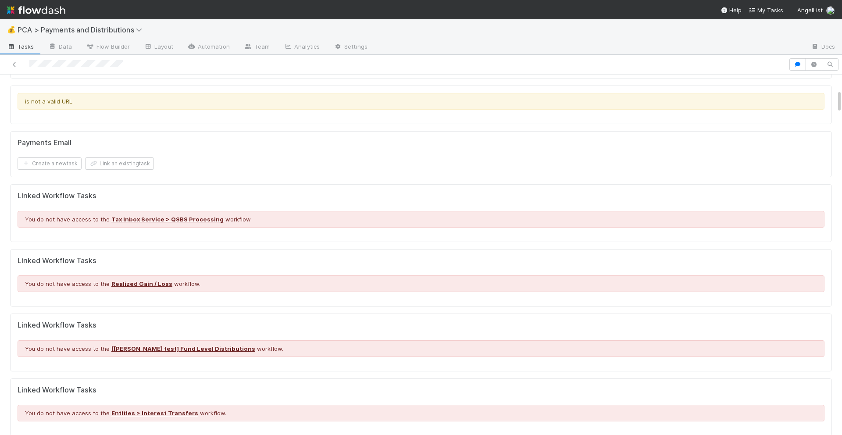
scroll to position [0, 0]
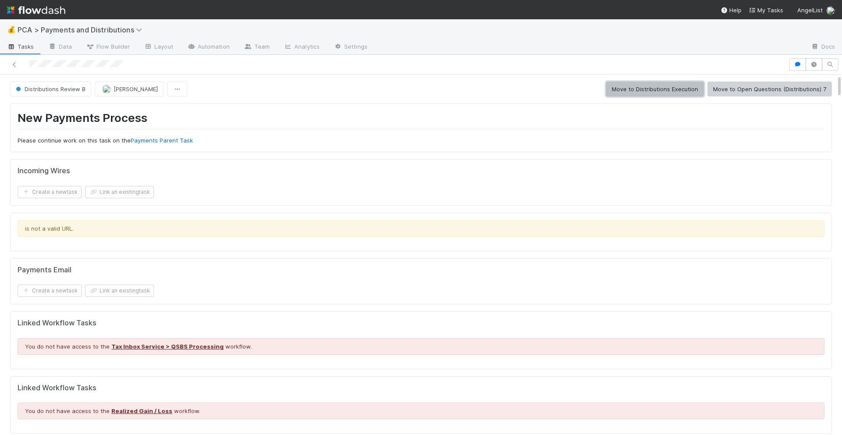
click at [620, 88] on button "Move to Distributions Execution" at bounding box center [655, 89] width 98 height 15
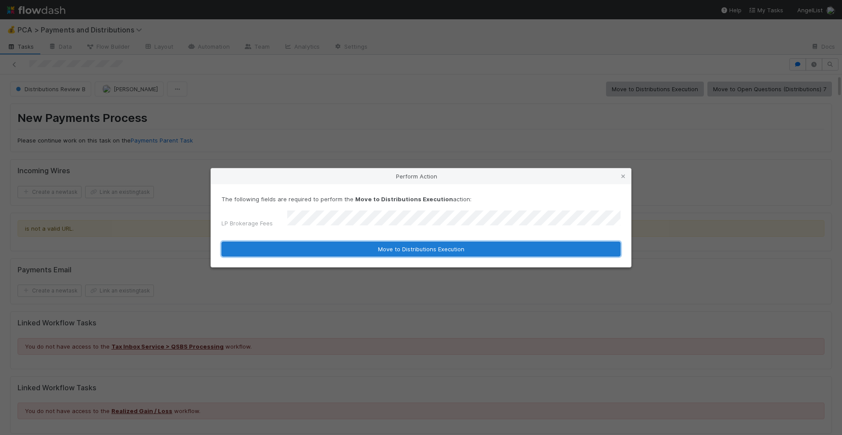
click at [382, 247] on button "Move to Distributions Execution" at bounding box center [420, 249] width 399 height 15
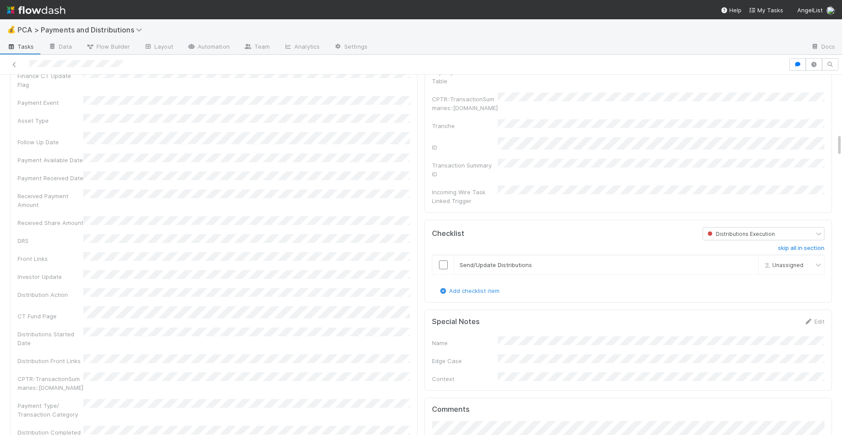
scroll to position [920, 0]
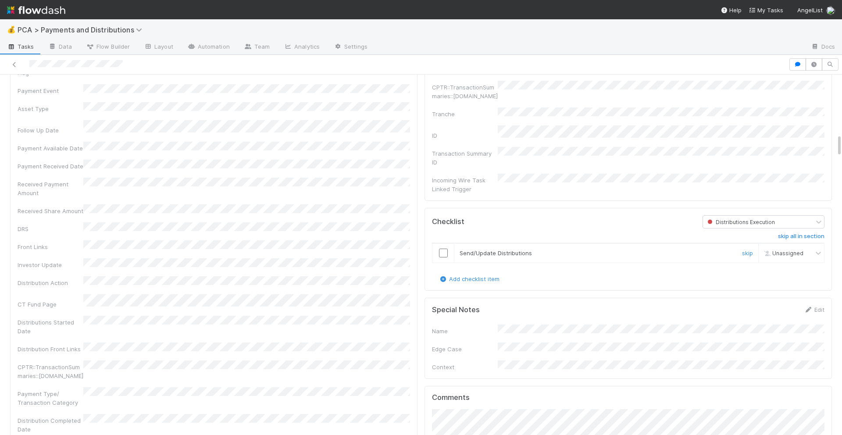
click at [442, 249] on input "checkbox" at bounding box center [443, 253] width 9 height 9
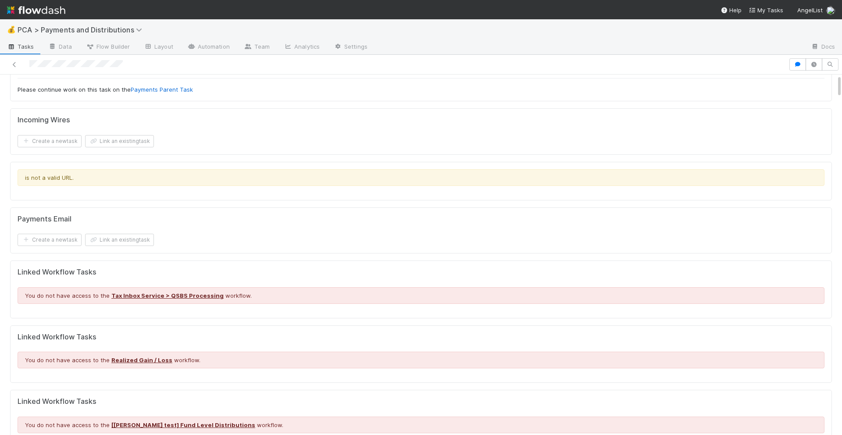
scroll to position [0, 0]
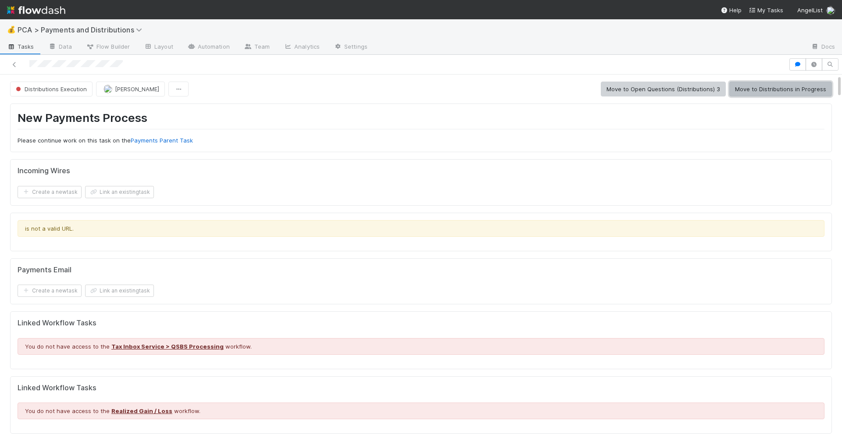
click at [757, 86] on button "Move to Distributions in Progress" at bounding box center [780, 89] width 103 height 15
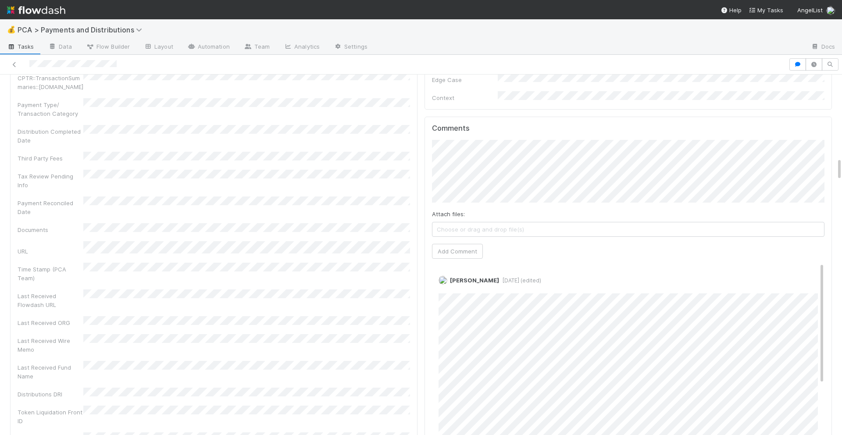
scroll to position [1146, 0]
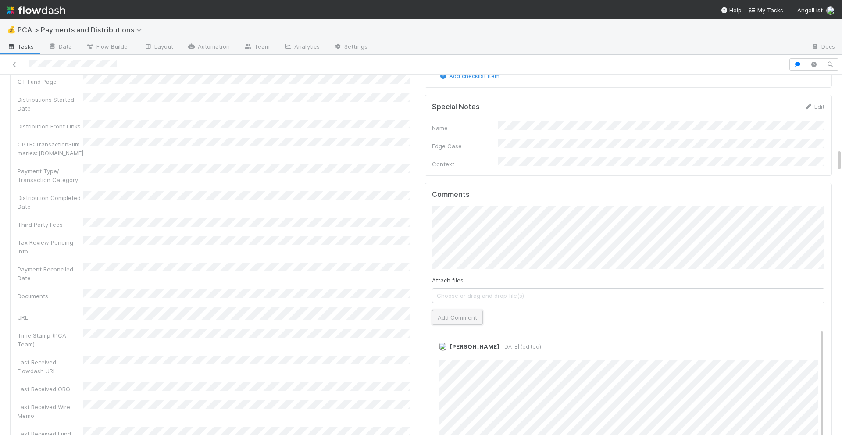
click at [448, 310] on button "Add Comment" at bounding box center [457, 317] width 51 height 15
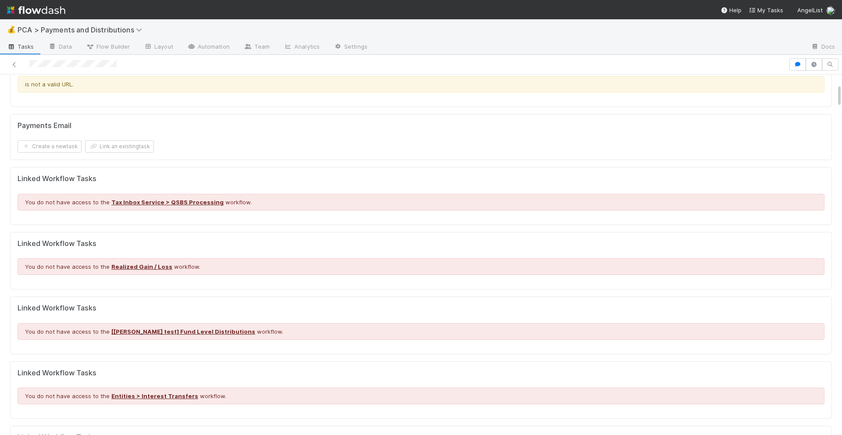
scroll to position [0, 0]
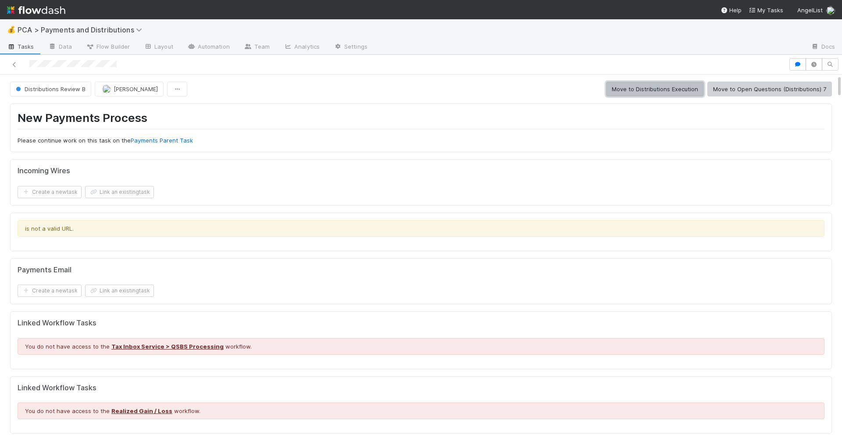
click at [642, 85] on button "Move to Distributions Execution" at bounding box center [655, 89] width 98 height 15
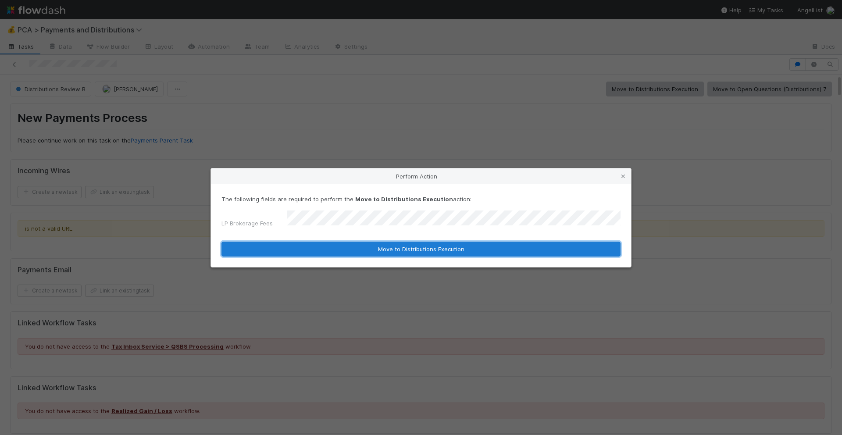
click at [392, 246] on button "Move to Distributions Execution" at bounding box center [420, 249] width 399 height 15
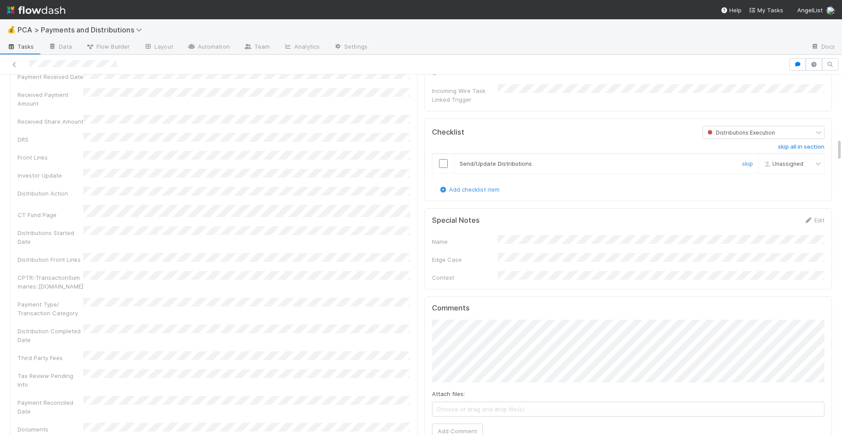
scroll to position [923, 0]
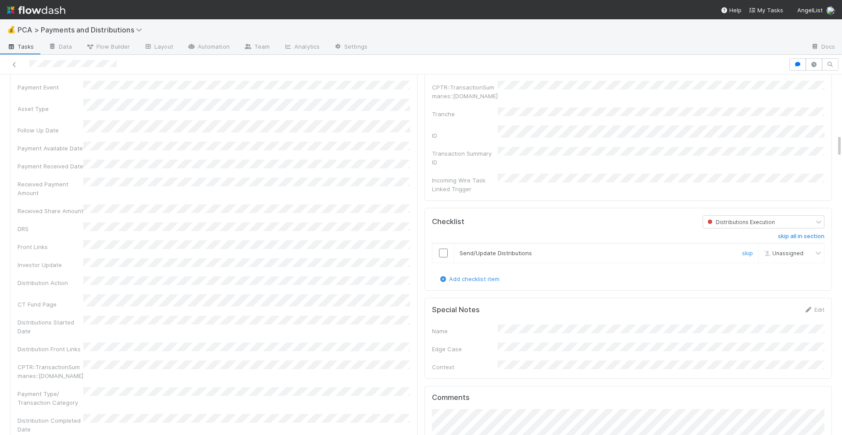
click at [441, 249] on input "checkbox" at bounding box center [443, 253] width 9 height 9
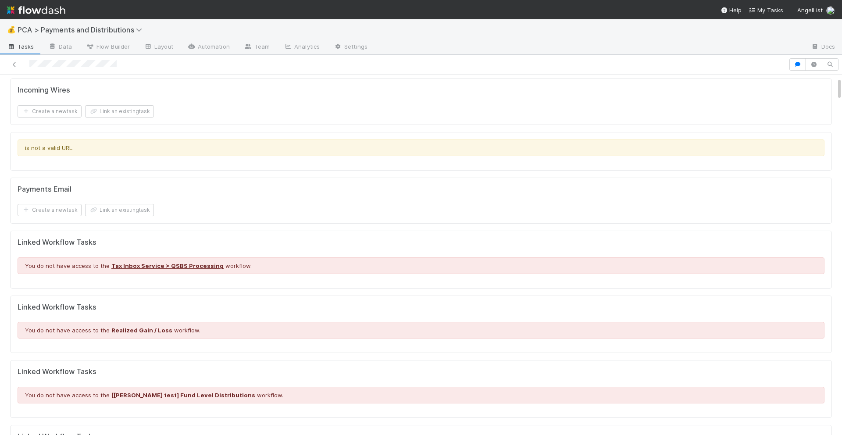
scroll to position [0, 0]
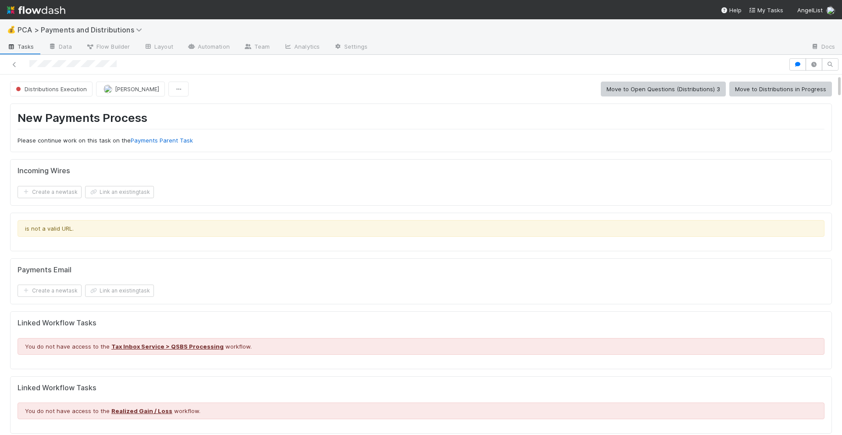
click at [792, 82] on div "Distributions Execution [PERSON_NAME] Move to Open Questions (Distributions) 3 …" at bounding box center [421, 89] width 822 height 15
click at [793, 88] on button "Move to Distributions in Progress" at bounding box center [780, 89] width 103 height 15
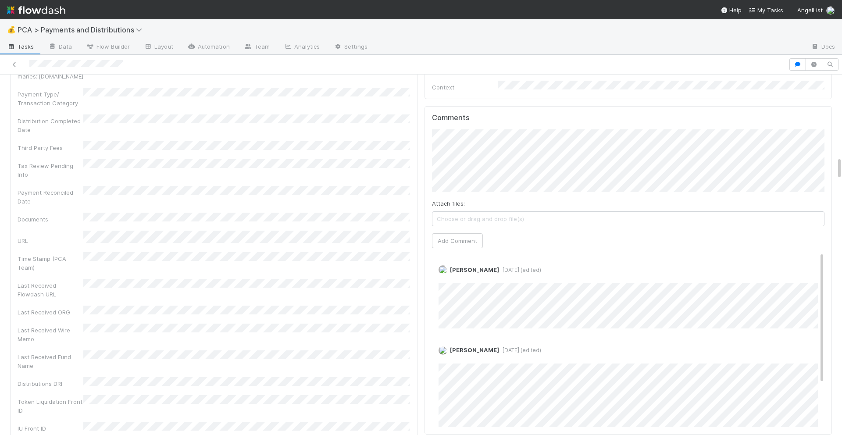
scroll to position [1204, 0]
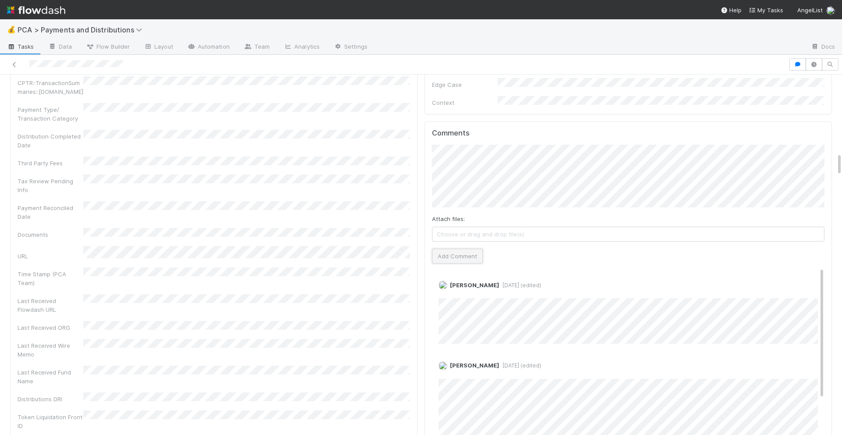
click at [471, 249] on button "Add Comment" at bounding box center [457, 256] width 51 height 15
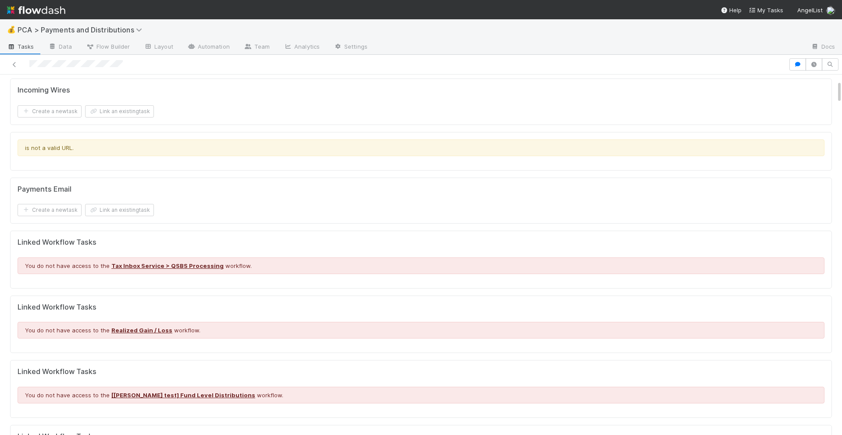
scroll to position [0, 0]
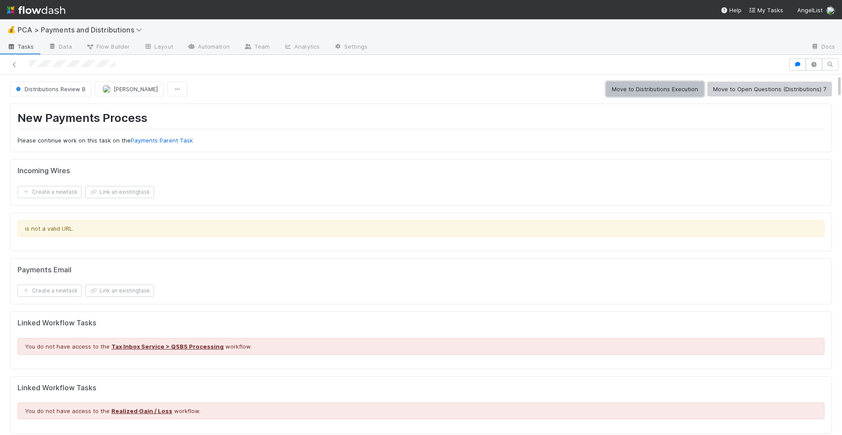
click at [636, 89] on button "Move to Distributions Execution" at bounding box center [655, 89] width 98 height 15
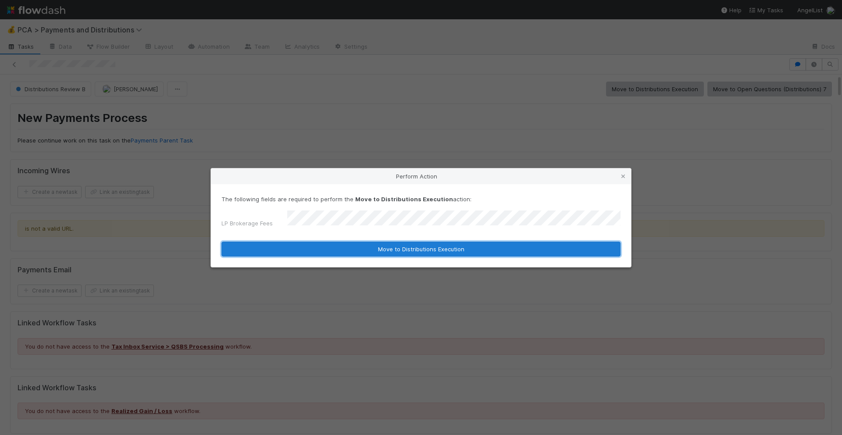
click at [419, 244] on button "Move to Distributions Execution" at bounding box center [420, 249] width 399 height 15
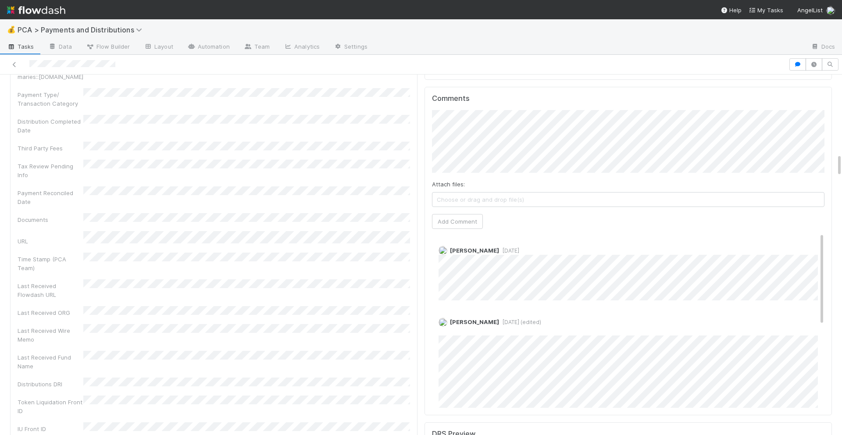
scroll to position [1222, 0]
click at [452, 214] on button "Add Comment" at bounding box center [457, 221] width 51 height 15
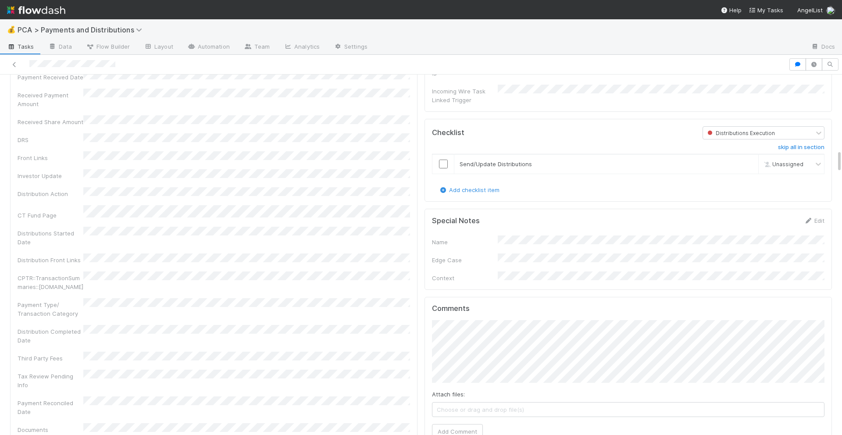
scroll to position [941, 0]
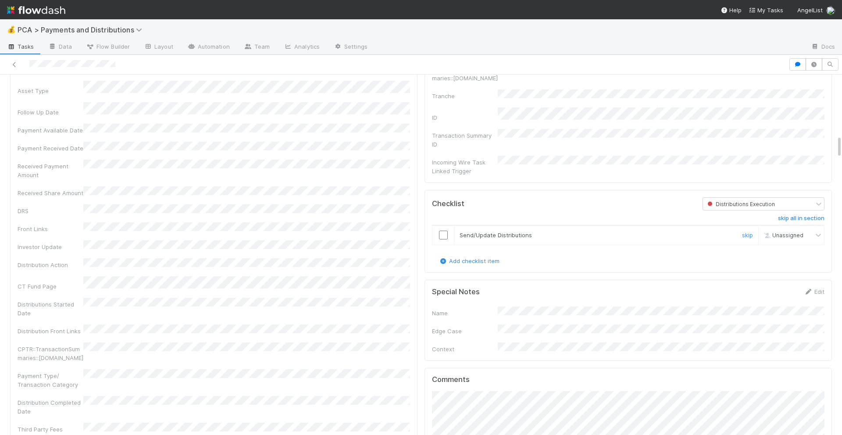
click at [445, 231] on input "checkbox" at bounding box center [443, 235] width 9 height 9
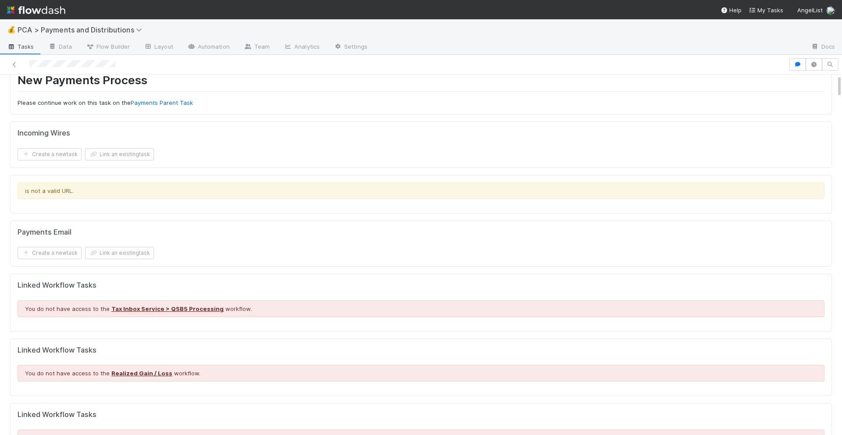
scroll to position [0, 0]
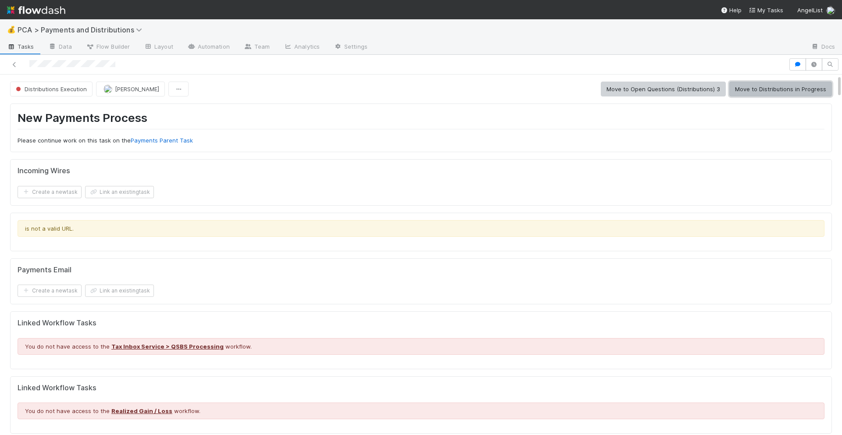
click at [749, 83] on button "Move to Distributions in Progress" at bounding box center [780, 89] width 103 height 15
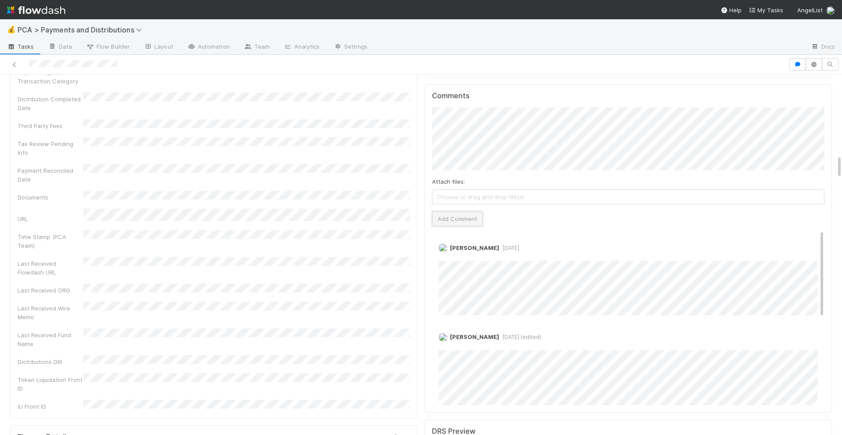
click at [444, 211] on button "Add Comment" at bounding box center [457, 218] width 51 height 15
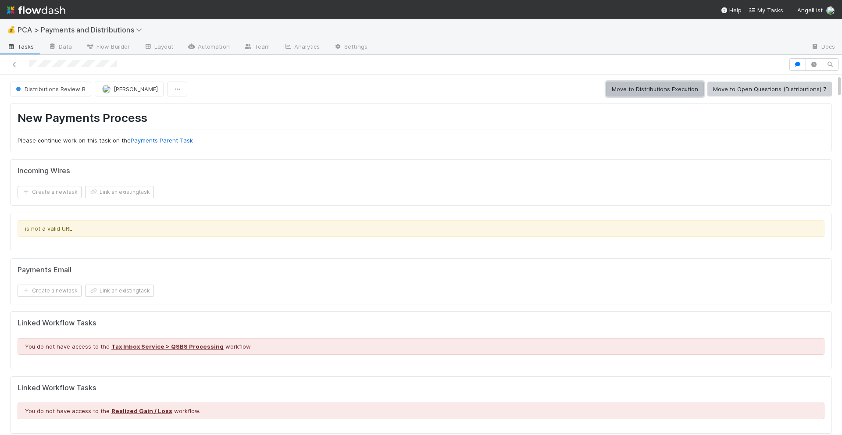
click at [637, 85] on button "Move to Distributions Execution" at bounding box center [655, 89] width 98 height 15
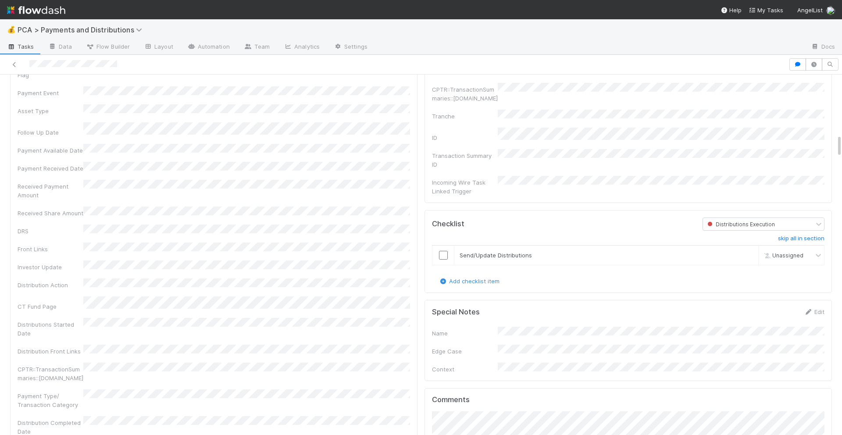
scroll to position [909, 0]
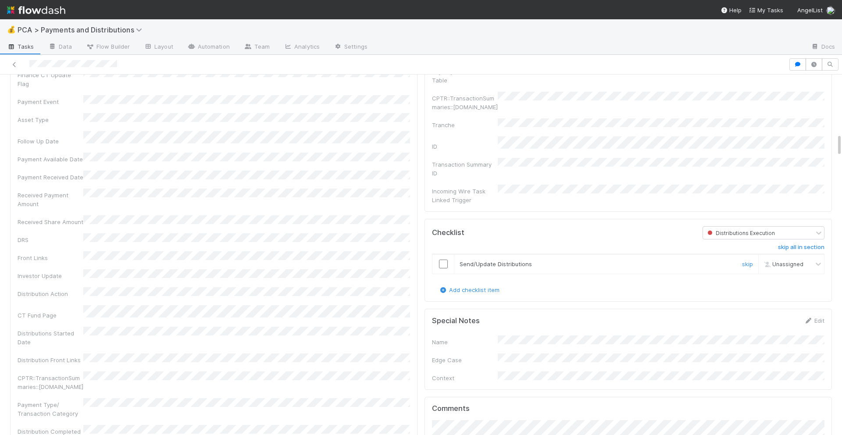
click at [448, 260] on div at bounding box center [442, 264] width 21 height 9
click at [446, 260] on input "checkbox" at bounding box center [443, 264] width 9 height 9
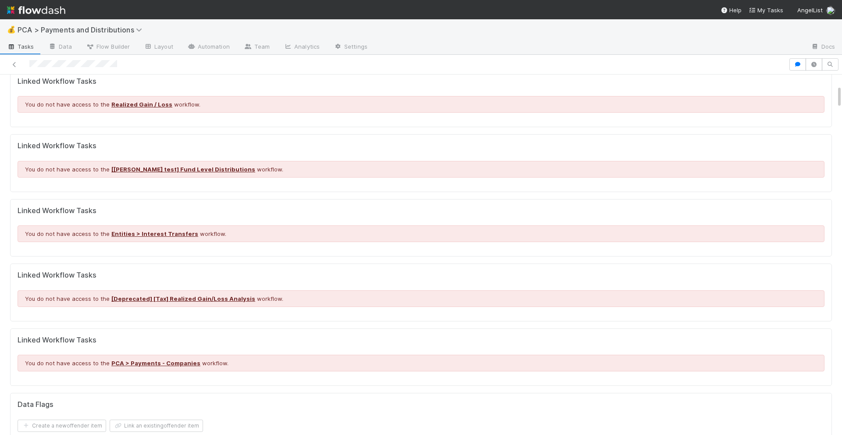
scroll to position [0, 0]
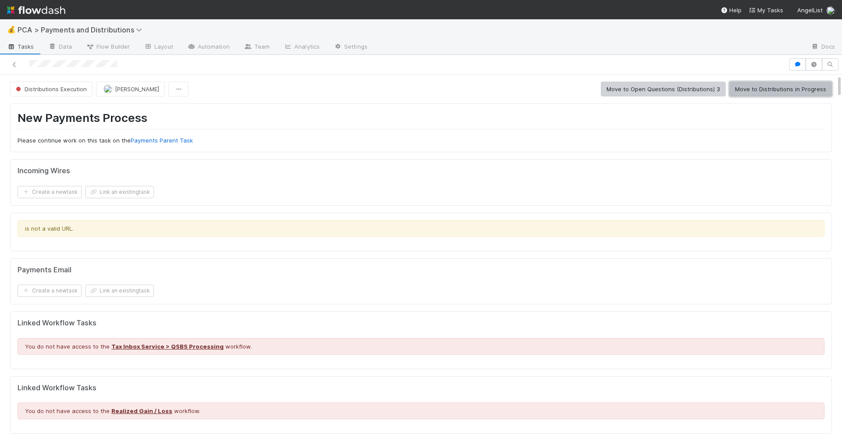
click at [766, 84] on button "Move to Distributions in Progress" at bounding box center [780, 89] width 103 height 15
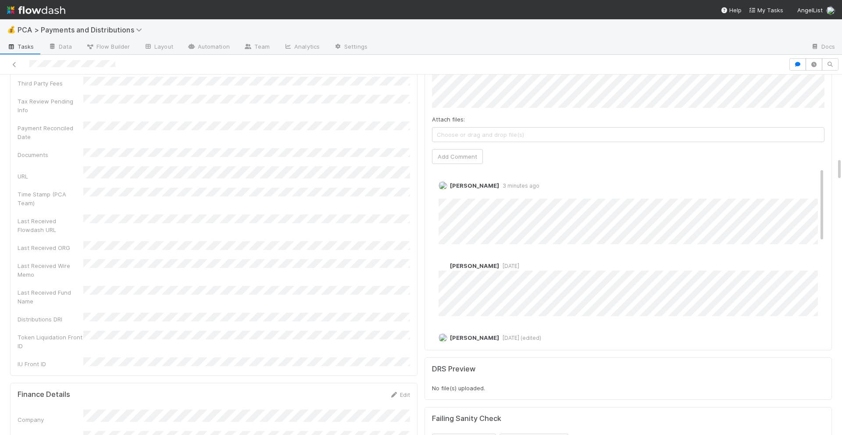
scroll to position [1288, 0]
click at [452, 190] on link "Edit" at bounding box center [450, 193] width 10 height 7
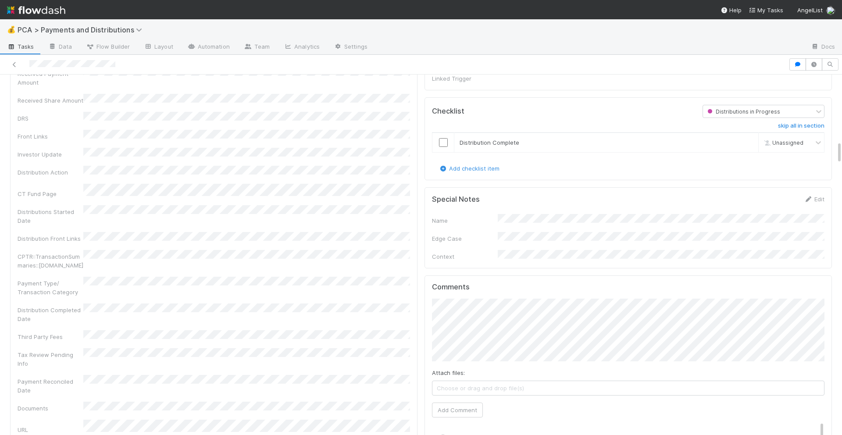
scroll to position [1027, 0]
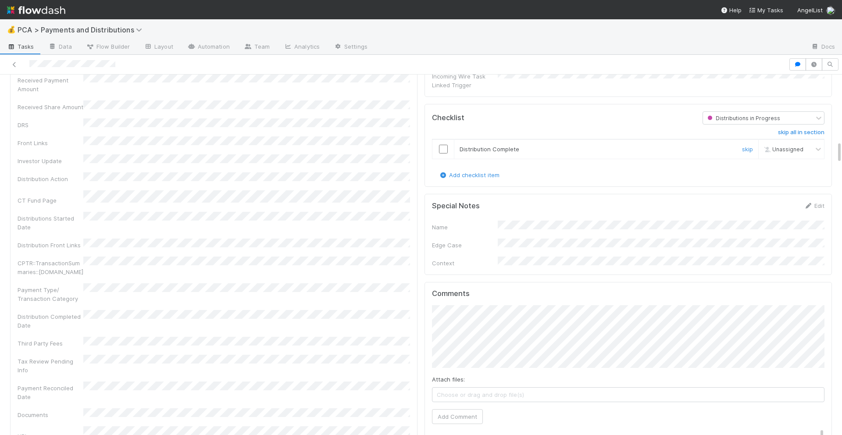
click at [444, 145] on input "checkbox" at bounding box center [443, 149] width 9 height 9
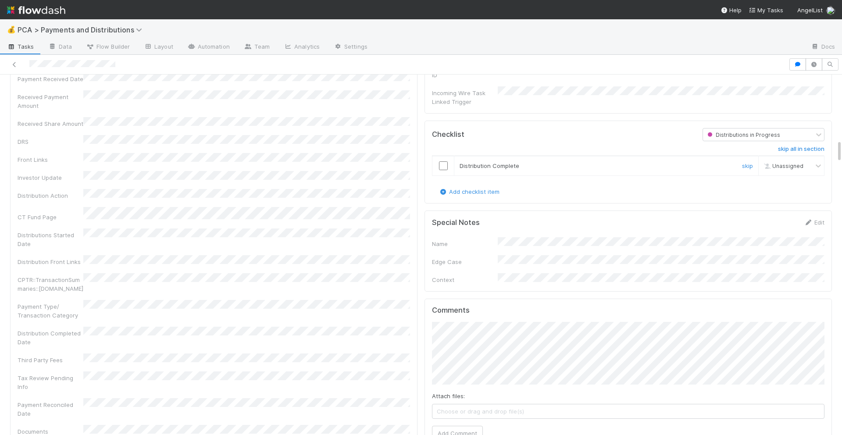
click at [442, 161] on input "checkbox" at bounding box center [443, 165] width 9 height 9
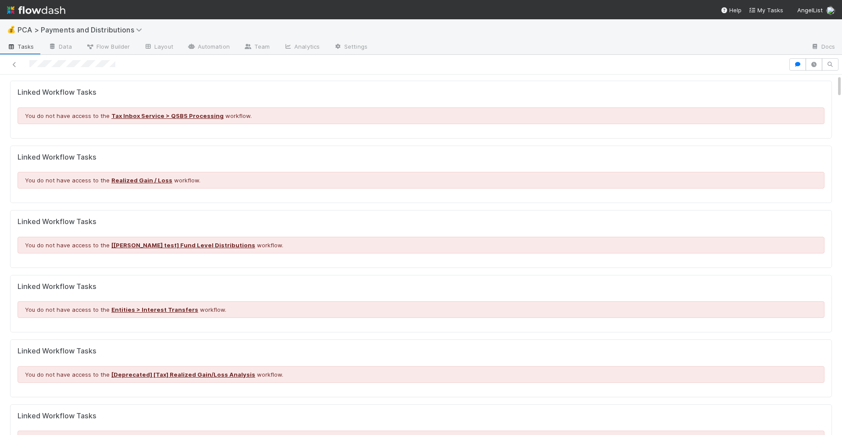
scroll to position [0, 0]
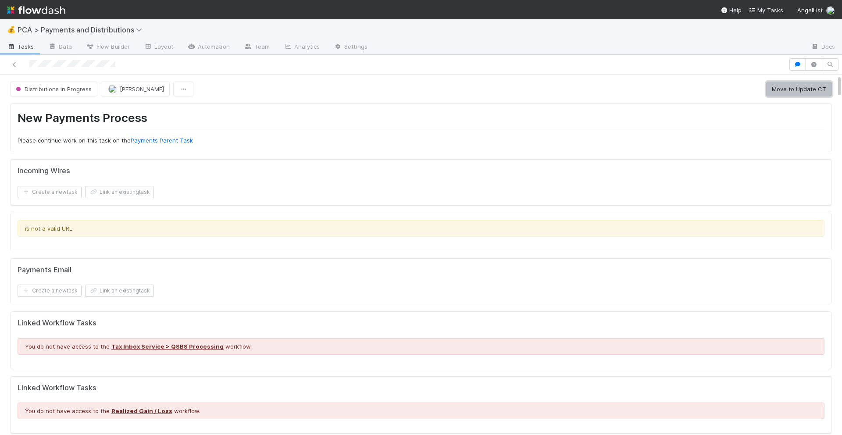
click at [796, 87] on button "Move to Update CT" at bounding box center [799, 89] width 66 height 15
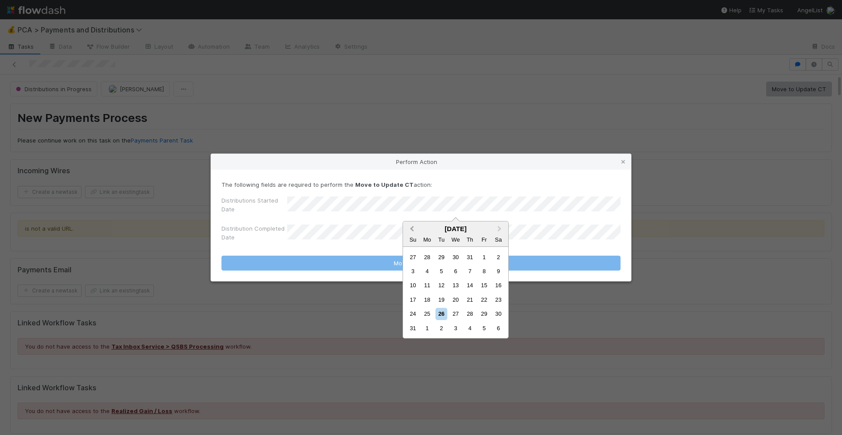
click at [412, 227] on span "Previous Month" at bounding box center [412, 229] width 0 height 10
click at [427, 300] on div "21" at bounding box center [427, 300] width 12 height 12
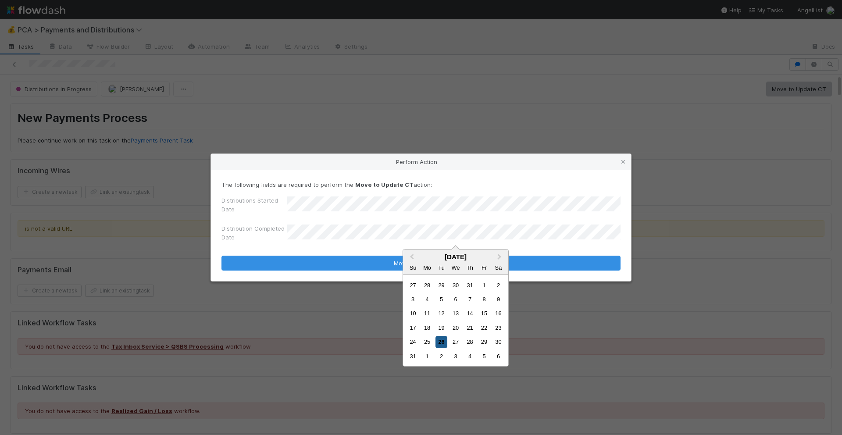
click at [441, 340] on div "26" at bounding box center [441, 342] width 12 height 12
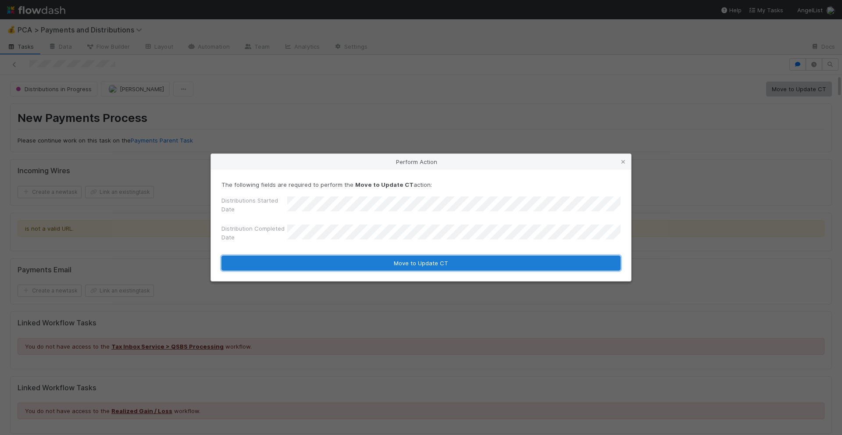
click at [438, 259] on button "Move to Update CT" at bounding box center [420, 263] width 399 height 15
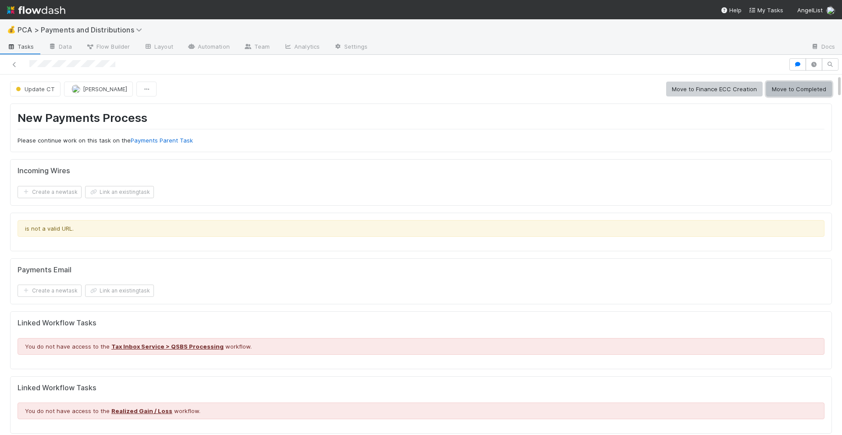
click at [812, 87] on button "Move to Completed" at bounding box center [799, 89] width 66 height 15
